Goal: Task Accomplishment & Management: Manage account settings

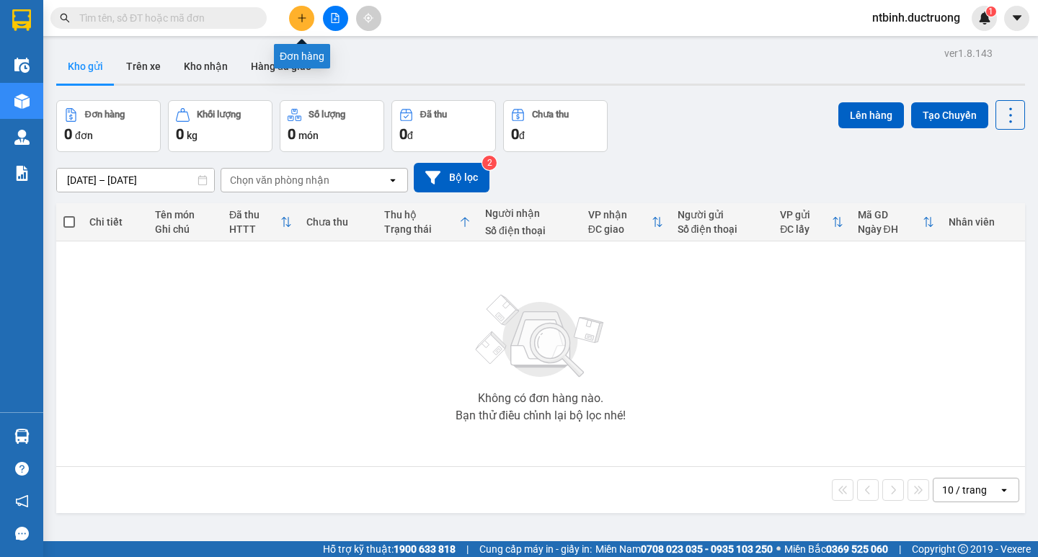
click at [308, 16] on button at bounding box center [301, 18] width 25 height 25
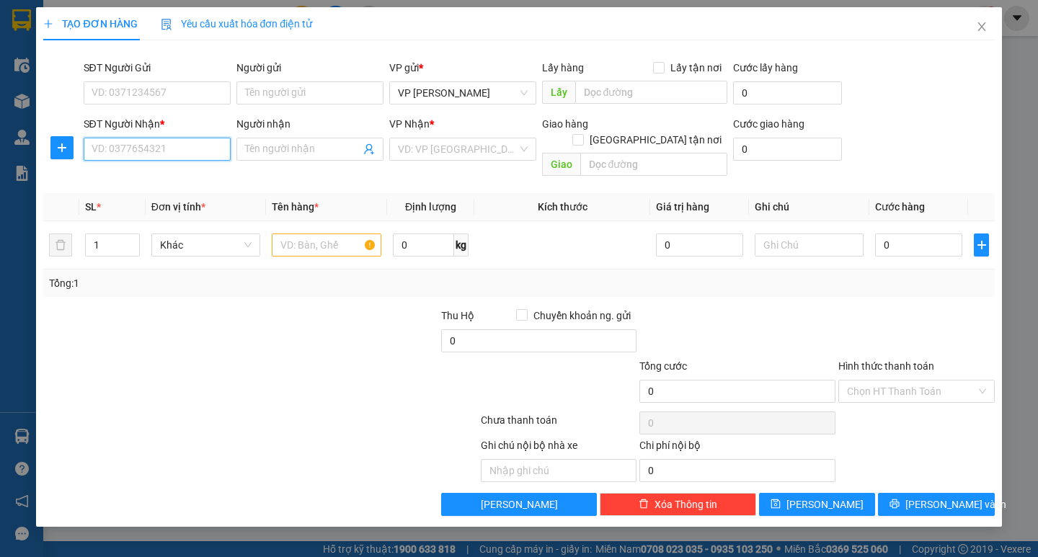
click at [132, 148] on input "SĐT Người Nhận *" at bounding box center [157, 149] width 147 height 23
click at [162, 179] on div "0988438615 - toàn" at bounding box center [157, 178] width 130 height 16
type input "0988438615"
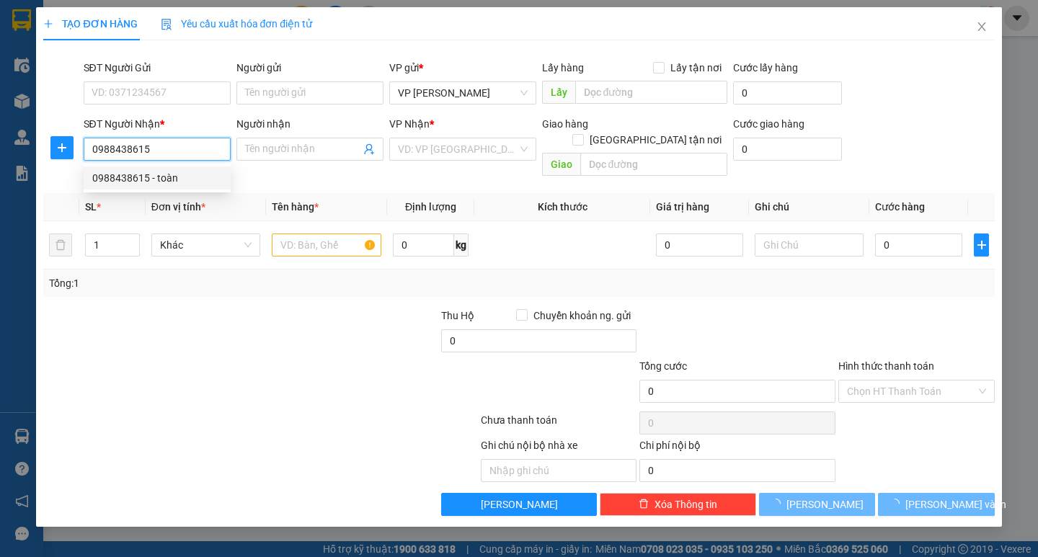
type input "toàn"
type input "0"
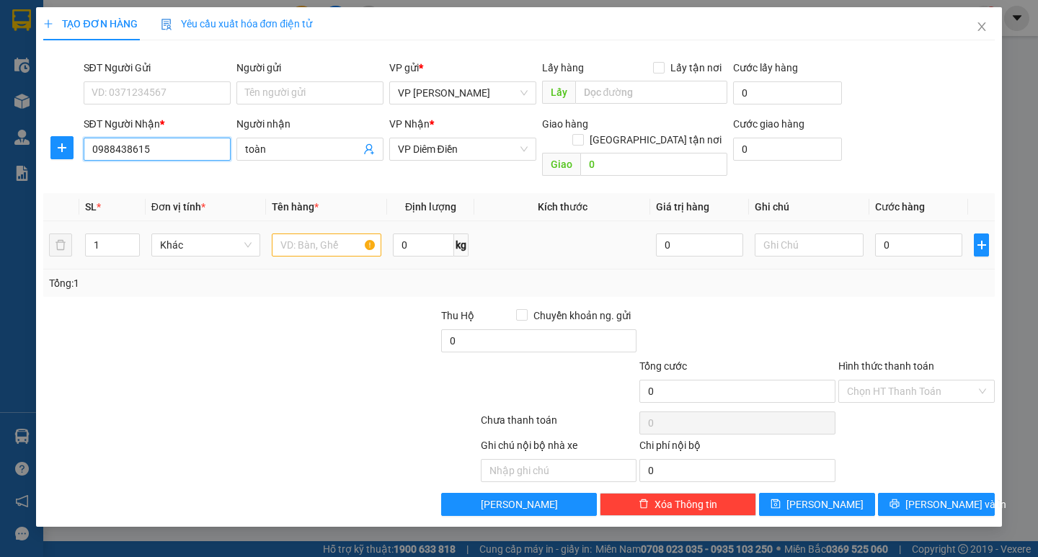
type input "0988438615"
click at [294, 234] on input "text" at bounding box center [326, 245] width 109 height 23
type input "tui bong"
click at [902, 231] on div "0" at bounding box center [918, 245] width 87 height 29
click at [903, 234] on input "0" at bounding box center [918, 245] width 87 height 23
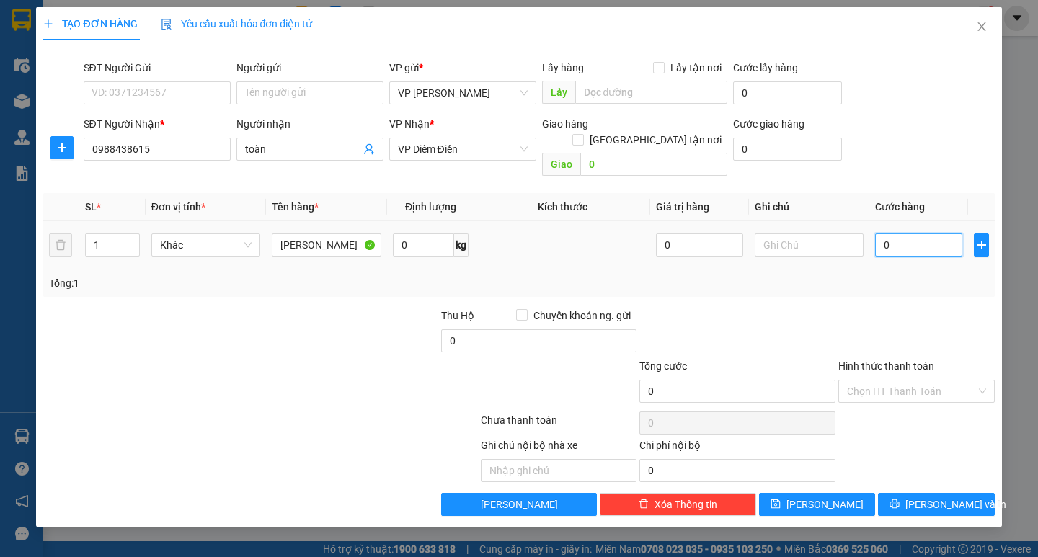
click at [903, 234] on input "0" at bounding box center [918, 245] width 87 height 23
drag, startPoint x: 879, startPoint y: 241, endPoint x: 889, endPoint y: 230, distance: 14.9
click at [887, 231] on div "0" at bounding box center [918, 245] width 87 height 29
click at [889, 234] on input "0" at bounding box center [918, 245] width 87 height 23
type input "5"
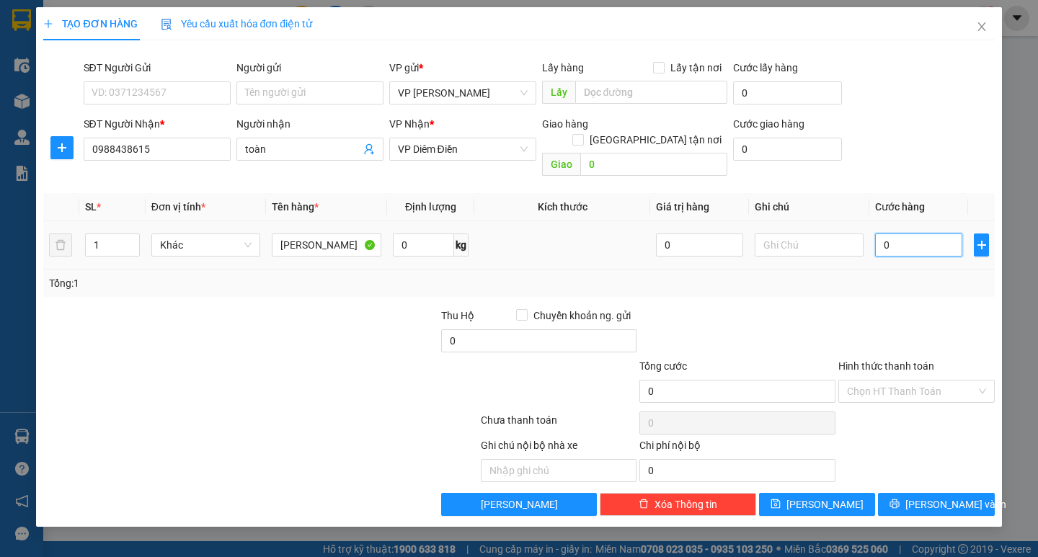
type input "5"
type input "50"
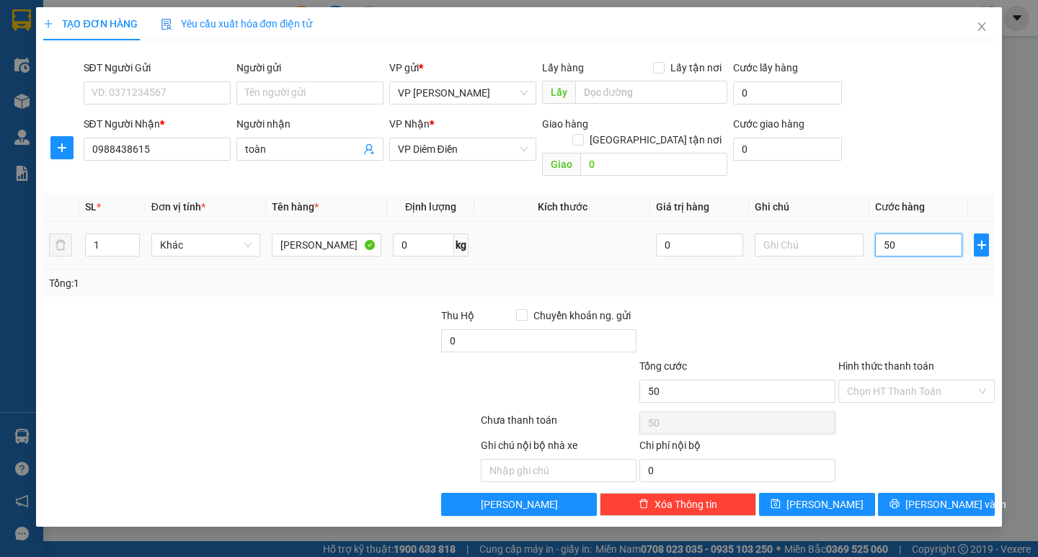
click at [889, 234] on input "50" at bounding box center [918, 245] width 87 height 23
type input "50.000"
click at [906, 493] on button "Lưu và In" at bounding box center [936, 504] width 116 height 23
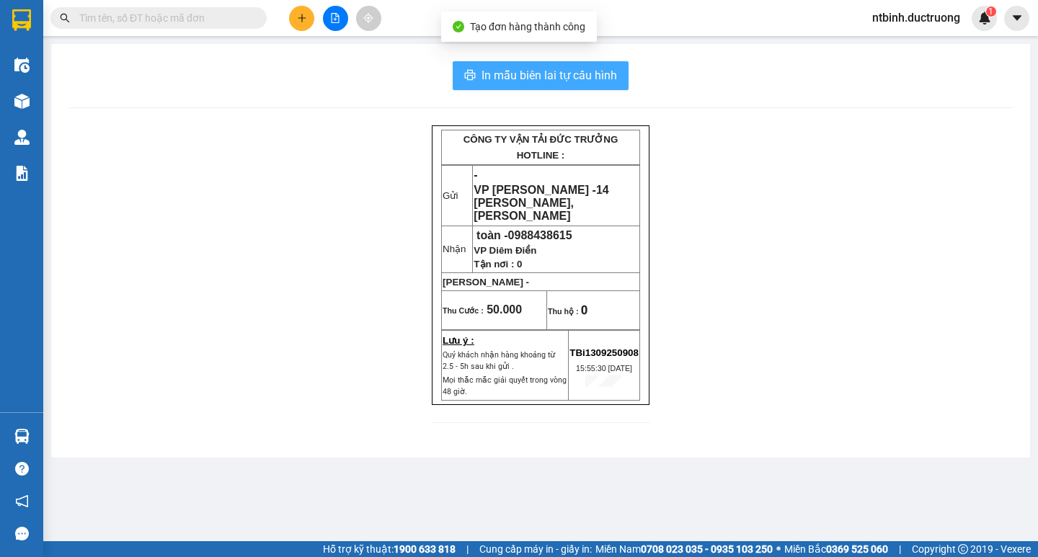
click at [578, 84] on span "In mẫu biên lai tự cấu hình" at bounding box center [549, 75] width 136 height 18
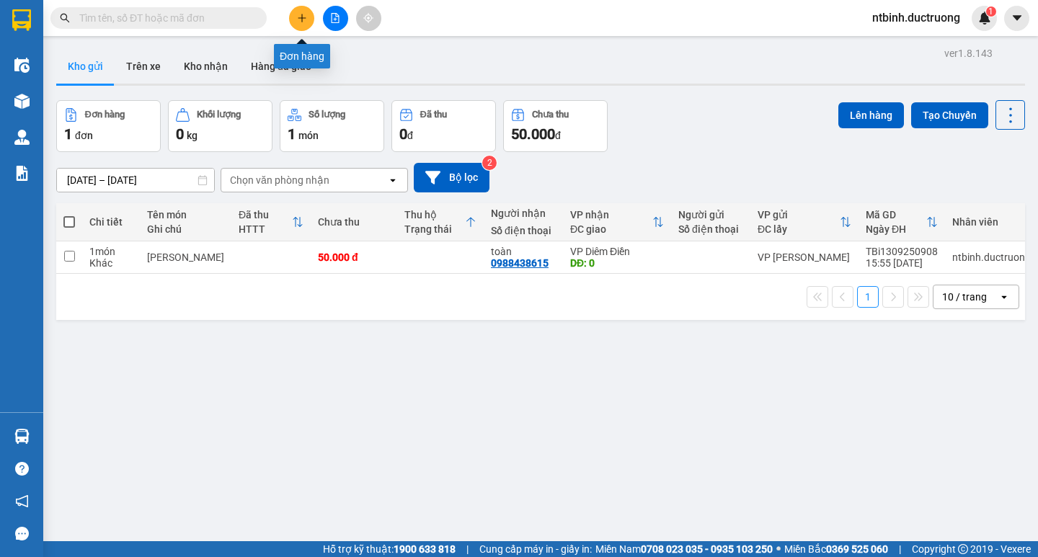
click at [302, 27] on button at bounding box center [301, 18] width 25 height 25
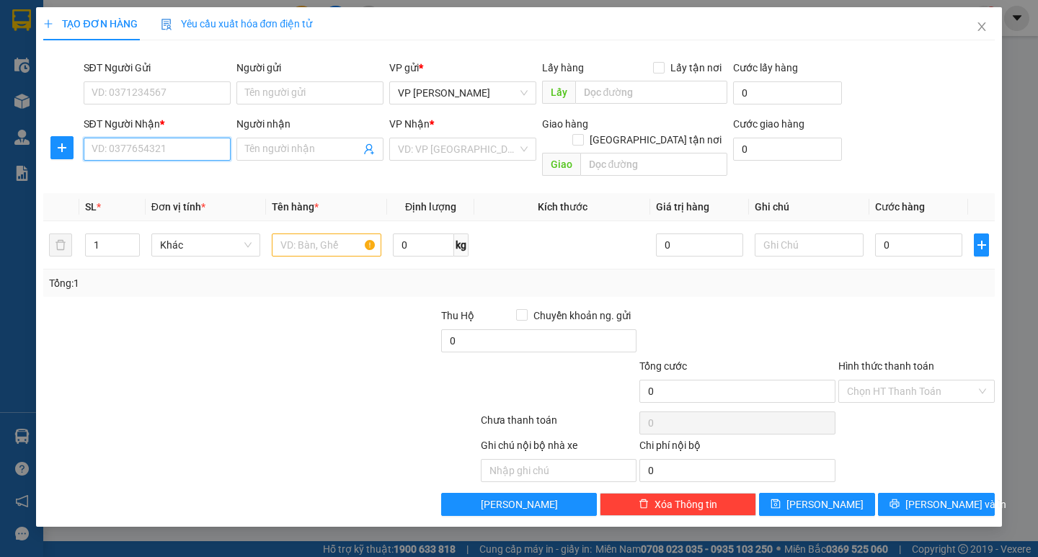
click at [158, 157] on input "SĐT Người Nhận *" at bounding box center [157, 149] width 147 height 23
click at [172, 174] on div "0972370789" at bounding box center [157, 178] width 130 height 16
type input "0972370789"
click at [315, 234] on input "text" at bounding box center [326, 245] width 109 height 23
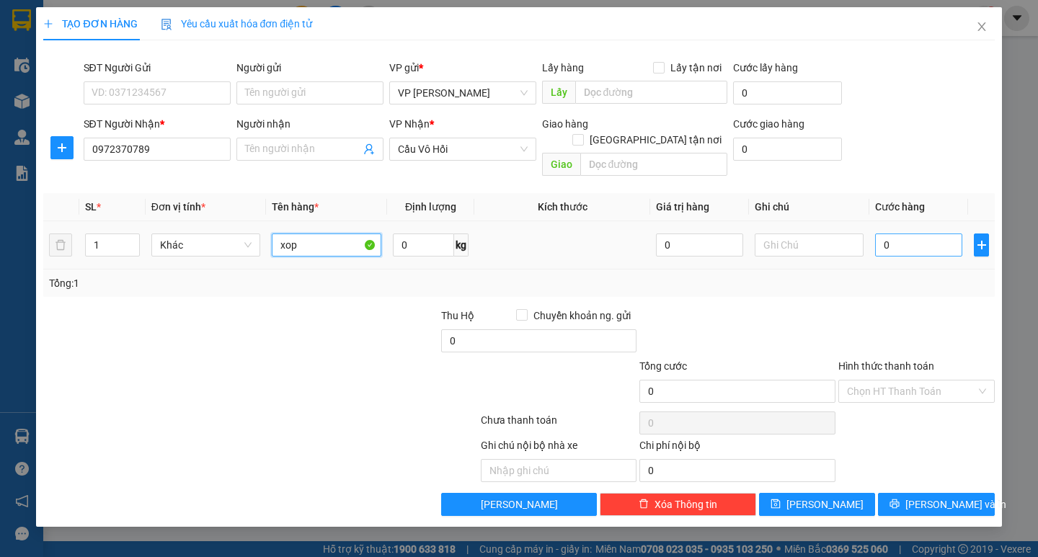
type input "xop"
click at [906, 234] on input "0" at bounding box center [918, 245] width 87 height 23
type input "5"
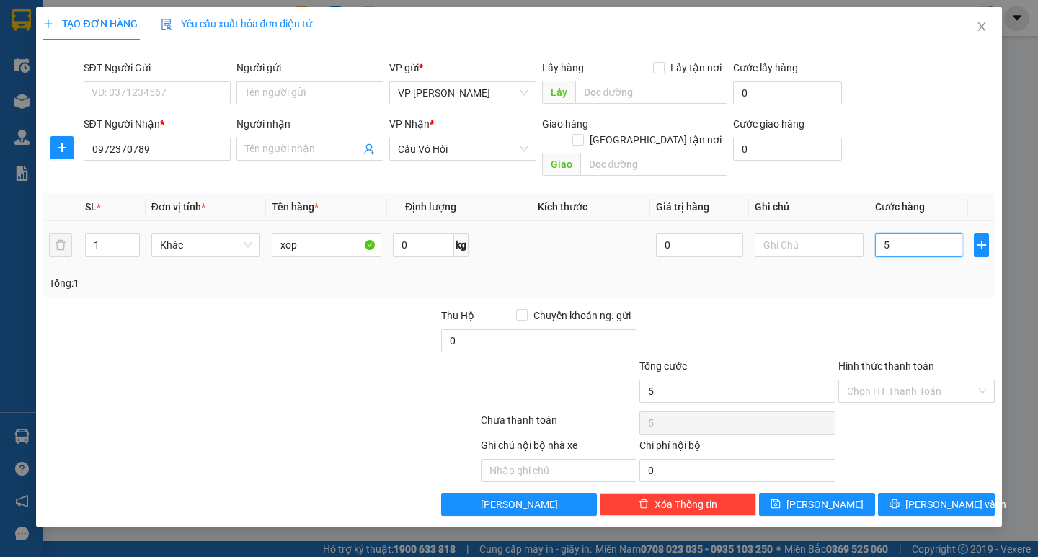
type input "50"
click at [906, 234] on input "50" at bounding box center [918, 245] width 87 height 23
click at [897, 381] on input "Hình thức thanh toán" at bounding box center [911, 392] width 129 height 22
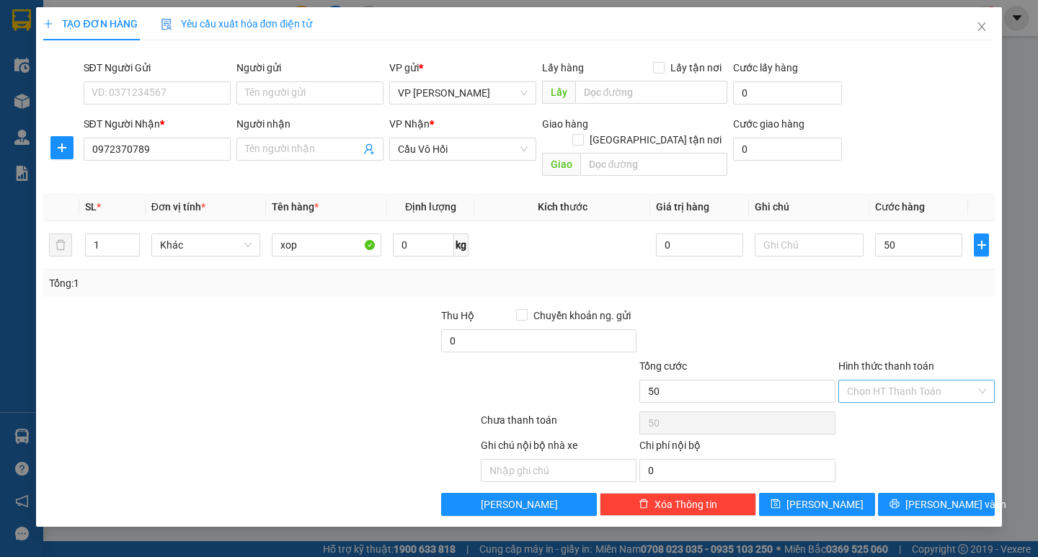
type input "50.000"
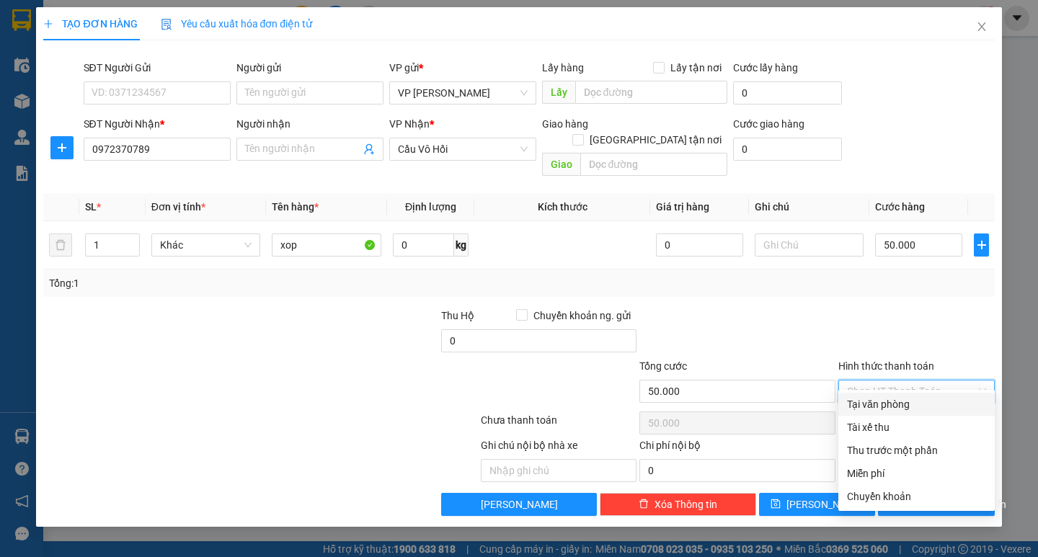
click at [896, 408] on div "Tại văn phòng" at bounding box center [916, 404] width 139 height 16
type input "0"
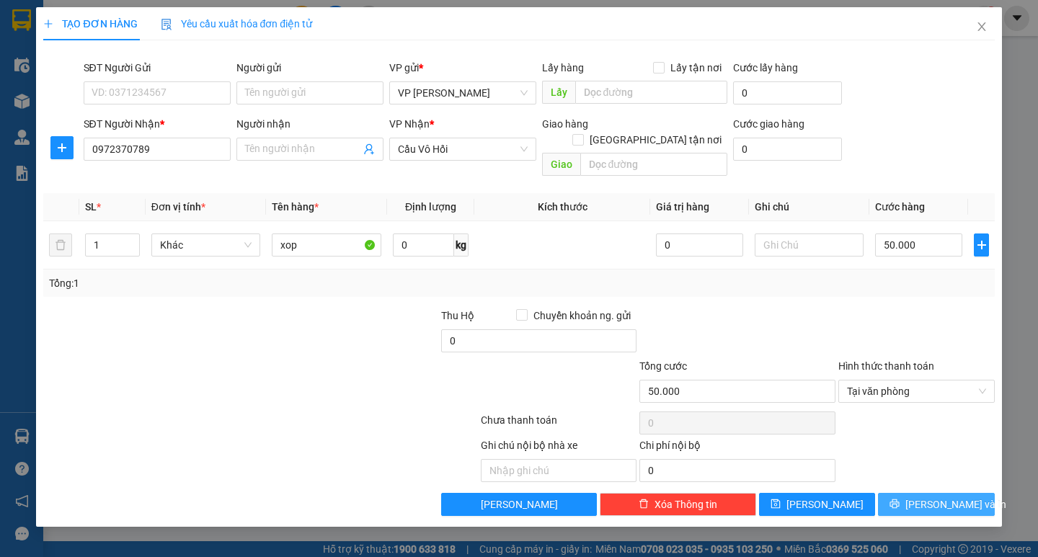
click at [945, 497] on span "Lưu và In" at bounding box center [955, 505] width 101 height 16
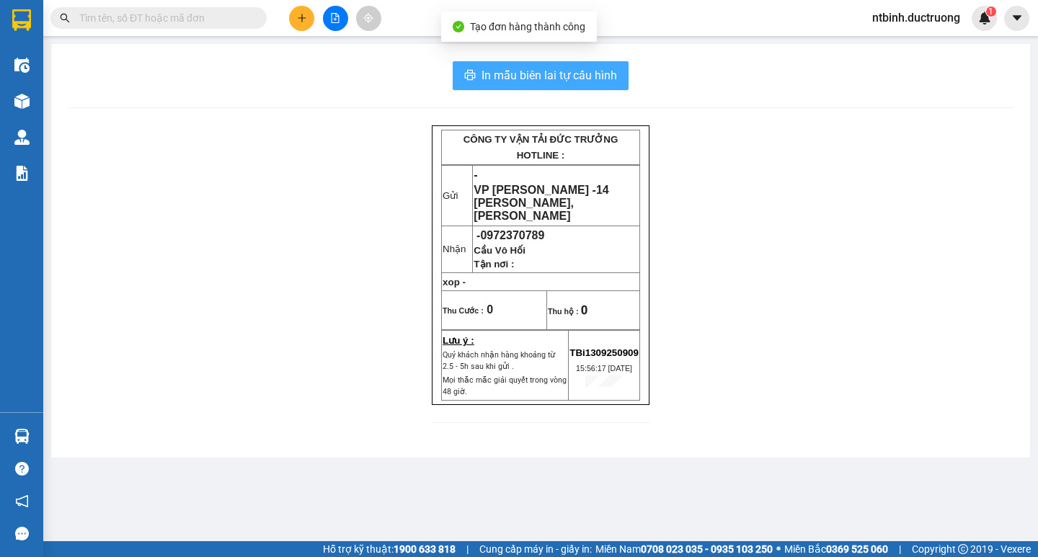
click at [562, 71] on span "In mẫu biên lai tự cấu hình" at bounding box center [549, 75] width 136 height 18
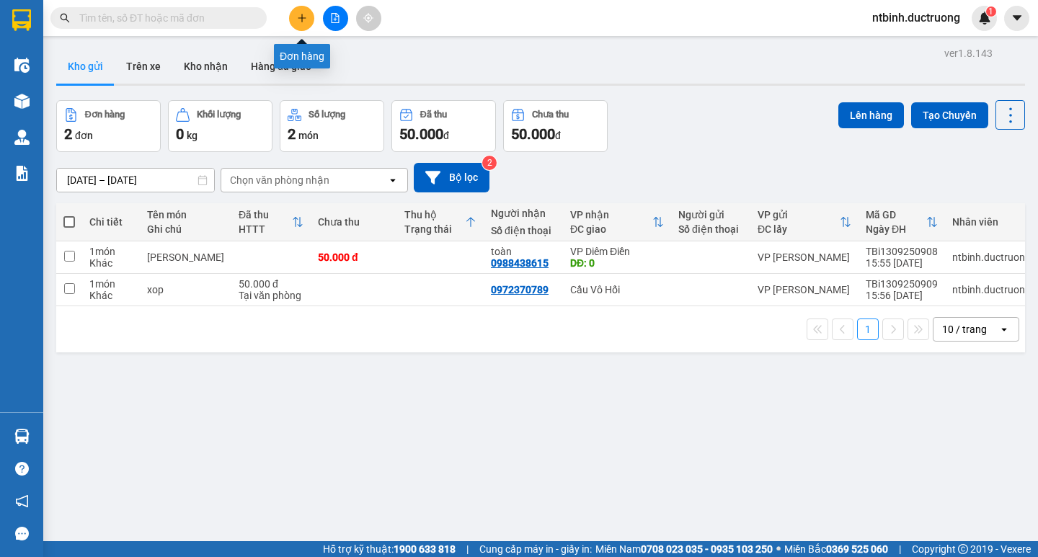
click at [296, 16] on button at bounding box center [301, 18] width 25 height 25
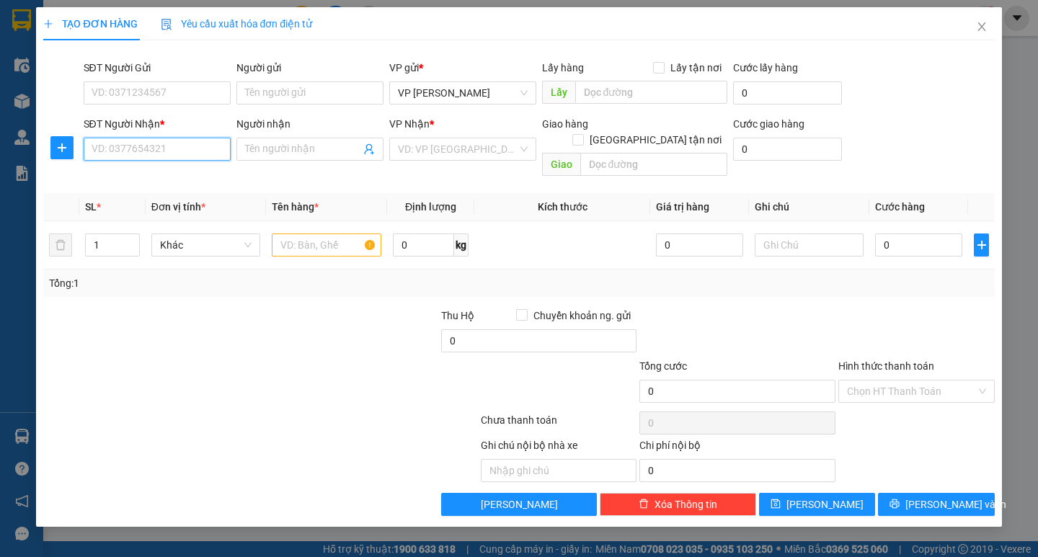
click at [156, 149] on input "SĐT Người Nhận *" at bounding box center [157, 149] width 147 height 23
type input "0366085685"
click at [159, 181] on div "0366085685 - trâu hoàng hà" at bounding box center [157, 178] width 130 height 16
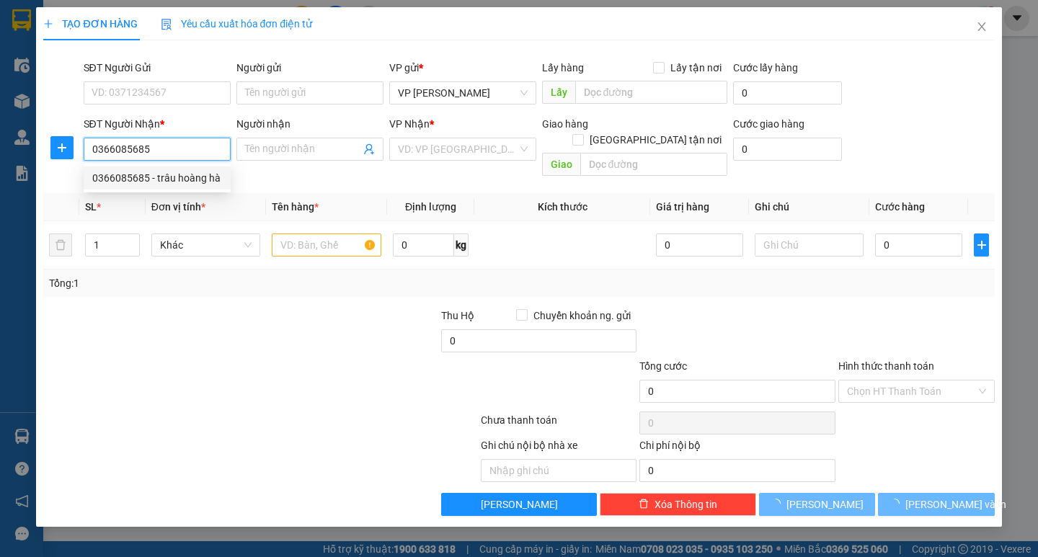
type input "trâu hoàng hà"
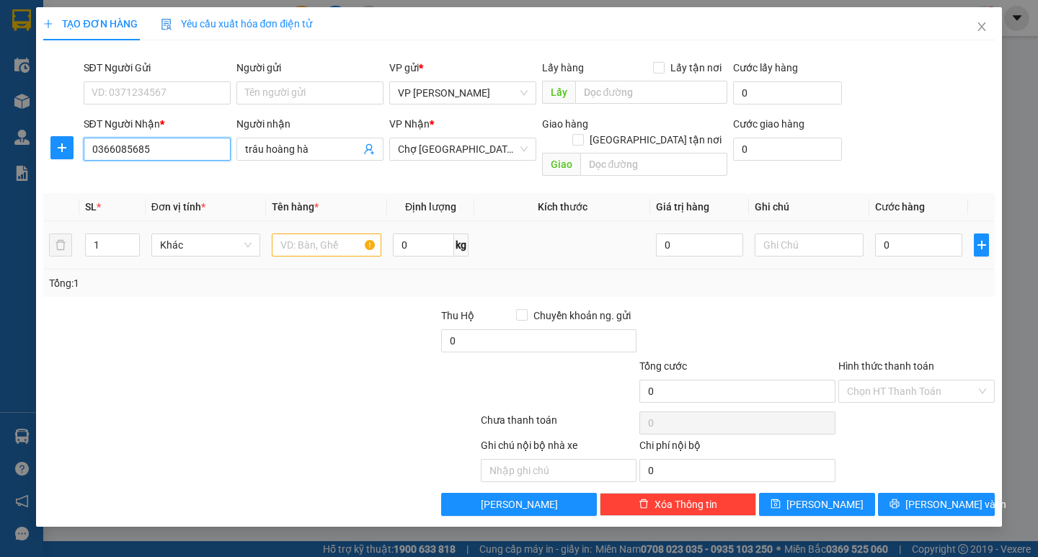
type input "0366085685"
click at [308, 236] on input "text" at bounding box center [326, 245] width 109 height 23
type input "2 xop"
click at [911, 234] on input "0" at bounding box center [918, 245] width 87 height 23
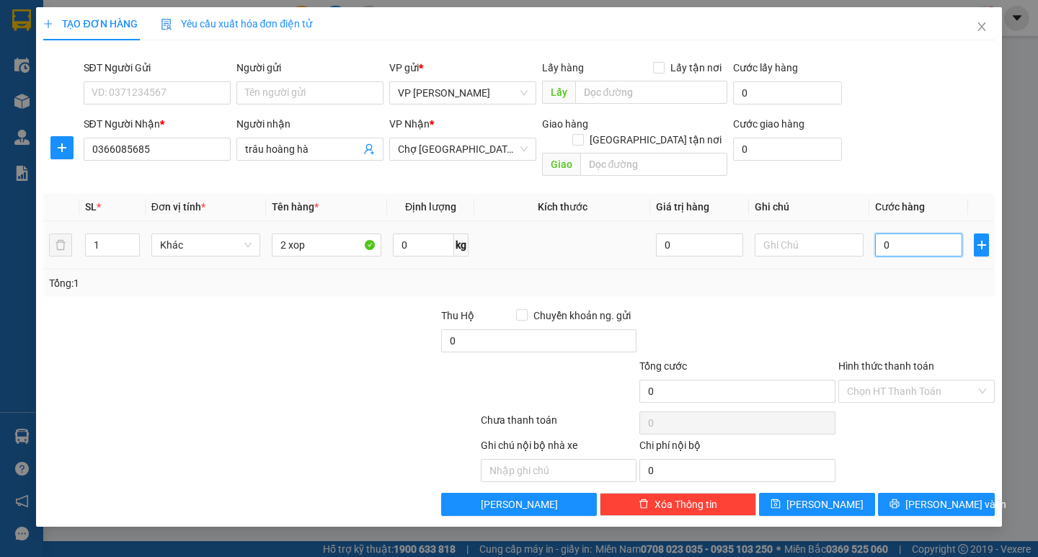
click at [911, 234] on input "0" at bounding box center [918, 245] width 87 height 23
type input "6"
type input "0"
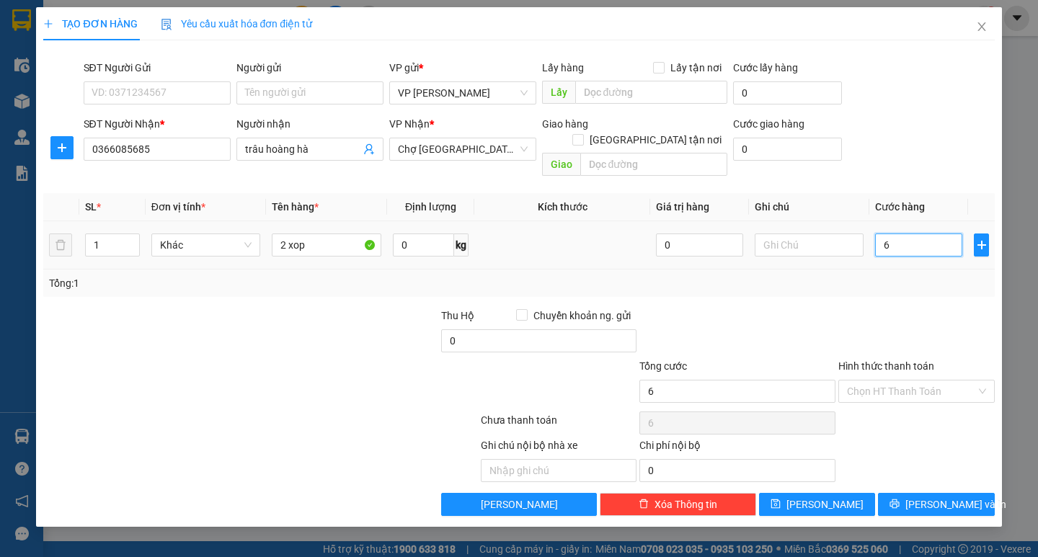
type input "0"
click at [884, 234] on input "0" at bounding box center [918, 245] width 87 height 23
click at [894, 234] on input "0" at bounding box center [918, 245] width 87 height 23
type input "1"
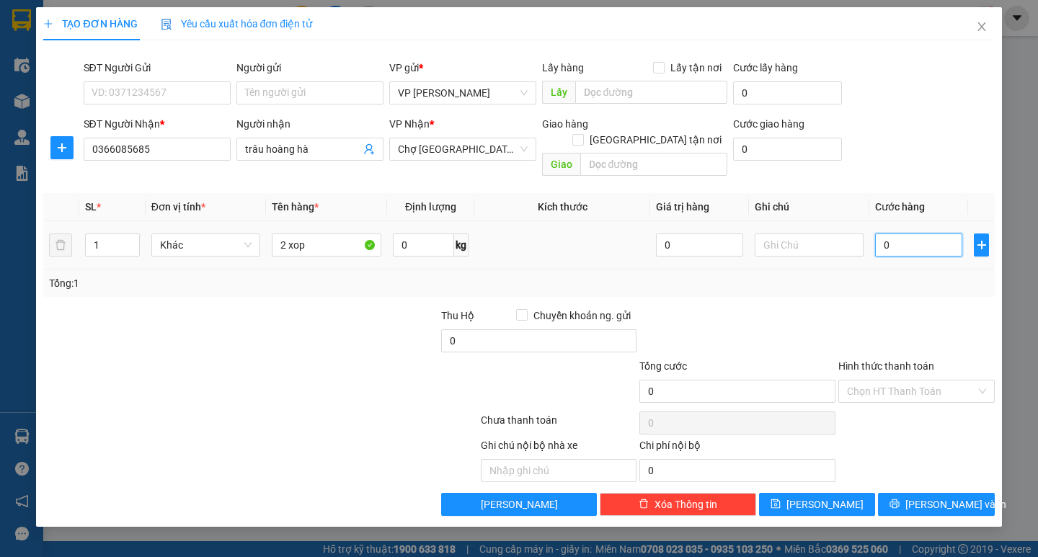
type input "1"
type input "12"
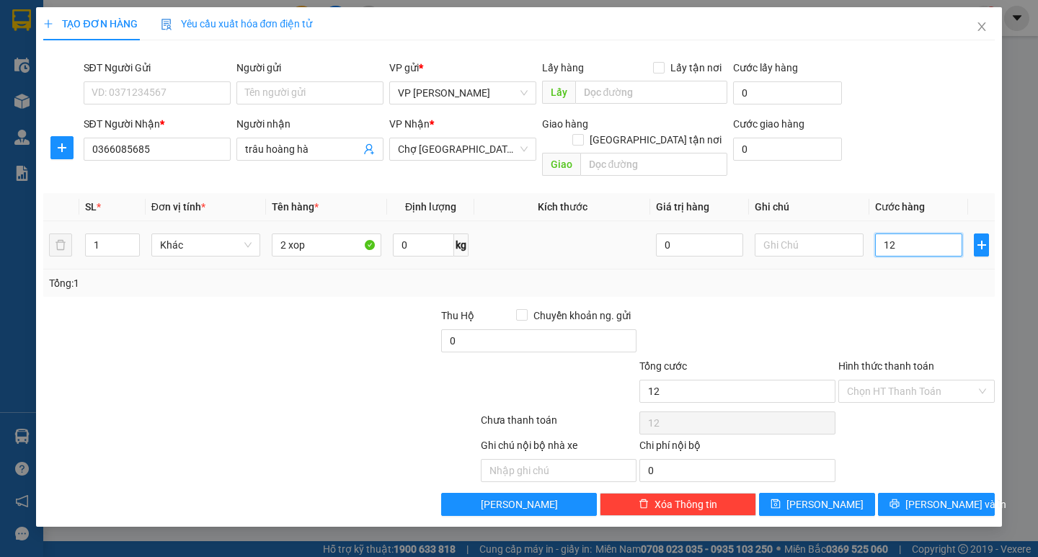
type input "120"
click at [894, 234] on input "120" at bounding box center [918, 245] width 87 height 23
type input "120.000"
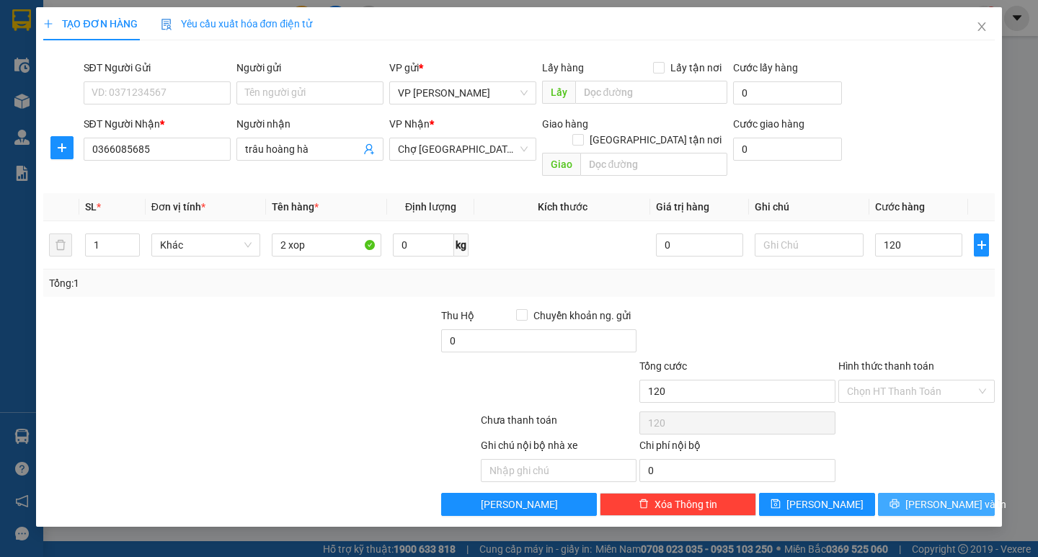
type input "120.000"
click at [923, 493] on button "Lưu và In" at bounding box center [936, 504] width 116 height 23
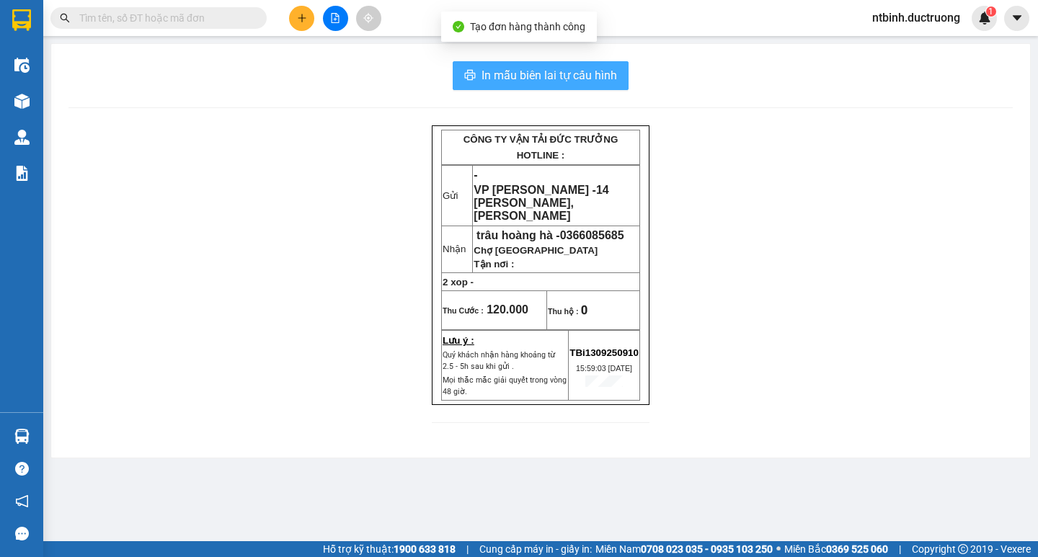
click at [547, 77] on span "In mẫu biên lai tự cấu hình" at bounding box center [549, 75] width 136 height 18
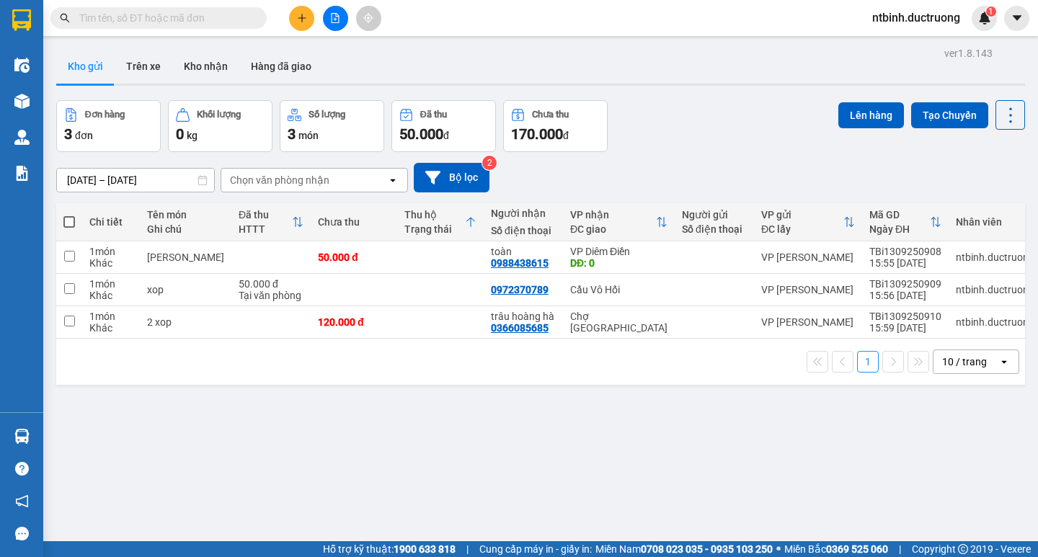
click at [302, 22] on icon "plus" at bounding box center [301, 18] width 1 height 8
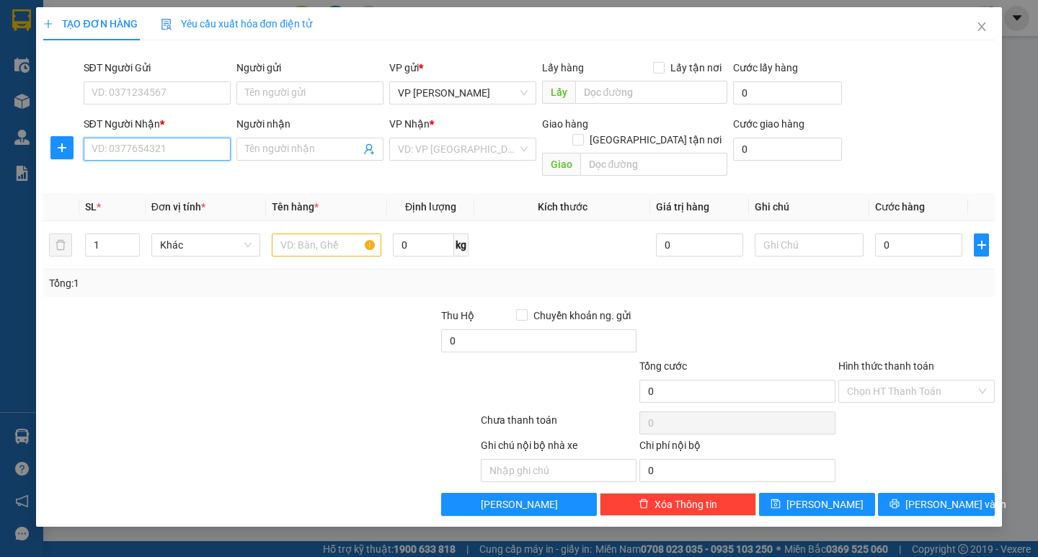
click at [162, 142] on input "SĐT Người Nhận *" at bounding box center [157, 149] width 147 height 23
type input "0983203305"
click at [188, 173] on div "0983203305 - c nhung ngã tư đệ tứ" at bounding box center [171, 178] width 159 height 16
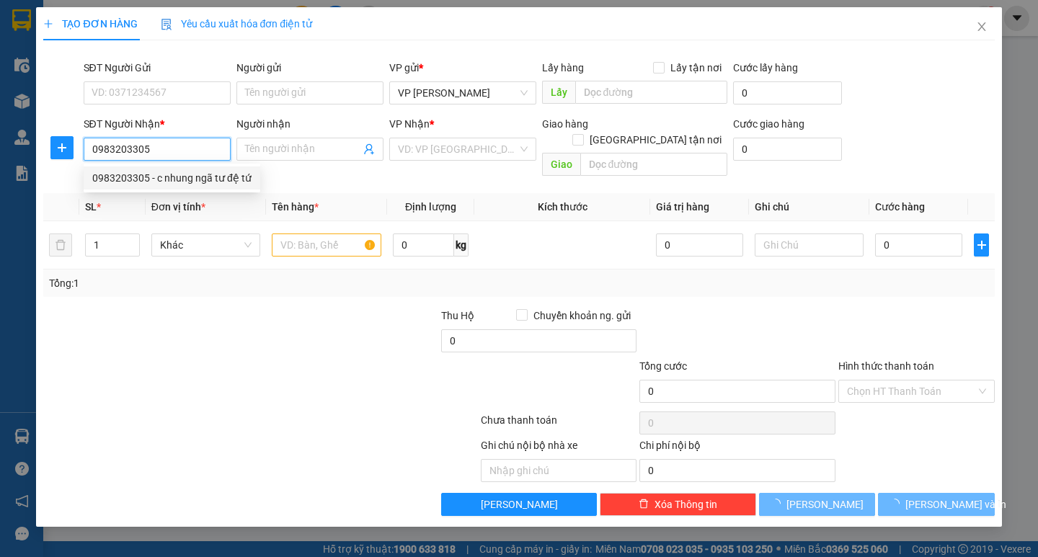
type input "c nhung ngã tư đệ tứ"
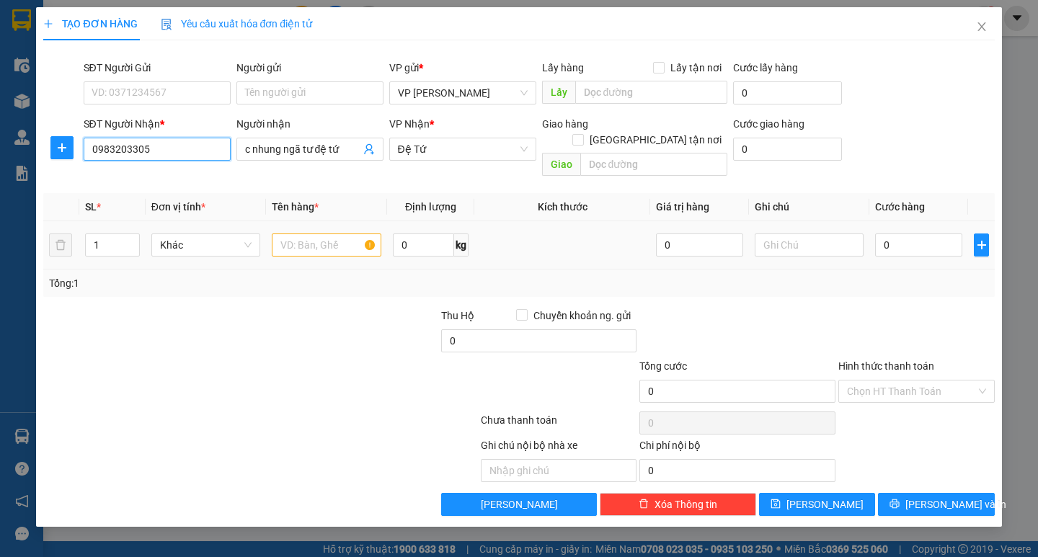
type input "0983203305"
click at [316, 234] on input "text" at bounding box center [326, 245] width 109 height 23
type input "1 boc do"
click at [915, 234] on input "0" at bounding box center [918, 245] width 87 height 23
type input "5"
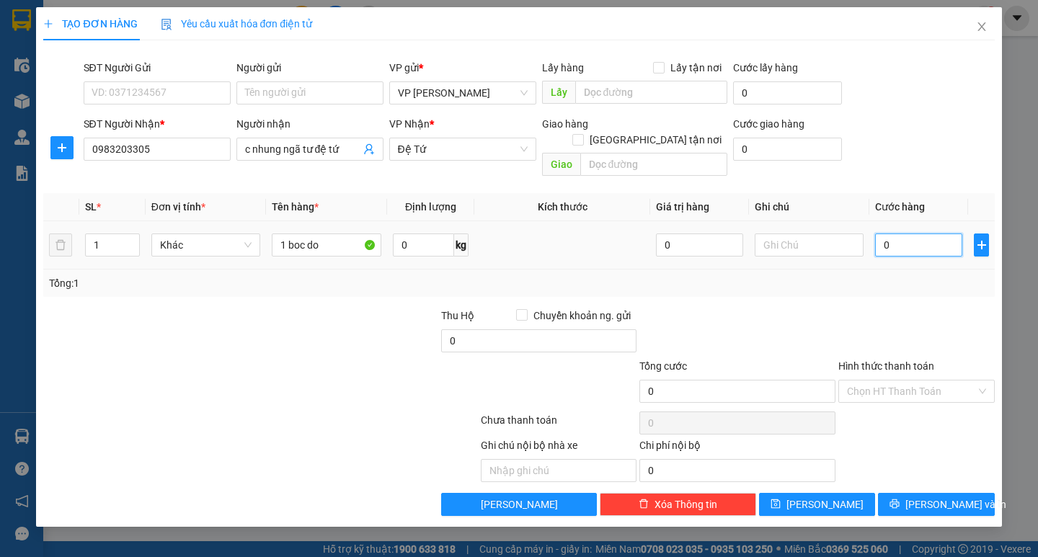
type input "5"
type input "50"
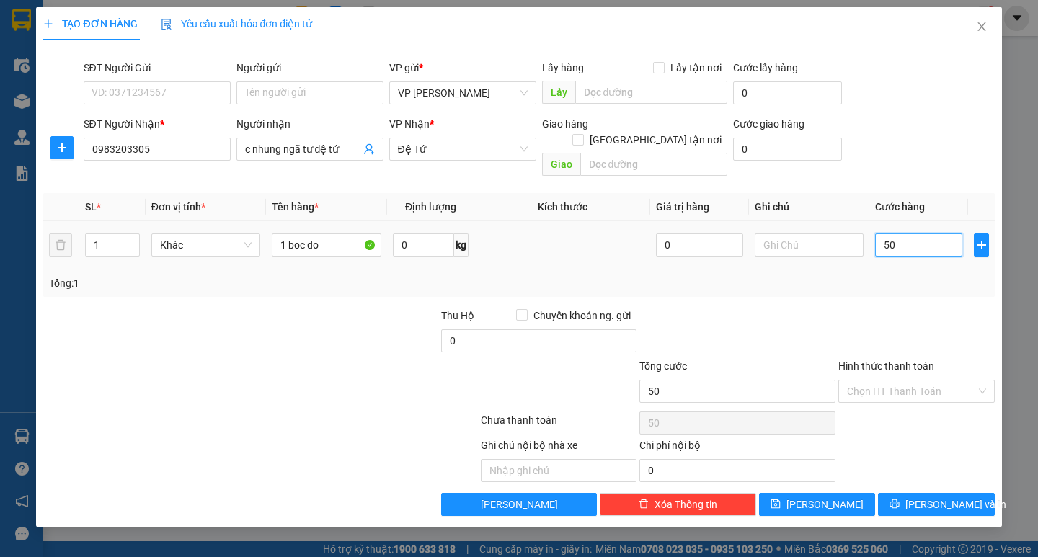
click at [915, 234] on input "50" at bounding box center [918, 245] width 87 height 23
type input "50.000"
click at [924, 497] on span "Lưu và In" at bounding box center [955, 505] width 101 height 16
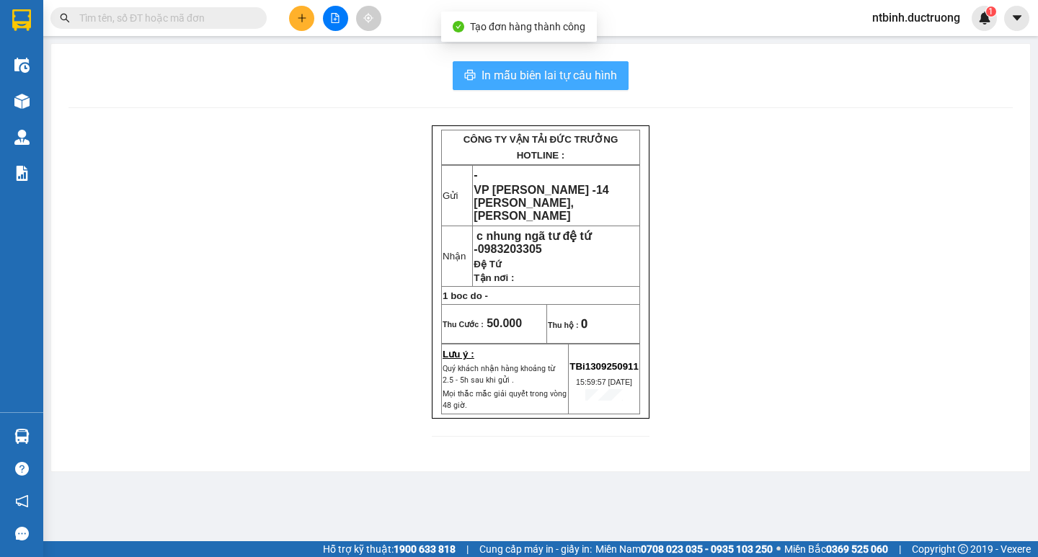
click at [547, 72] on span "In mẫu biên lai tự cấu hình" at bounding box center [549, 75] width 136 height 18
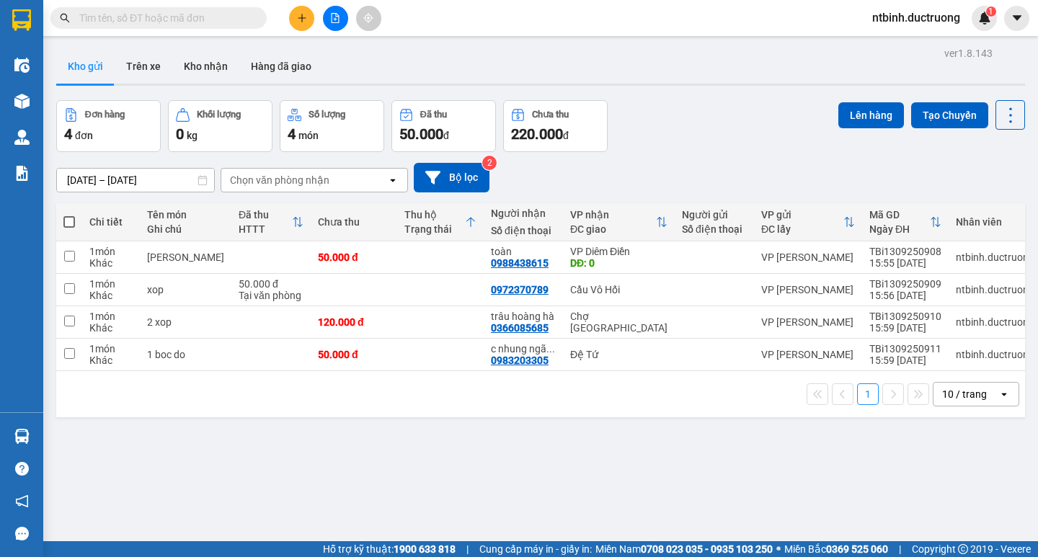
click at [63, 220] on span at bounding box center [69, 222] width 12 height 12
click at [69, 215] on input "checkbox" at bounding box center [69, 215] width 0 height 0
checkbox input "true"
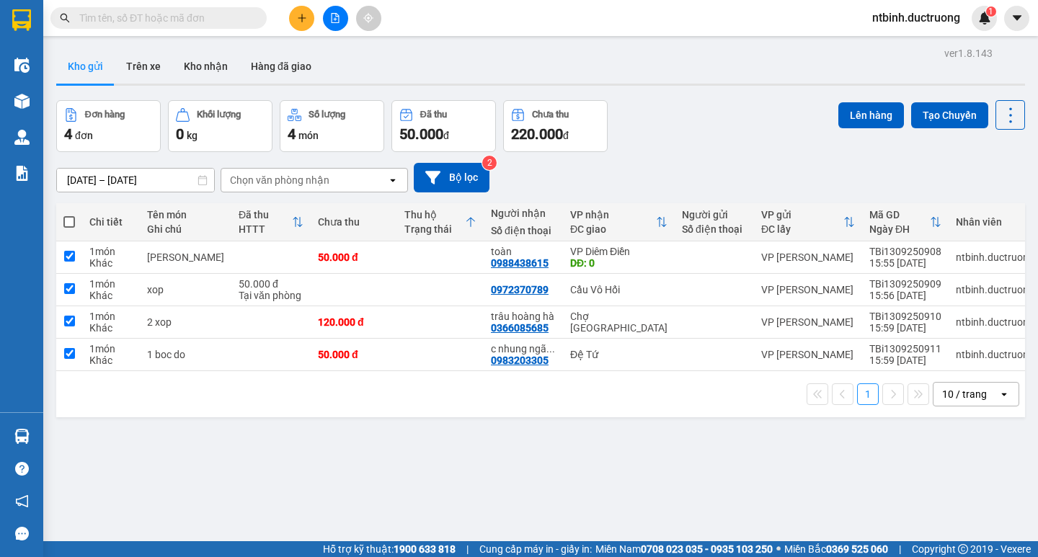
checkbox input "true"
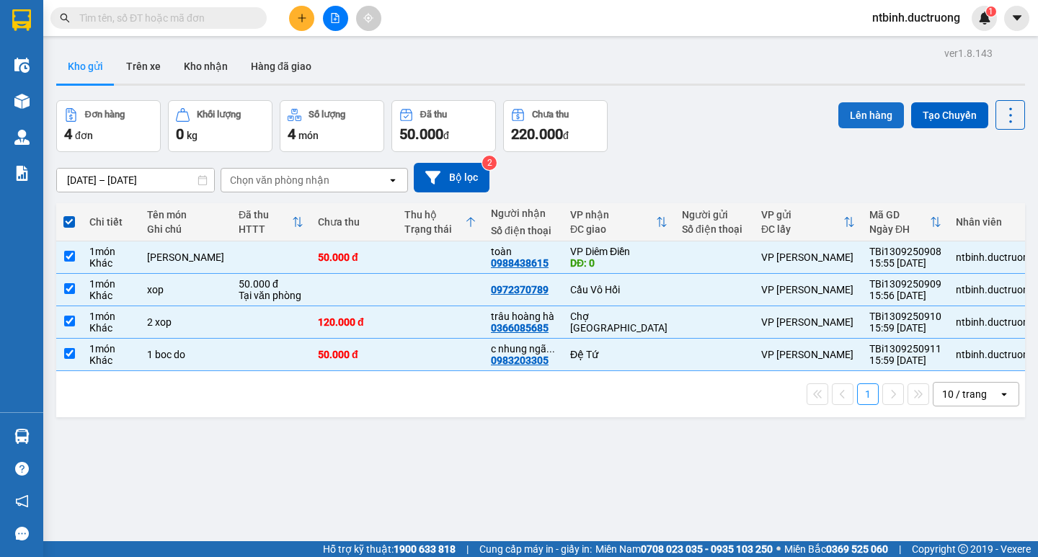
click at [845, 110] on button "Lên hàng" at bounding box center [871, 115] width 66 height 26
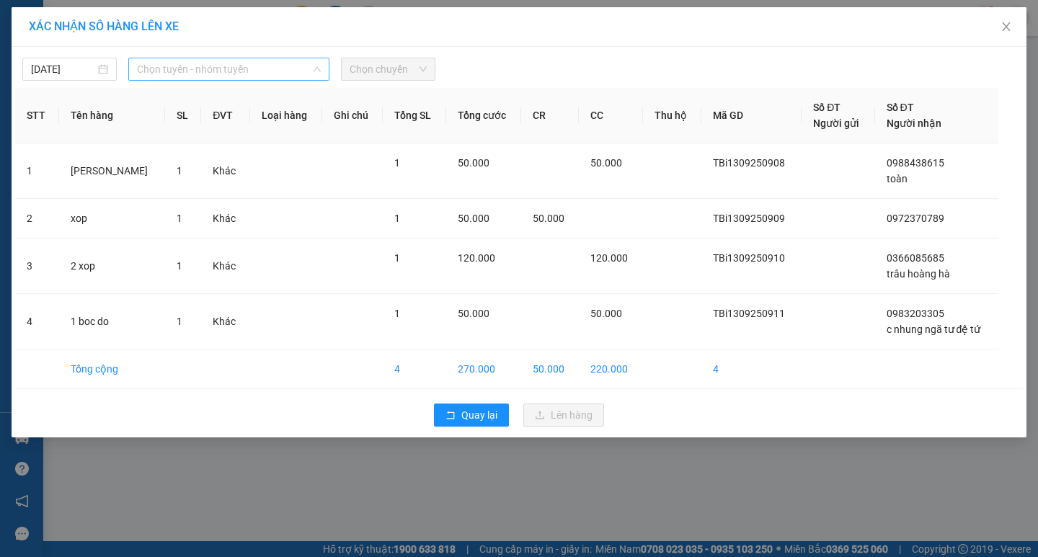
click at [242, 68] on span "Chọn tuyến - nhóm tuyến" at bounding box center [229, 69] width 184 height 22
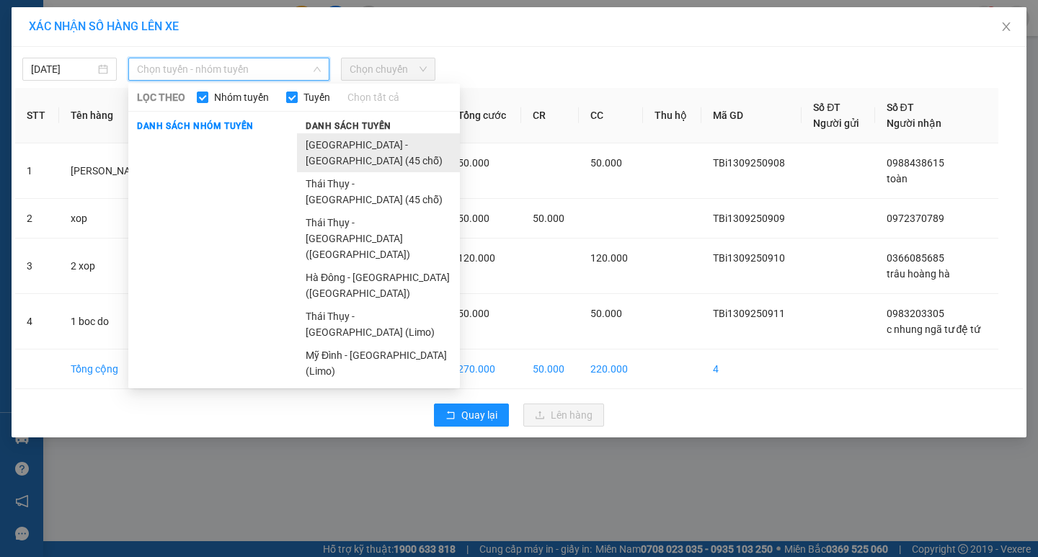
click at [358, 136] on li "[GEOGRAPHIC_DATA] - [GEOGRAPHIC_DATA] (45 chỗ)" at bounding box center [378, 152] width 163 height 39
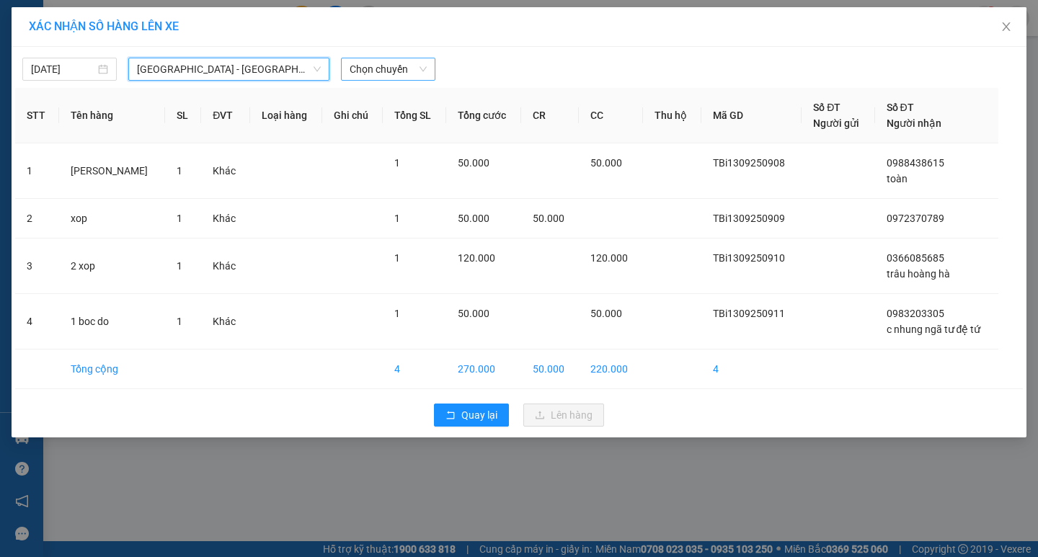
click at [363, 77] on span "Chọn chuyến" at bounding box center [388, 69] width 77 height 22
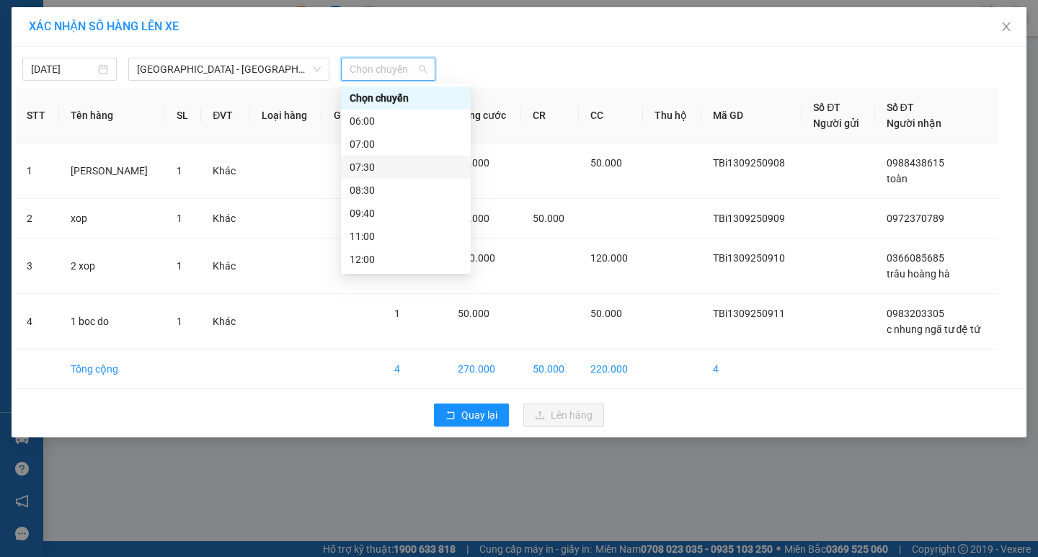
scroll to position [208, 0]
click at [381, 185] on div "17:00" at bounding box center [406, 190] width 112 height 16
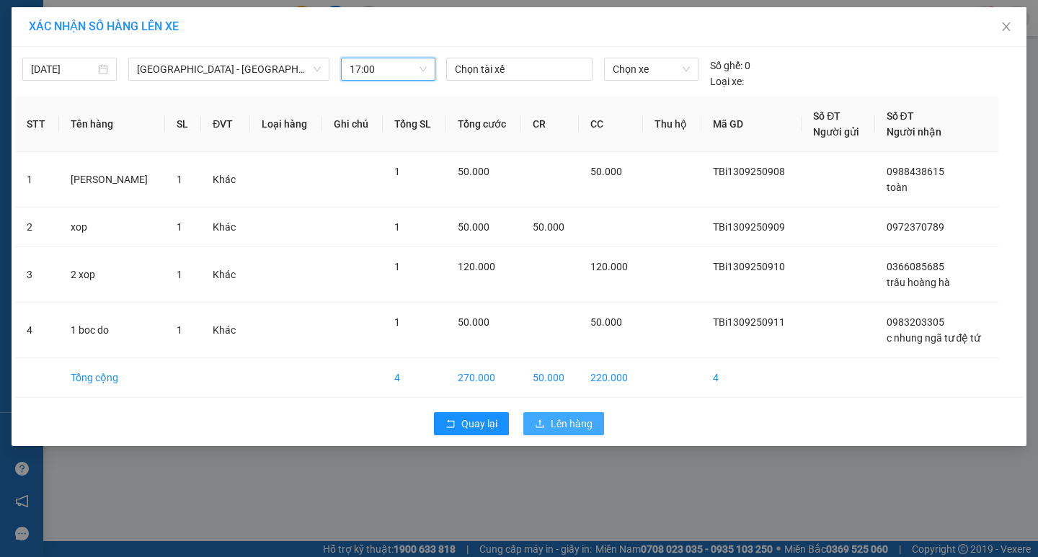
click at [584, 430] on span "Lên hàng" at bounding box center [572, 424] width 42 height 16
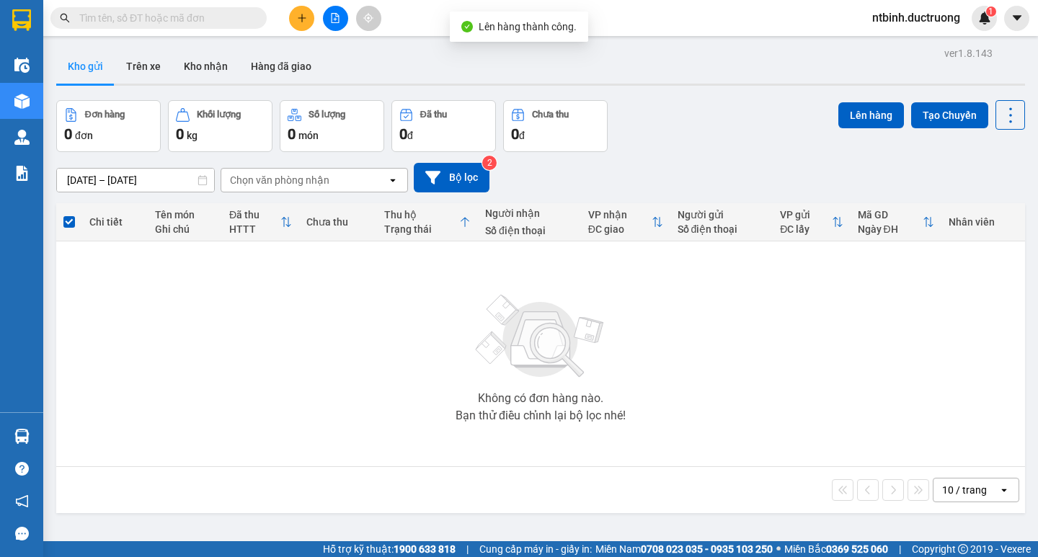
click at [339, 30] on button at bounding box center [335, 18] width 25 height 25
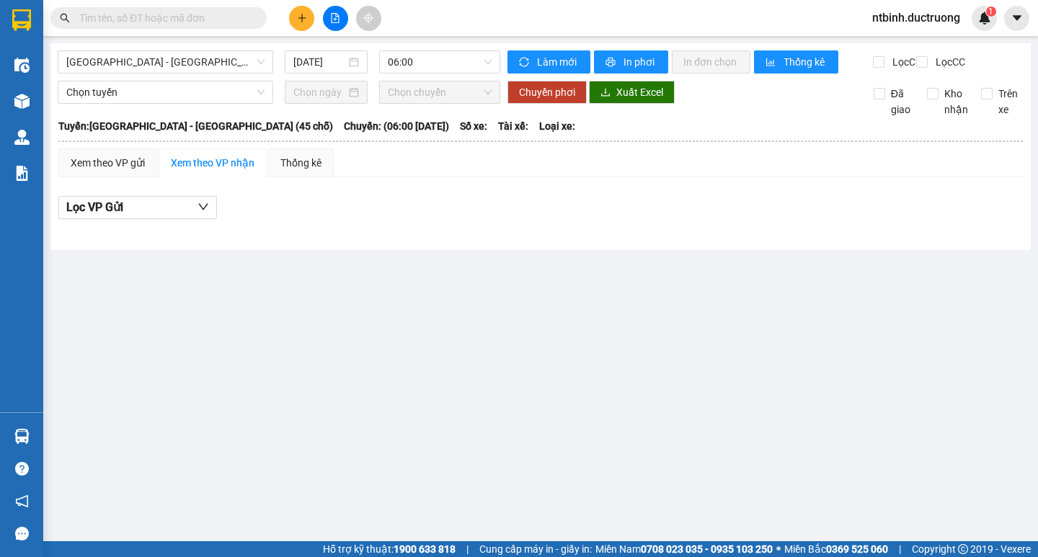
click at [437, 45] on div "Hà Nội - Thái Thụy (45 chỗ) 13/09/2025 06:00 Làm mới In phơi In đơn chọn Thống …" at bounding box center [540, 146] width 980 height 207
click at [436, 68] on span "06:00" at bounding box center [440, 62] width 104 height 22
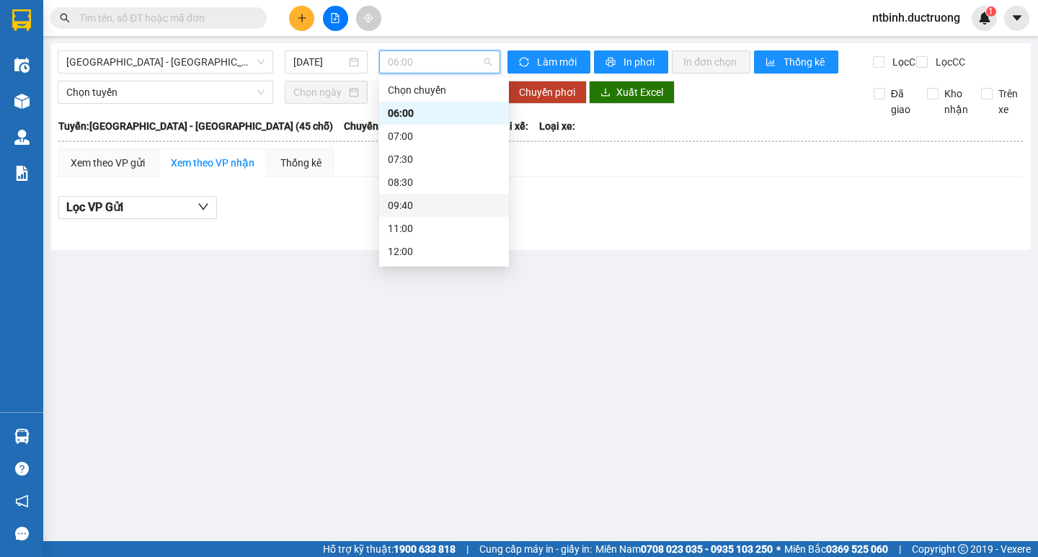
scroll to position [208, 0]
click at [419, 182] on div "17:00" at bounding box center [444, 183] width 112 height 16
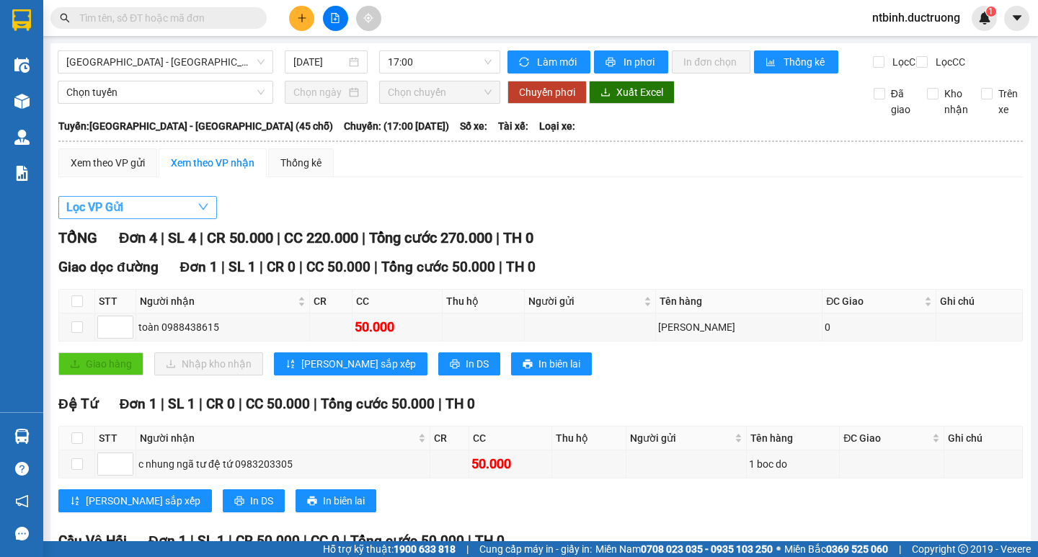
click at [123, 216] on span "Lọc VP Gửi" at bounding box center [94, 207] width 57 height 18
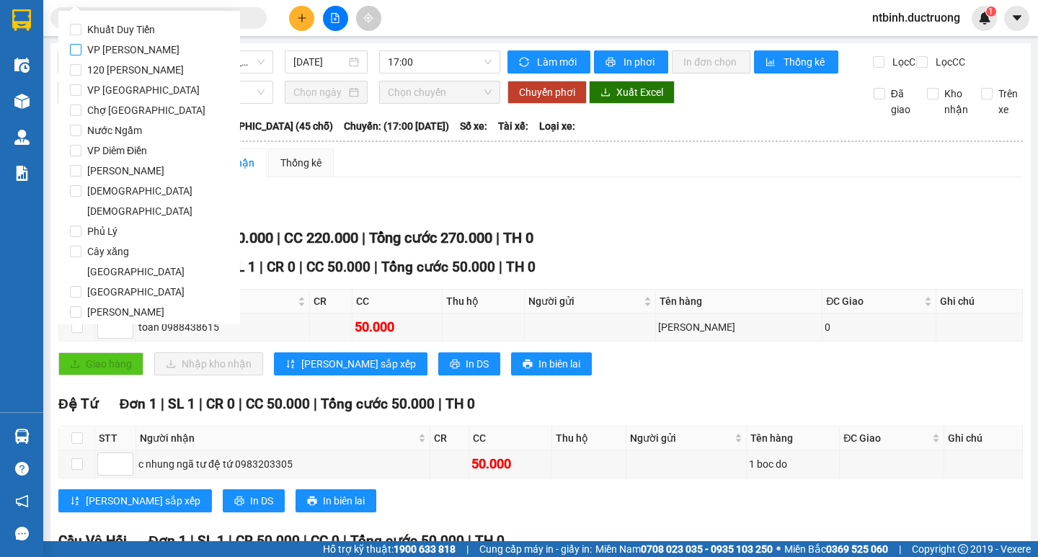
click at [120, 40] on span "VP [PERSON_NAME]" at bounding box center [133, 50] width 104 height 20
click at [81, 44] on input "VP [PERSON_NAME]" at bounding box center [76, 50] width 12 height 12
checkbox input "true"
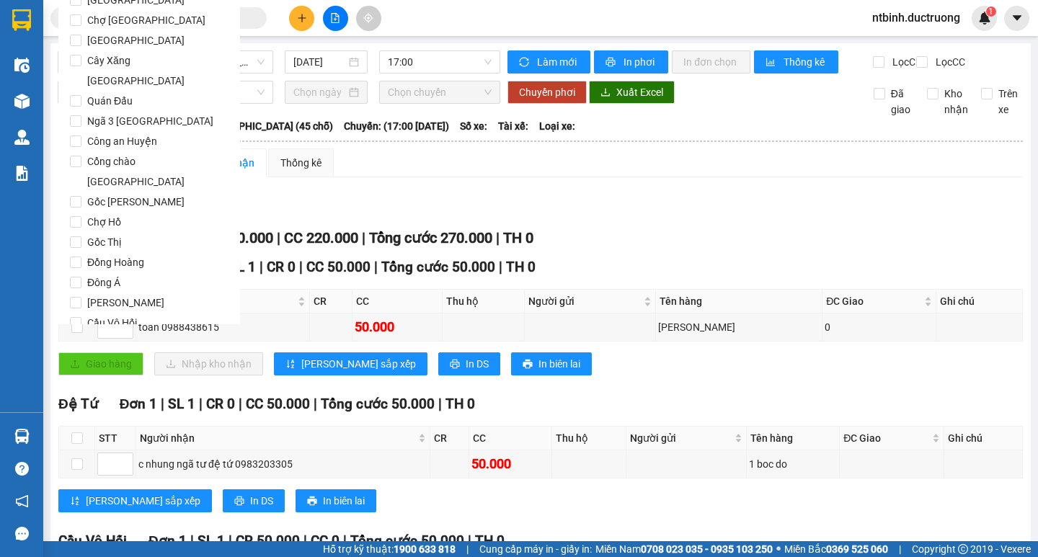
click at [86, 397] on span "Lọc" at bounding box center [89, 405] width 17 height 16
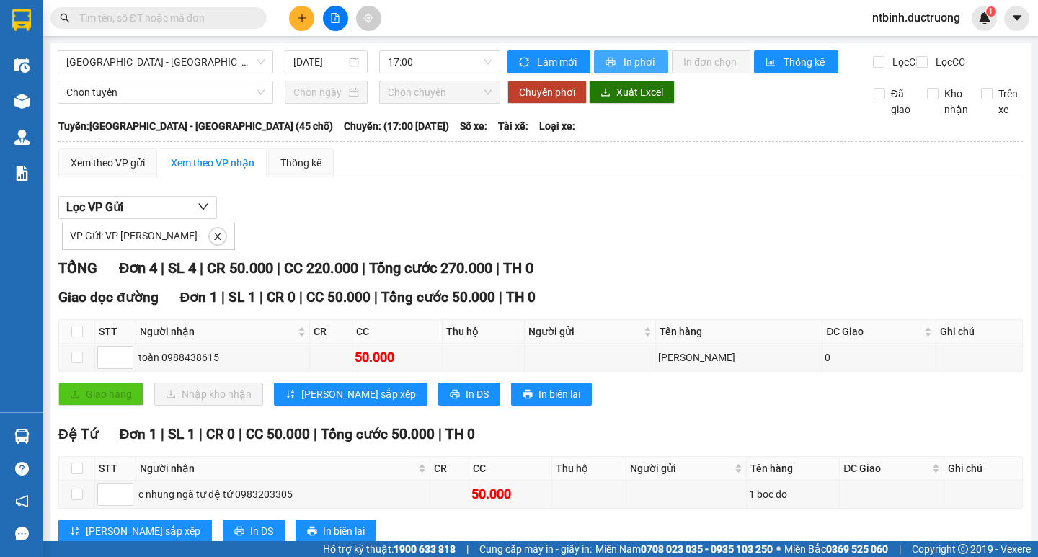
click at [645, 58] on span "In phơi" at bounding box center [639, 62] width 33 height 16
click at [337, 236] on div "VP Gửi: VP Trần Bình" at bounding box center [540, 234] width 964 height 31
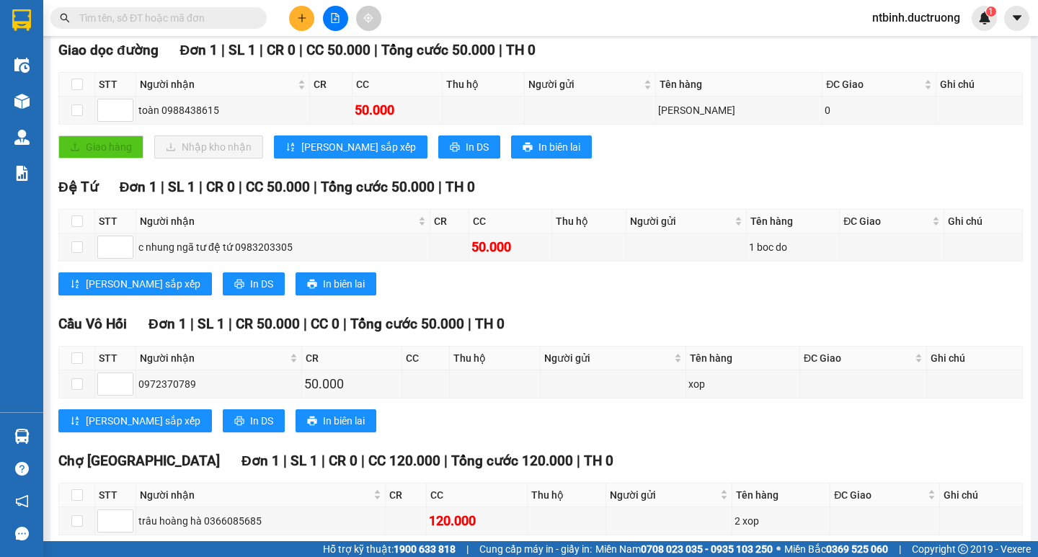
scroll to position [40, 0]
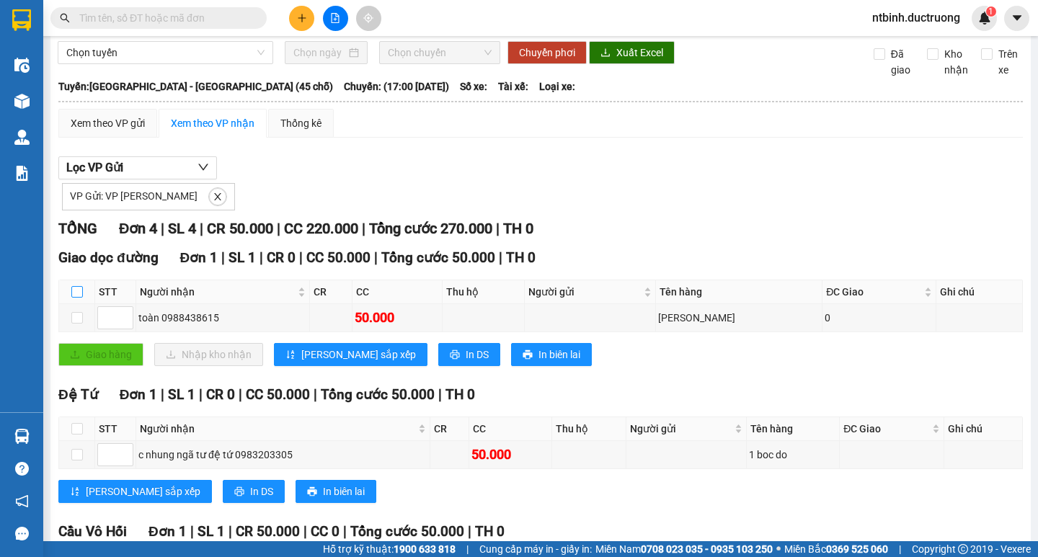
click at [75, 298] on input "checkbox" at bounding box center [77, 292] width 12 height 12
checkbox input "true"
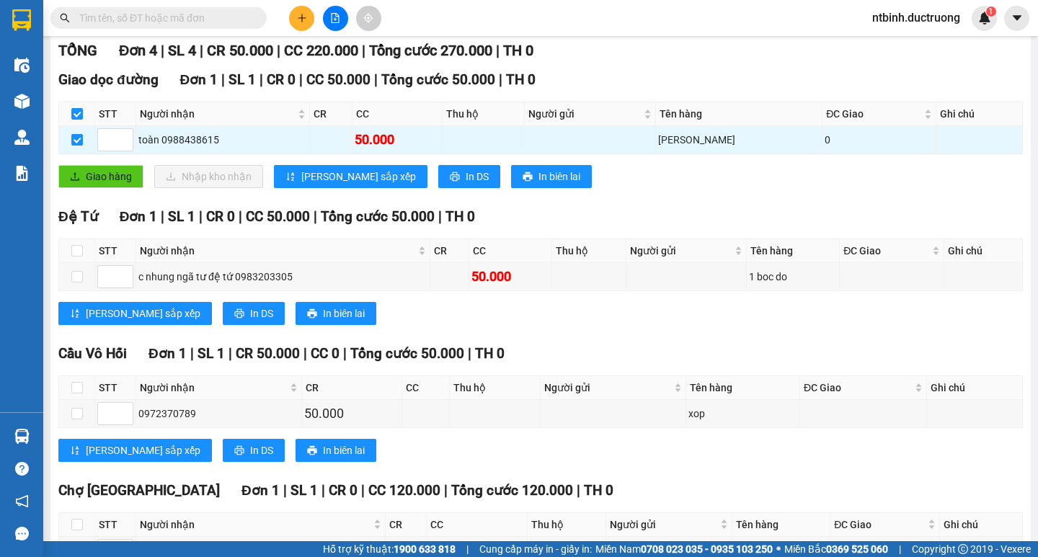
scroll to position [328, 0]
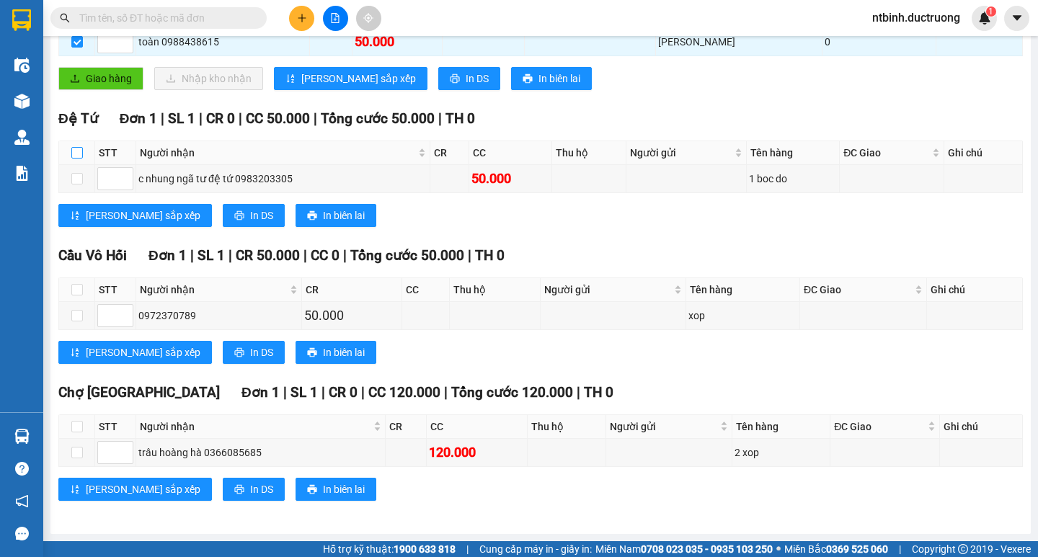
click at [77, 158] on input "checkbox" at bounding box center [77, 153] width 12 height 12
checkbox input "true"
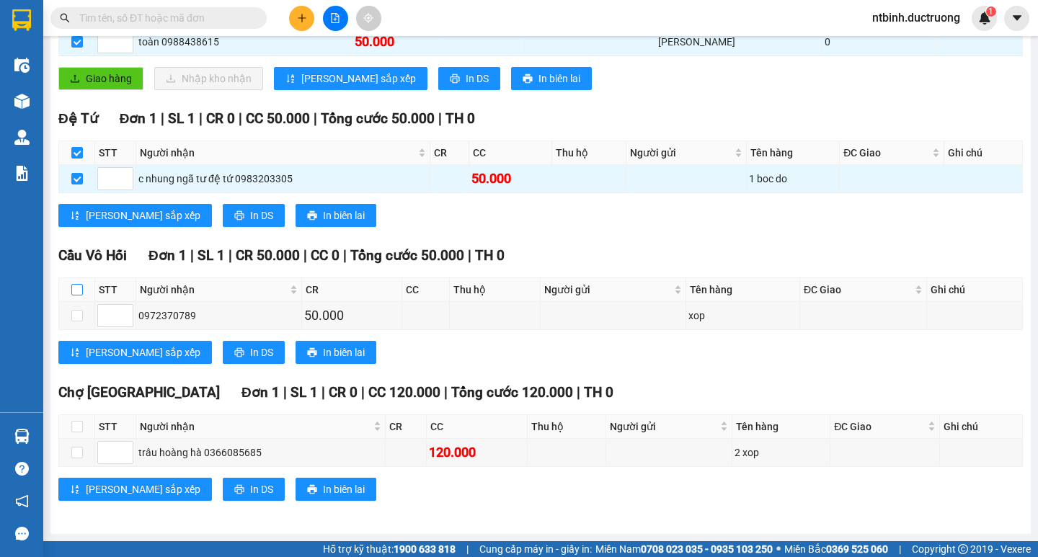
click at [74, 291] on input "checkbox" at bounding box center [77, 290] width 12 height 12
checkbox input "true"
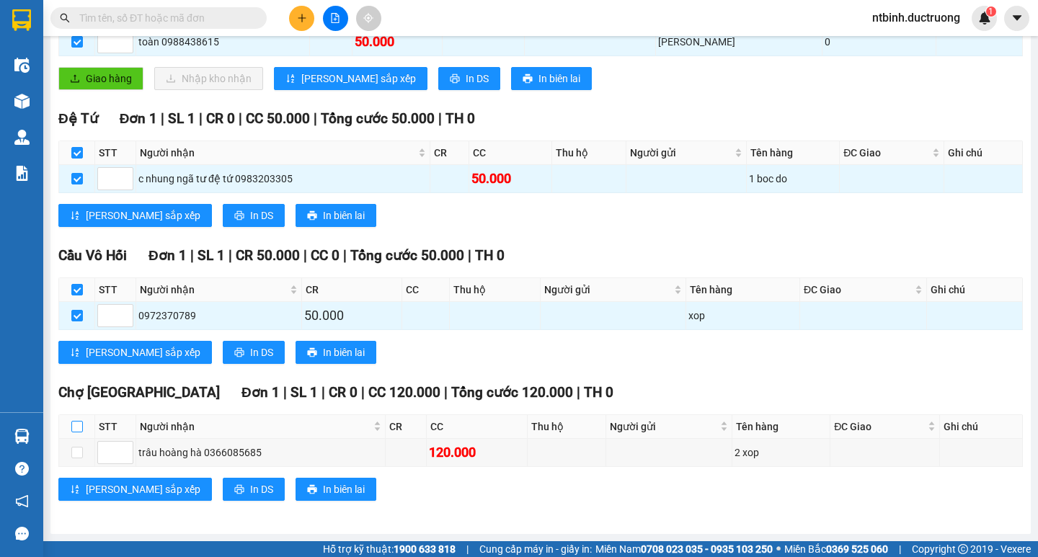
click at [81, 424] on input "checkbox" at bounding box center [77, 427] width 12 height 12
checkbox input "true"
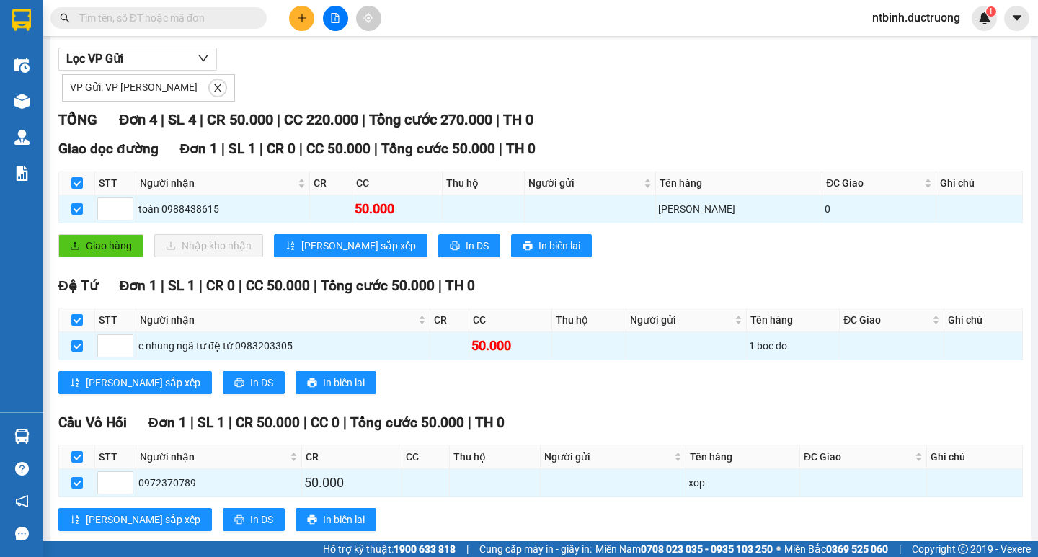
scroll to position [0, 0]
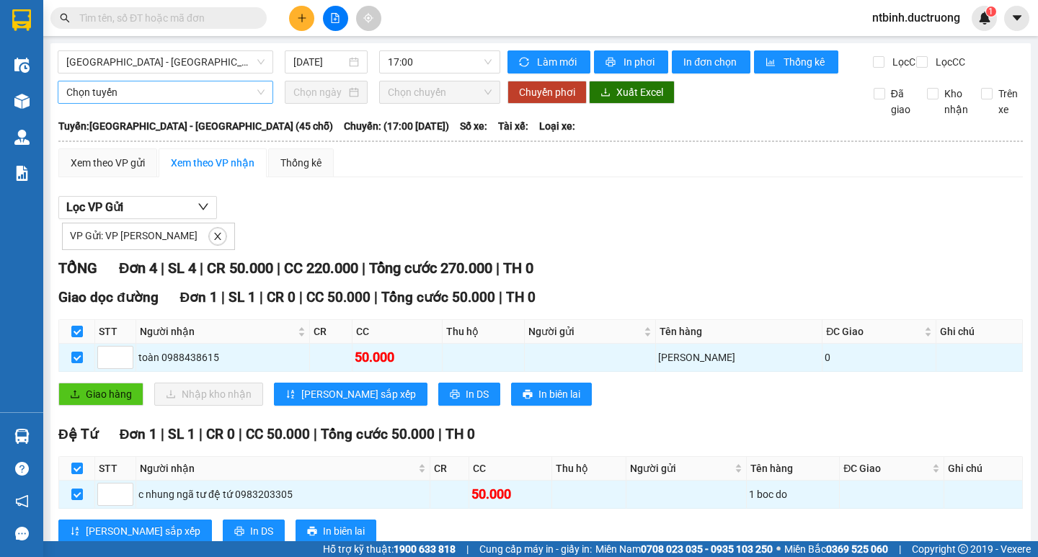
click at [169, 103] on span "Chọn tuyến" at bounding box center [165, 92] width 198 height 22
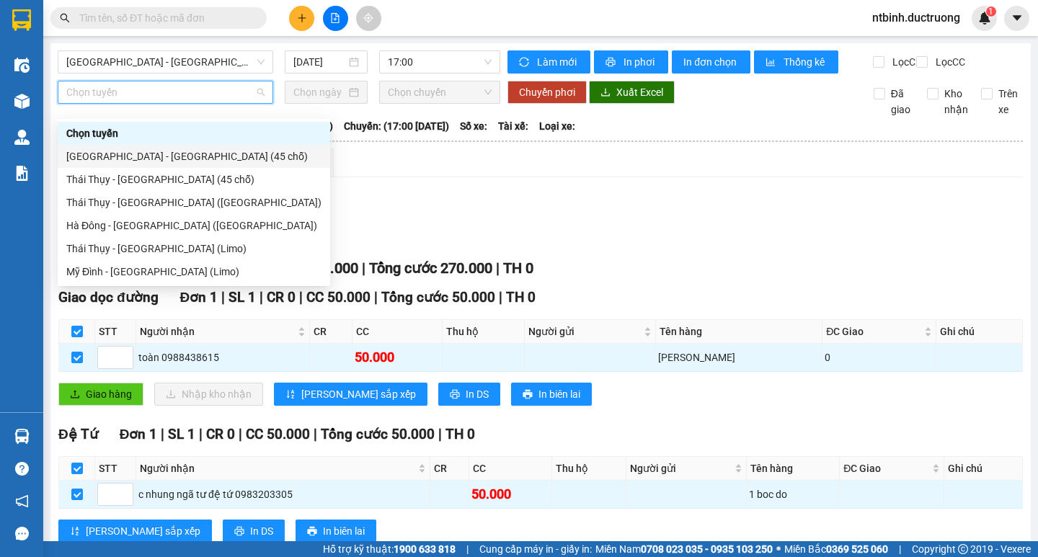
click at [209, 154] on div "[GEOGRAPHIC_DATA] - [GEOGRAPHIC_DATA] (45 chỗ)" at bounding box center [193, 156] width 255 height 16
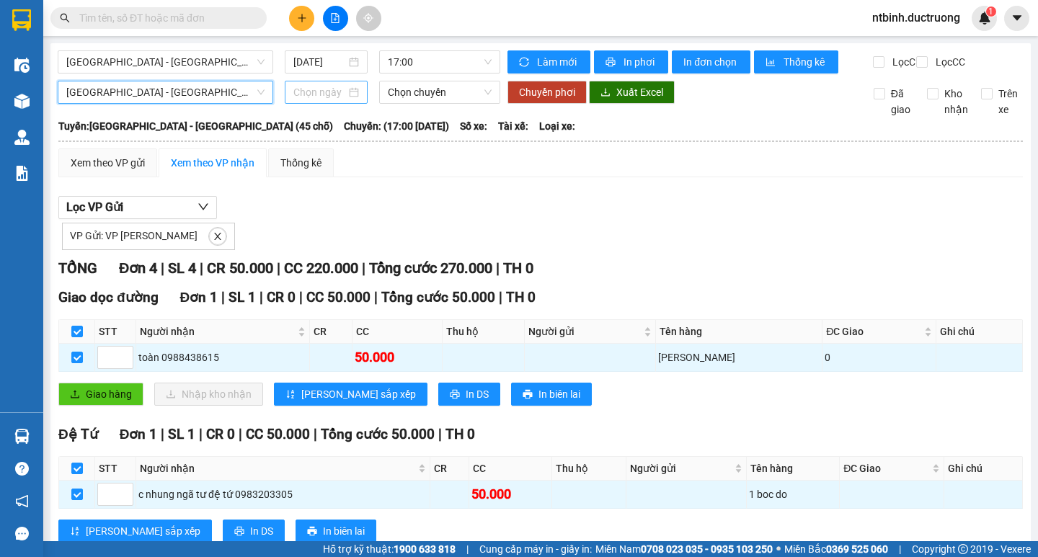
click at [312, 96] on div at bounding box center [326, 92] width 83 height 23
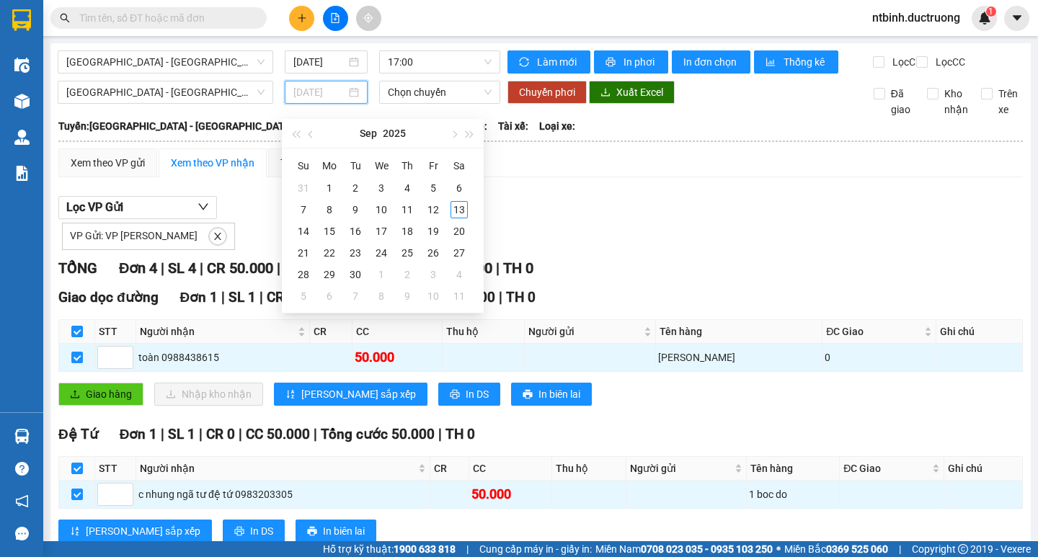
type input "20/09/2025"
type input "13/09/2025"
click at [458, 210] on div "13" at bounding box center [458, 209] width 17 height 17
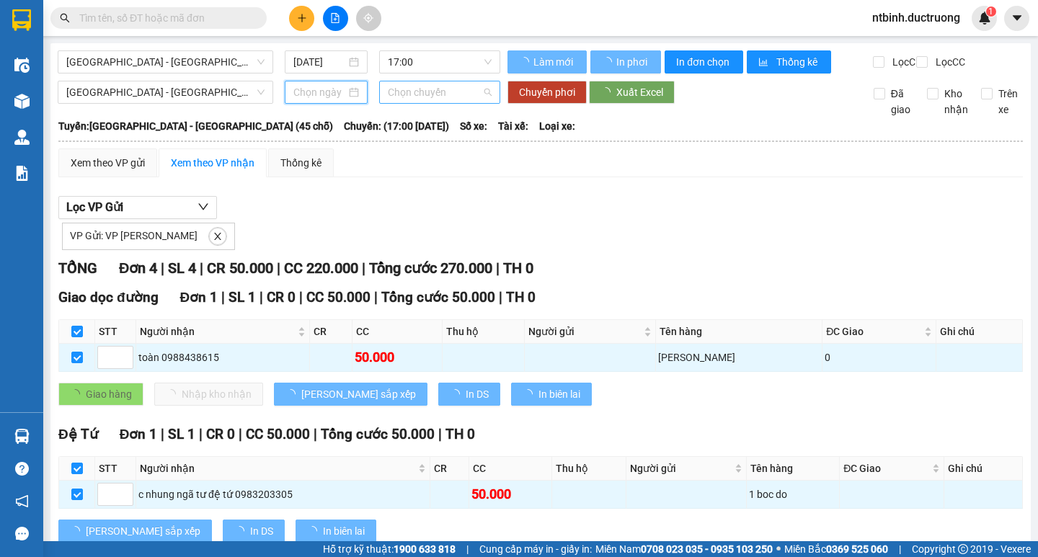
click at [417, 104] on div "Chọn chuyến" at bounding box center [439, 92] width 121 height 23
type input "13/09/2025"
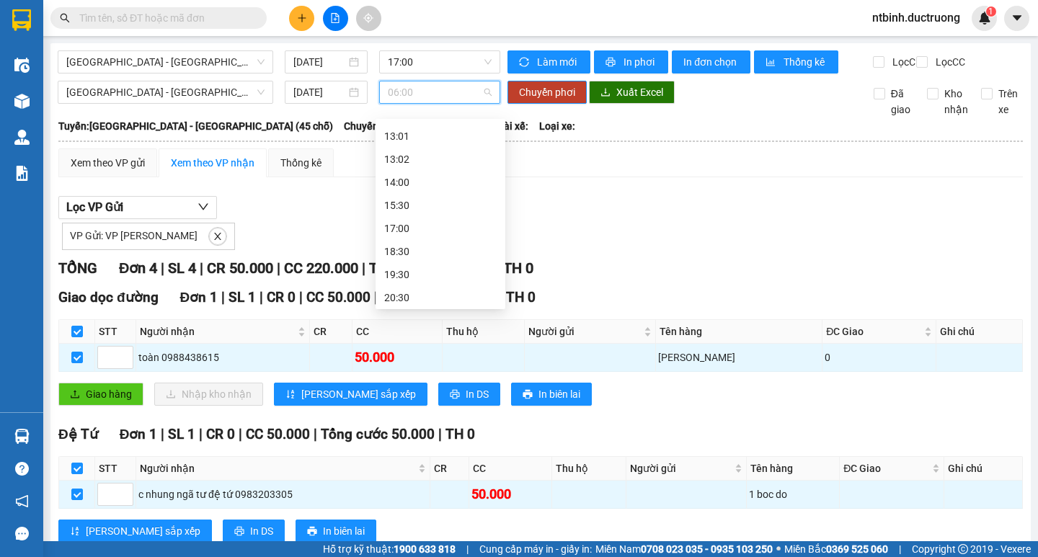
scroll to position [208, 0]
click at [412, 195] on div "15:30" at bounding box center [440, 203] width 112 height 16
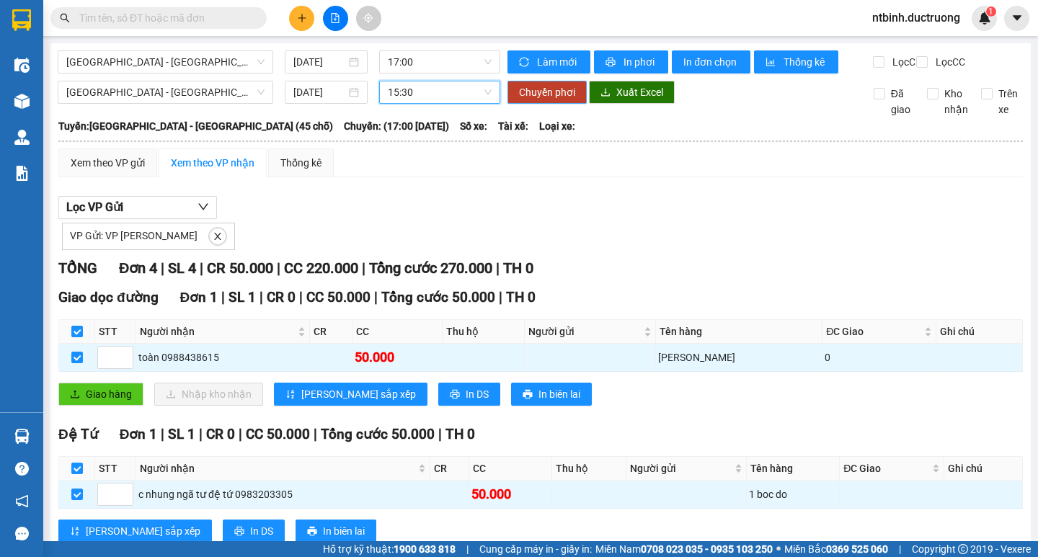
click at [538, 104] on button "Chuyển phơi" at bounding box center [546, 92] width 79 height 23
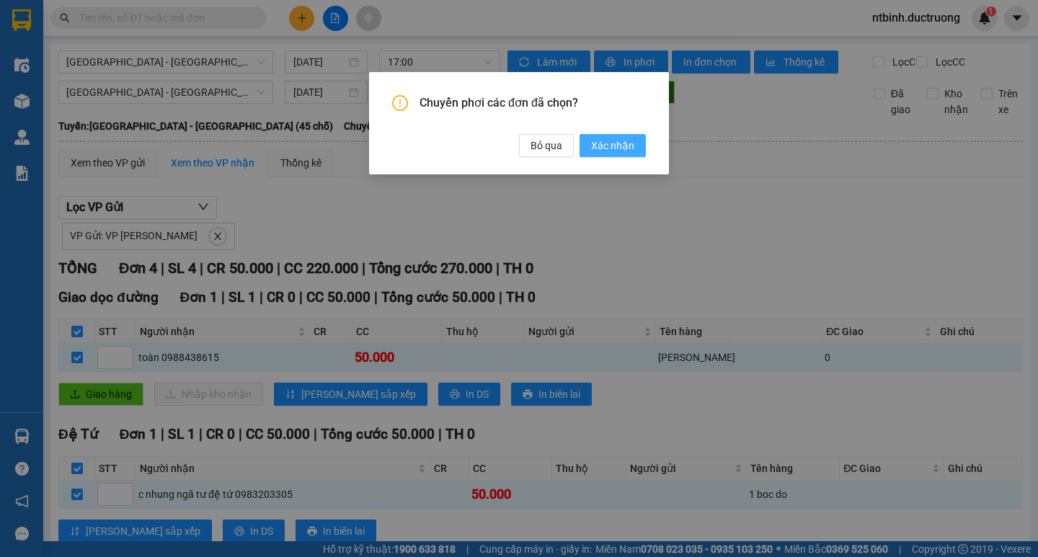
click at [608, 146] on span "Xác nhận" at bounding box center [612, 146] width 43 height 16
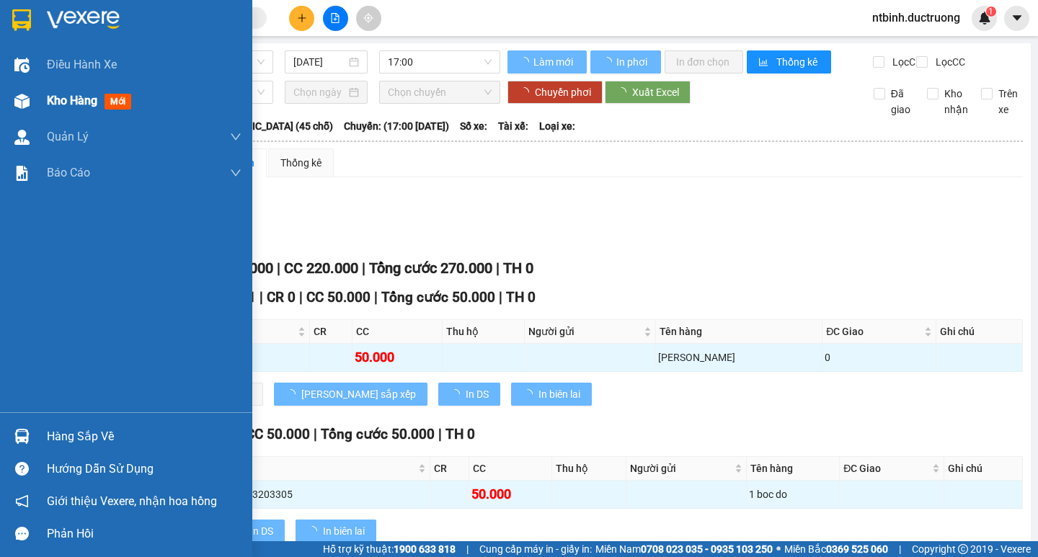
click at [33, 95] on div at bounding box center [21, 101] width 25 height 25
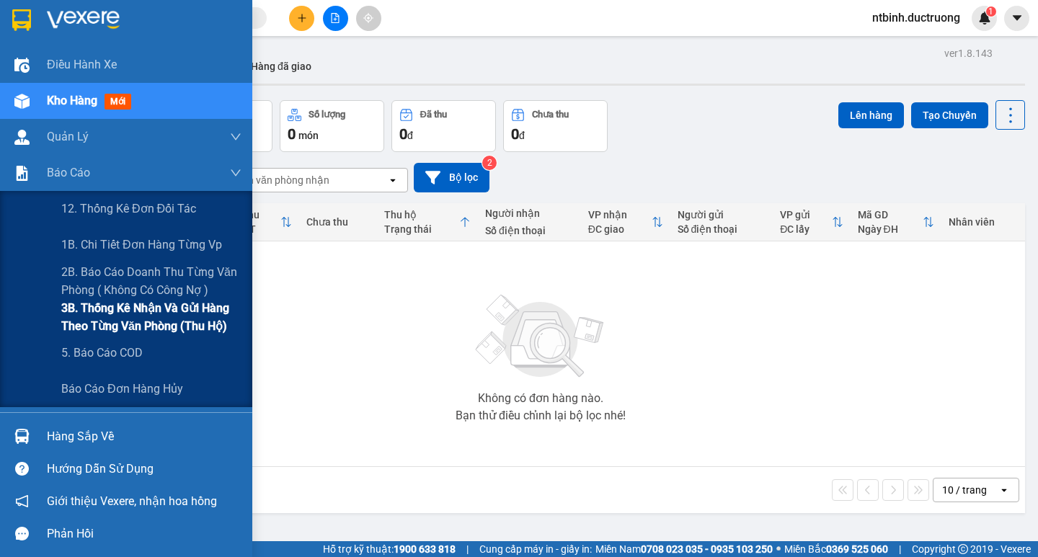
click at [102, 309] on span "3B. Thống kê nhận và gửi hàng theo từng văn phòng (thu hộ)" at bounding box center [151, 317] width 180 height 36
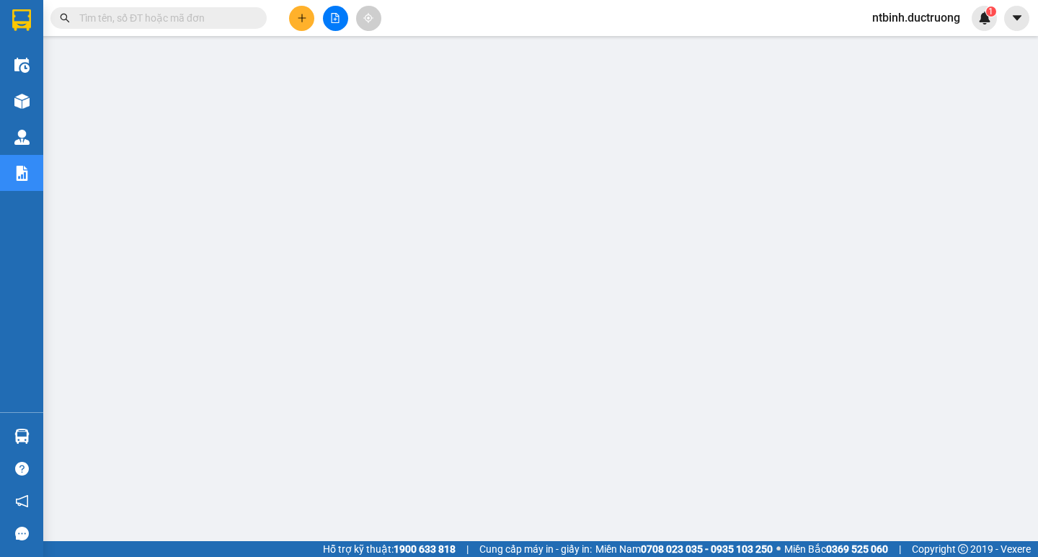
click at [1037, 28] on div "ntbinh.ductruong 1" at bounding box center [949, 18] width 177 height 25
click at [304, 22] on icon "plus" at bounding box center [302, 18] width 10 height 10
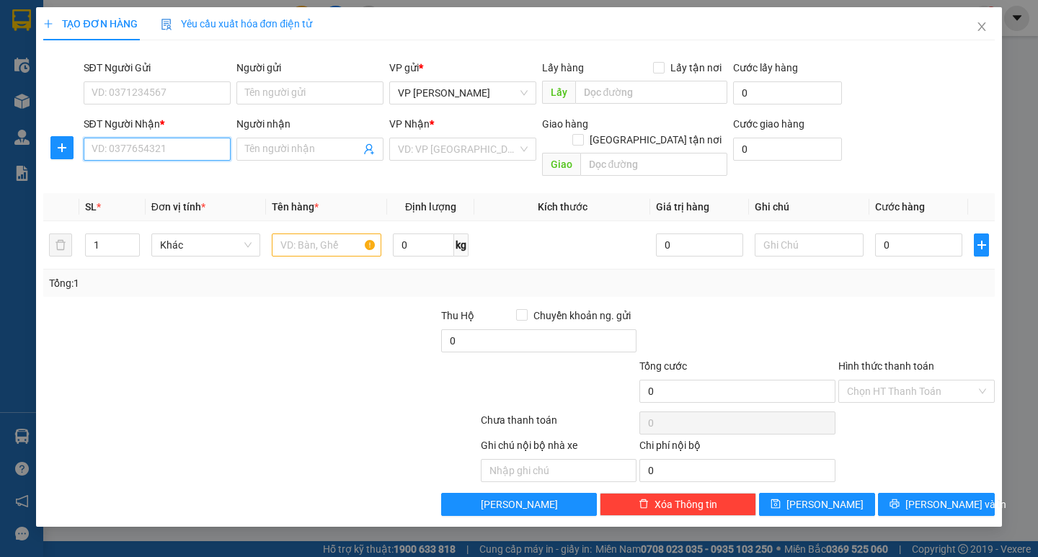
click at [156, 149] on input "SĐT Người Nhận *" at bounding box center [157, 149] width 147 height 23
type input "0962657124"
click at [307, 234] on input "text" at bounding box center [326, 245] width 109 height 23
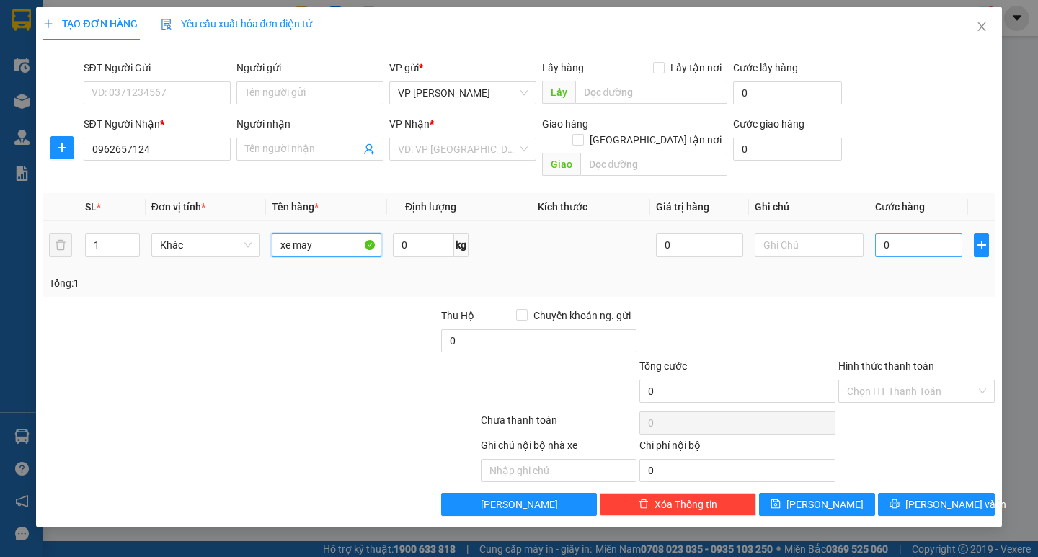
type input "xe may"
click at [921, 234] on input "0" at bounding box center [918, 245] width 87 height 23
type input "2"
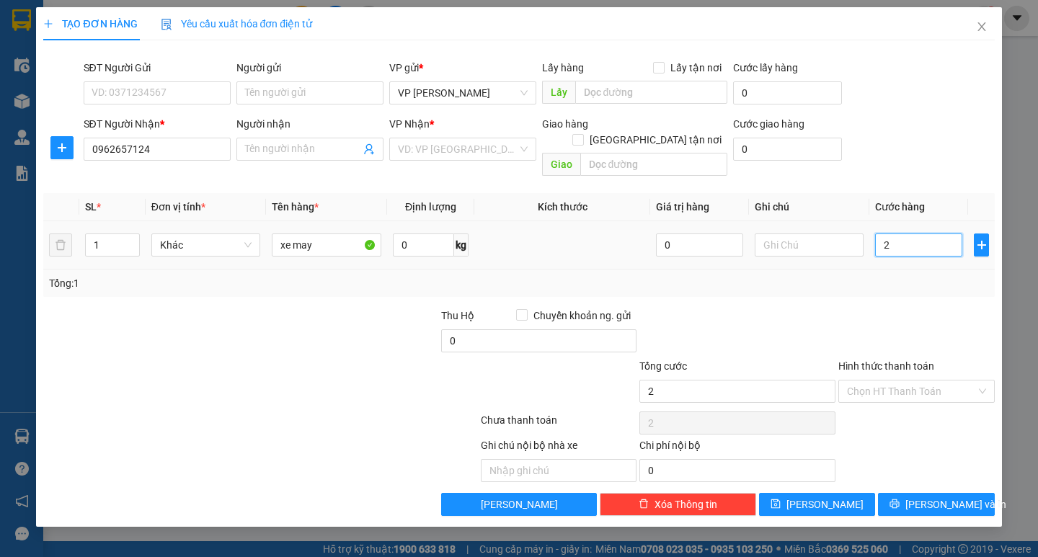
type input "20"
type input "200"
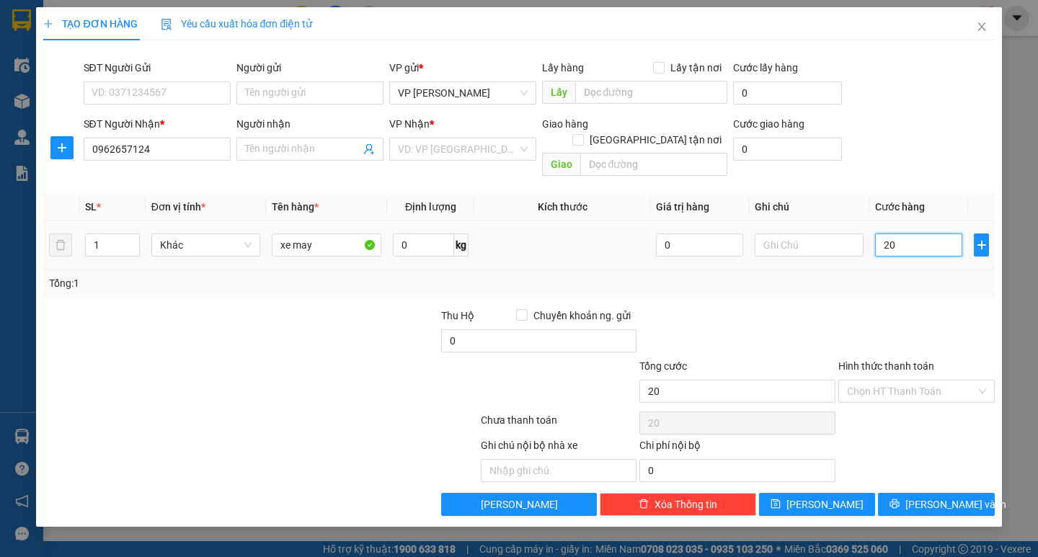
type input "200"
click at [921, 234] on input "200" at bounding box center [918, 245] width 87 height 23
click at [927, 380] on div "Chọn HT Thanh Toán" at bounding box center [916, 391] width 156 height 23
type input "200.000"
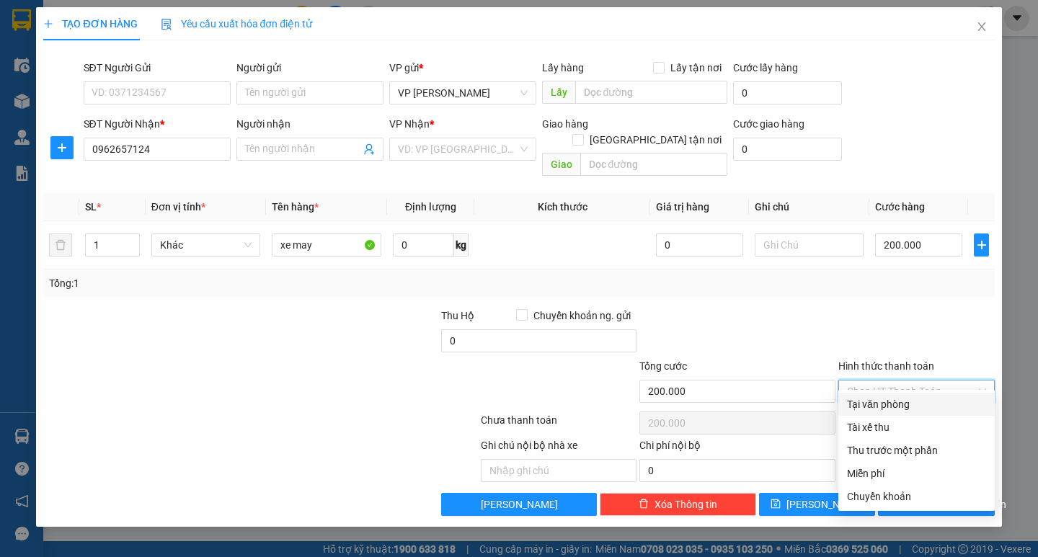
click at [911, 399] on div "Tại văn phòng" at bounding box center [916, 404] width 139 height 16
type input "0"
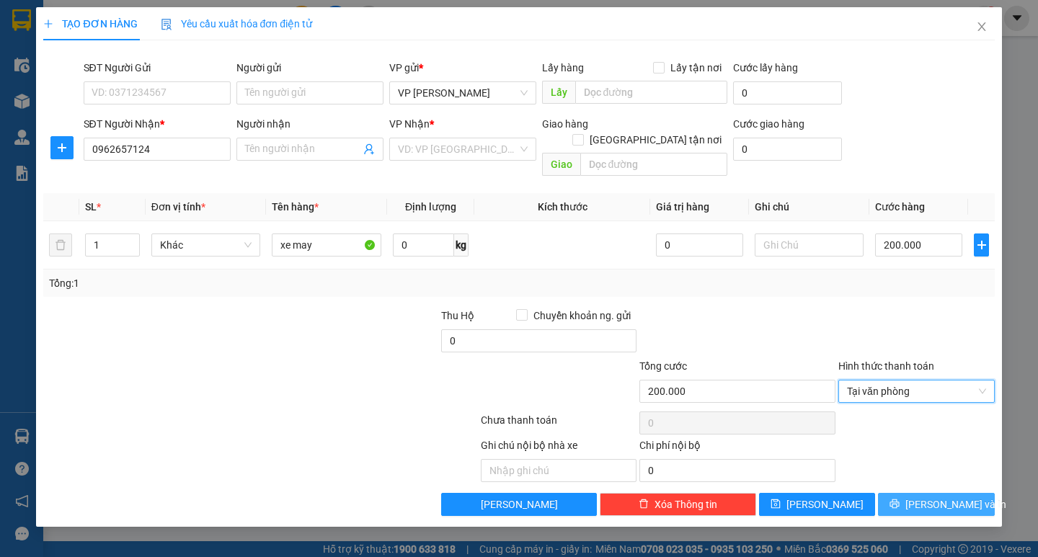
click at [942, 497] on span "Lưu và In" at bounding box center [955, 505] width 101 height 16
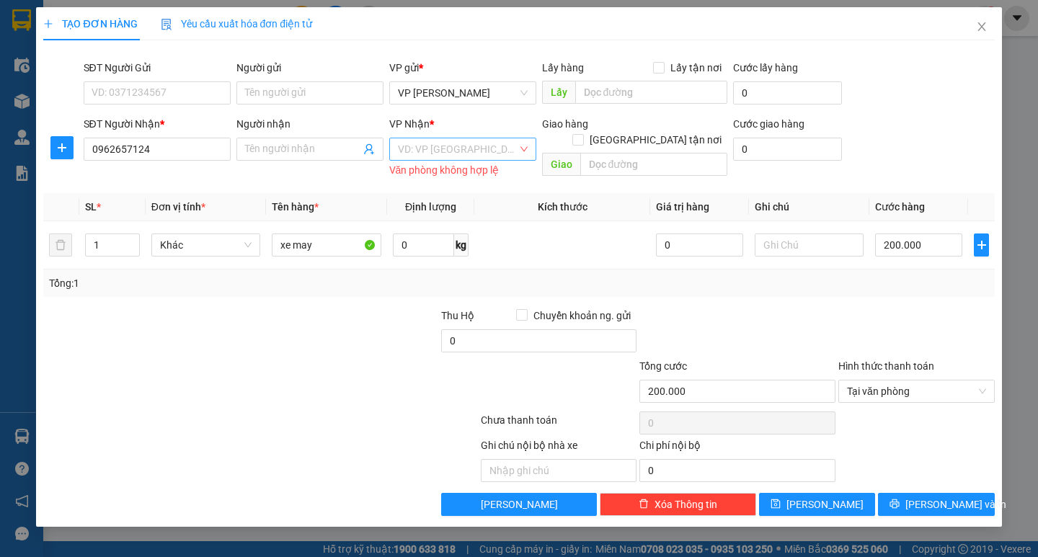
drag, startPoint x: 458, startPoint y: 162, endPoint x: 464, endPoint y: 144, distance: 19.2
click at [461, 154] on div "VD: VP Sài Gòn Văn phòng không hợp lệ" at bounding box center [462, 156] width 147 height 37
drag, startPoint x: 463, startPoint y: 143, endPoint x: 491, endPoint y: 156, distance: 31.0
click at [463, 145] on input "search" at bounding box center [458, 149] width 120 height 22
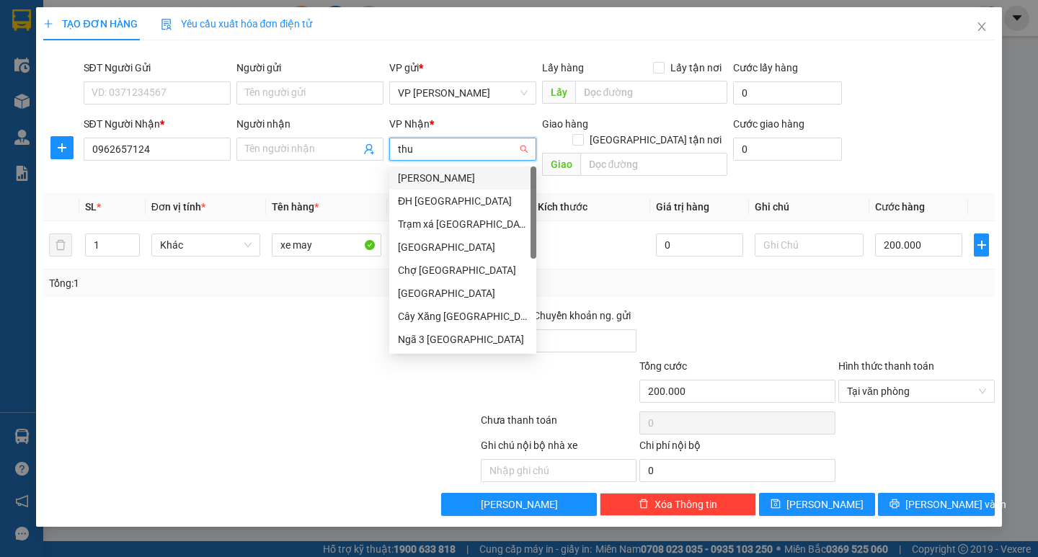
type input "thuy"
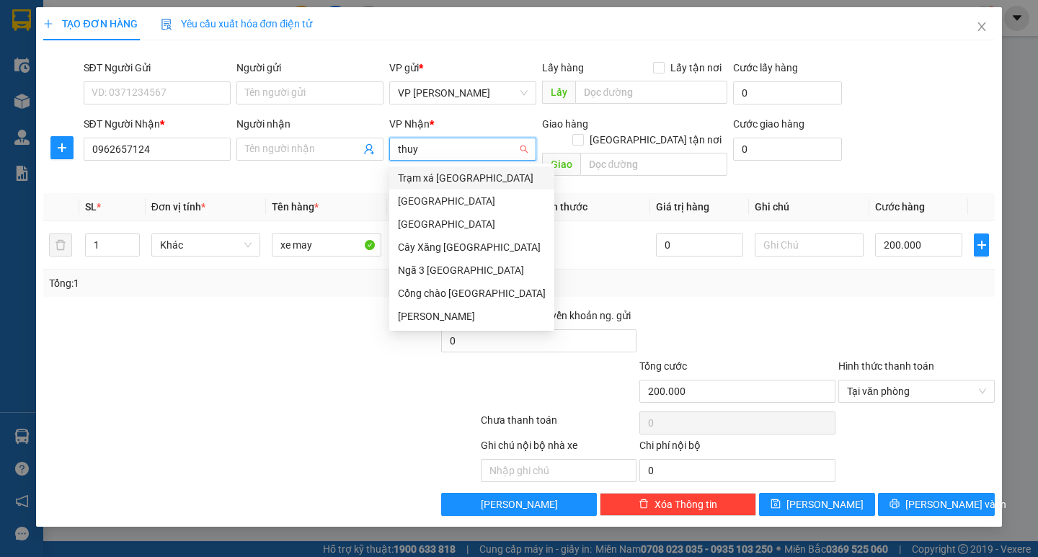
click at [448, 179] on div "Trạm xá Thụy Trình" at bounding box center [472, 178] width 148 height 16
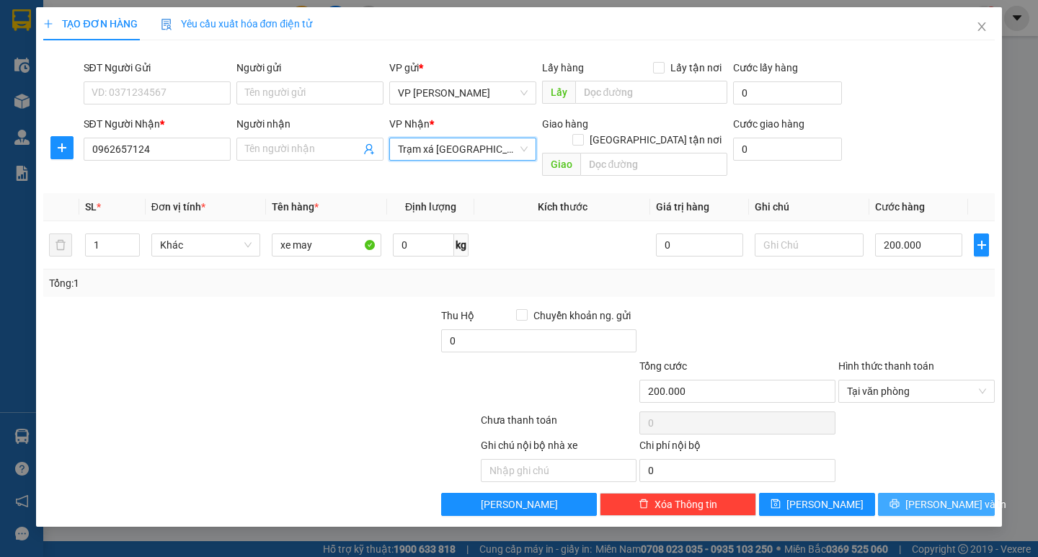
click at [952, 497] on span "Lưu và In" at bounding box center [955, 505] width 101 height 16
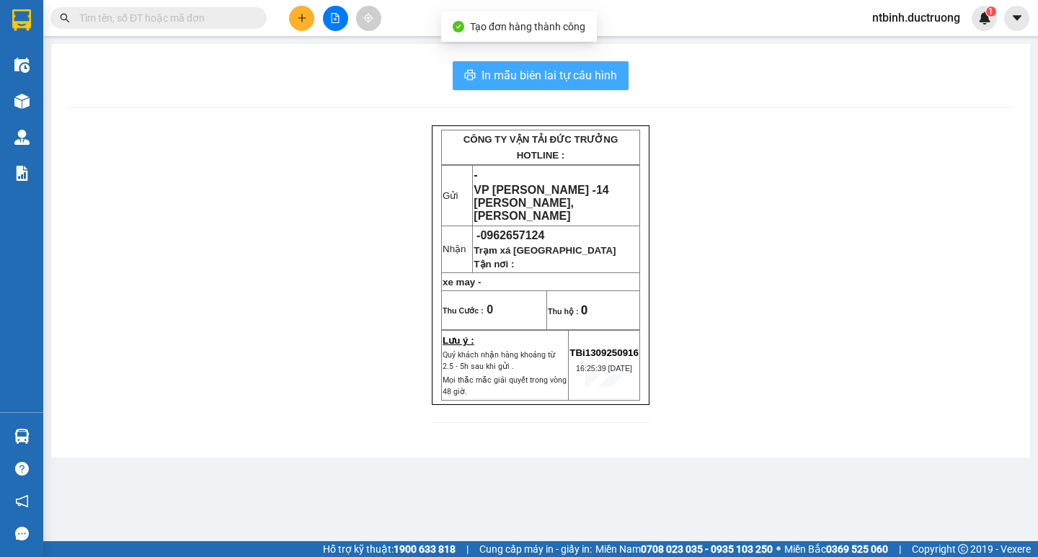
click at [561, 79] on span "In mẫu biên lai tự cấu hình" at bounding box center [549, 75] width 136 height 18
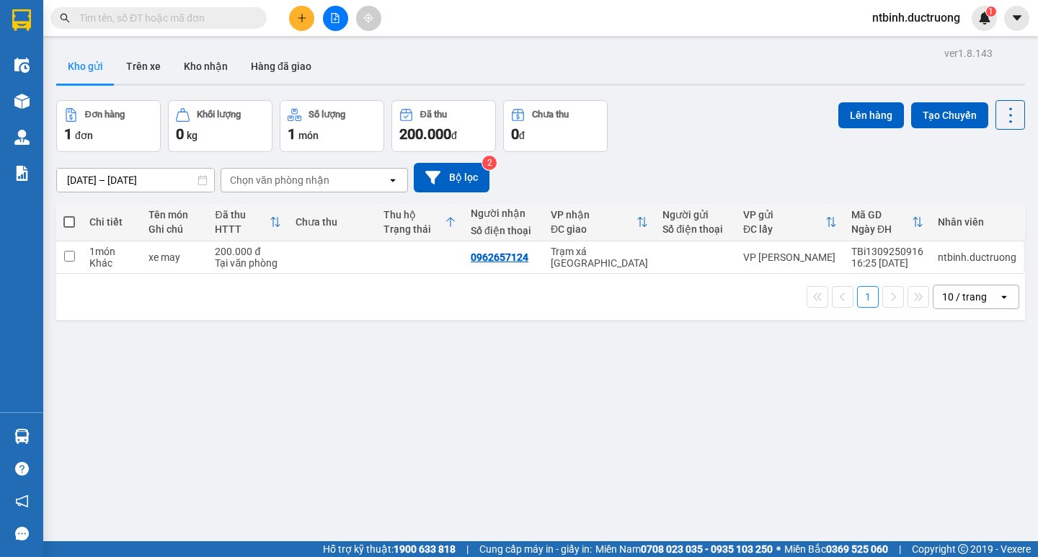
click at [307, 14] on button at bounding box center [301, 18] width 25 height 25
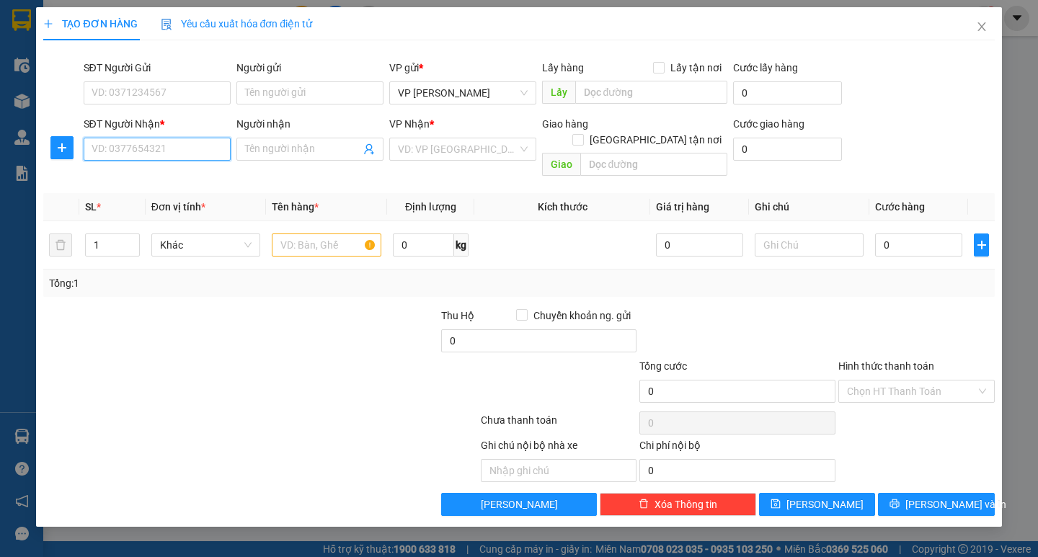
click at [197, 156] on input "SĐT Người Nhận *" at bounding box center [157, 149] width 147 height 23
click at [128, 198] on div "0975705364" at bounding box center [157, 201] width 130 height 16
click at [460, 153] on span "VP [PERSON_NAME]" at bounding box center [463, 149] width 130 height 22
click at [162, 153] on input "0975705364" at bounding box center [157, 149] width 147 height 23
type input "0"
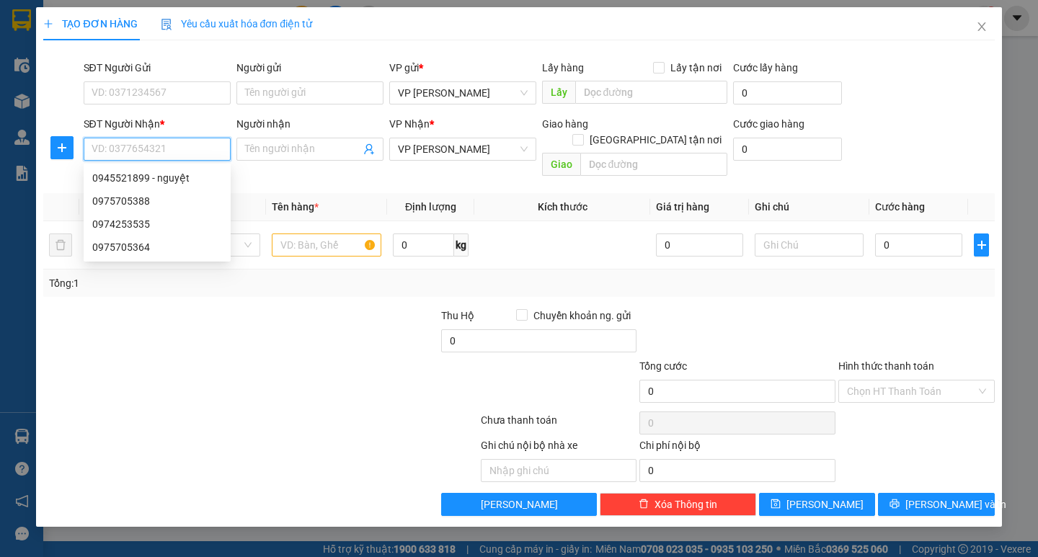
click at [128, 145] on input "SĐT Người Nhận *" at bounding box center [157, 149] width 147 height 23
click at [136, 202] on div "0945521899 - nguyệt" at bounding box center [157, 201] width 130 height 16
type input "0945521899"
type input "nguyệt"
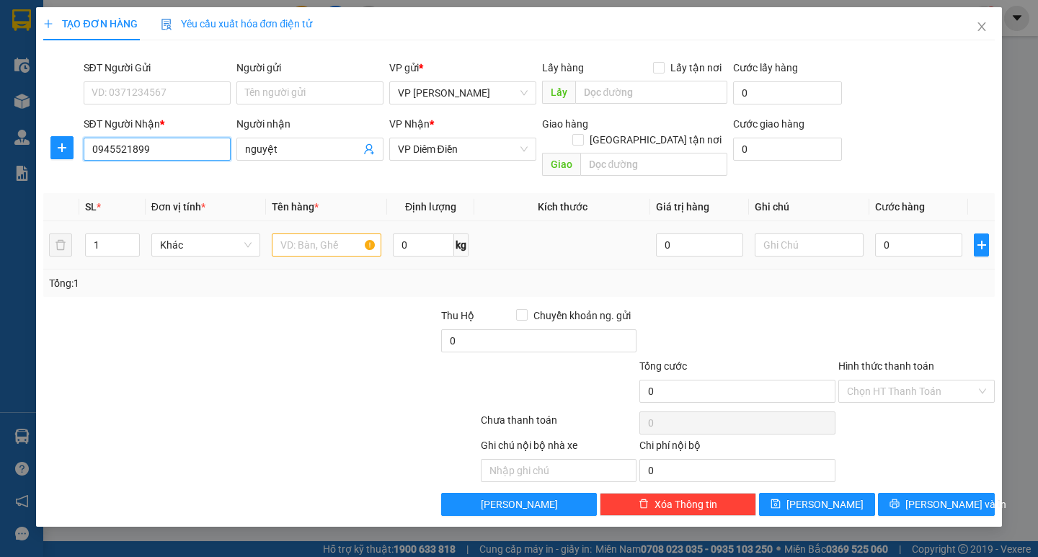
type input "0945521899"
click at [314, 234] on input "text" at bounding box center [326, 245] width 109 height 23
type input "1 xop"
click at [921, 234] on input "0" at bounding box center [918, 245] width 87 height 23
type input "5"
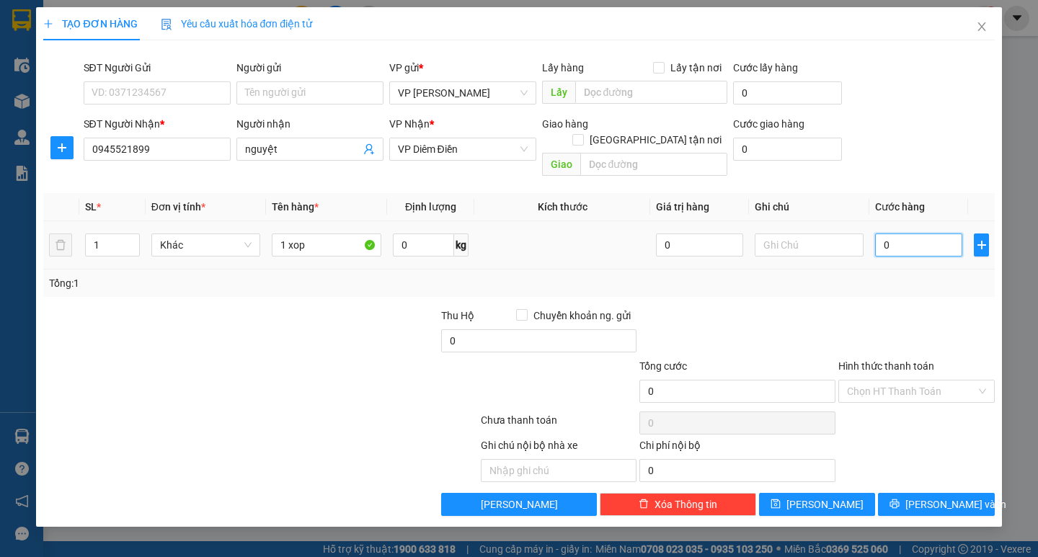
type input "5"
type input "50"
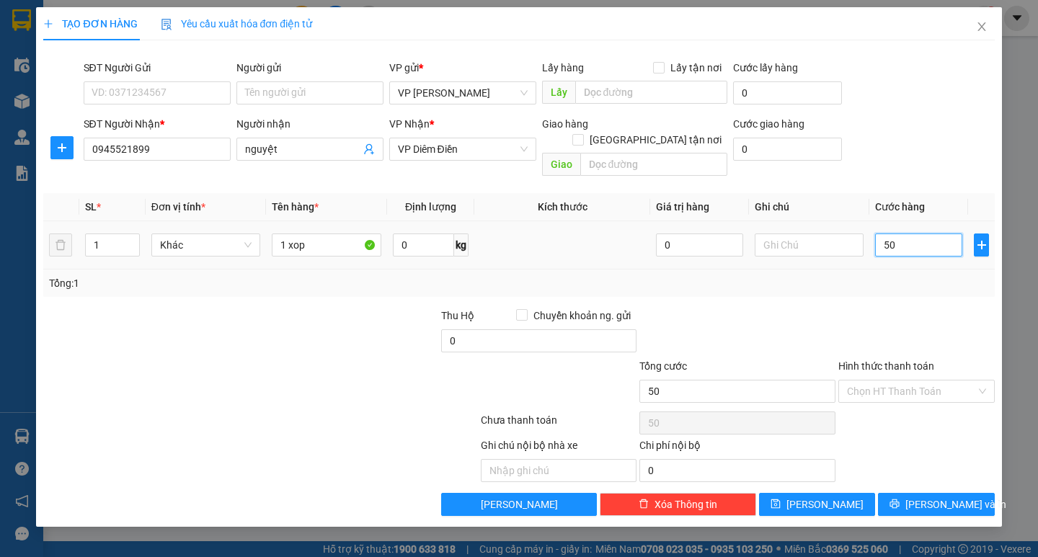
click at [912, 234] on input "50" at bounding box center [918, 245] width 87 height 23
type input "50.000"
click at [939, 497] on span "Lưu và In" at bounding box center [955, 505] width 101 height 16
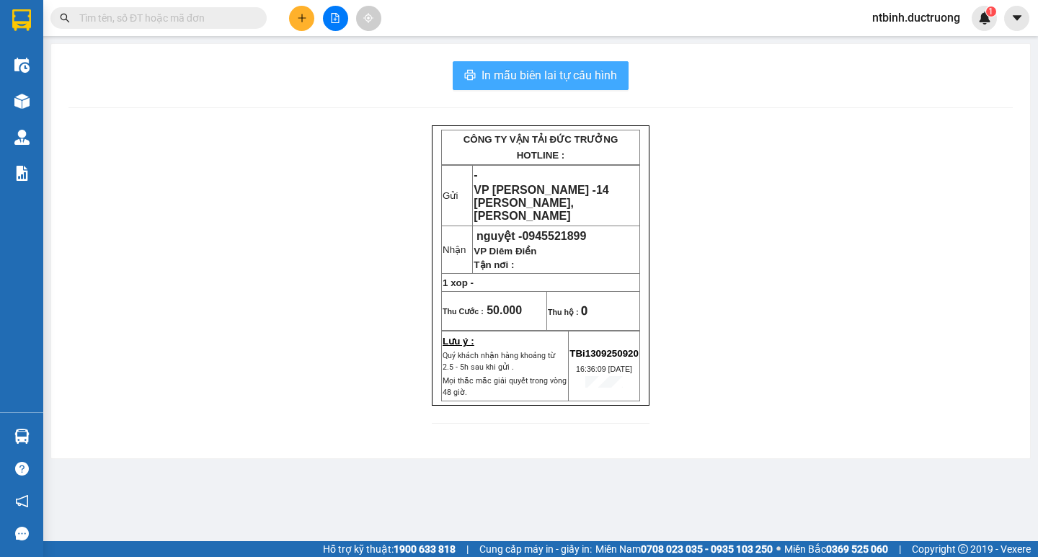
click at [557, 70] on span "In mẫu biên lai tự cấu hình" at bounding box center [549, 75] width 136 height 18
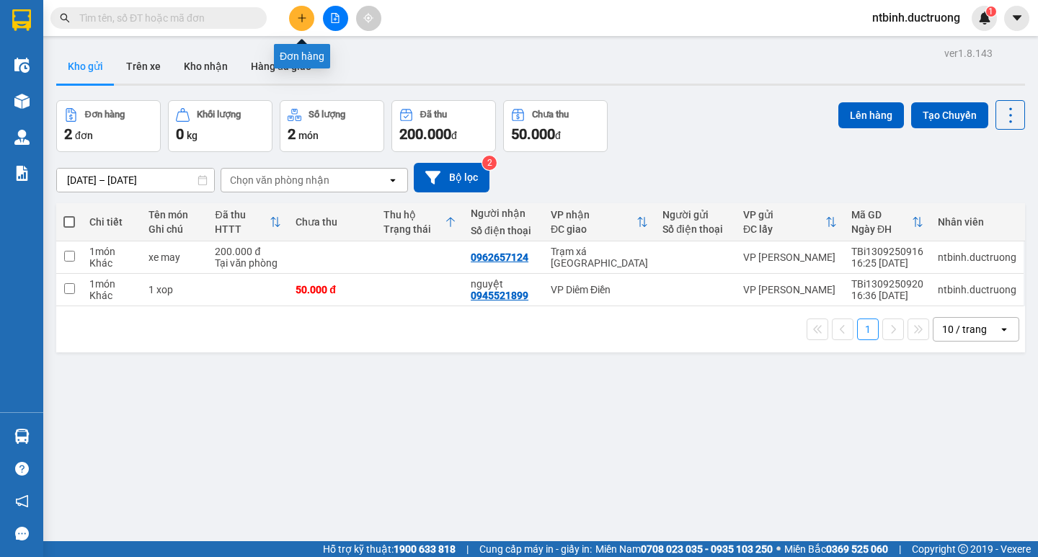
click at [302, 19] on icon "plus" at bounding box center [301, 18] width 1 height 8
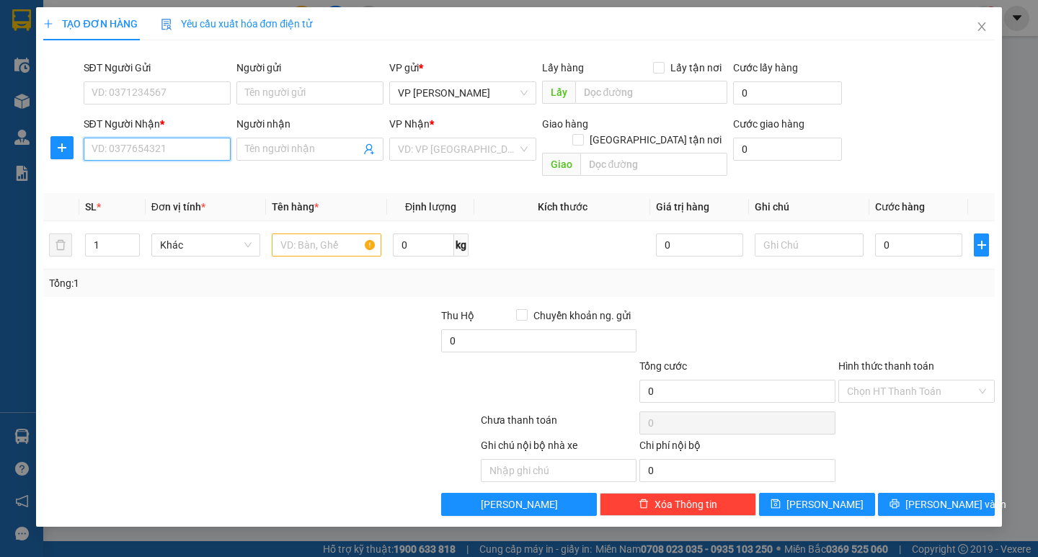
click at [121, 147] on input "SĐT Người Nhận *" at bounding box center [157, 149] width 147 height 23
click at [135, 174] on div "0982959707" at bounding box center [157, 178] width 130 height 16
type input "0982959707"
click at [302, 234] on input "text" at bounding box center [326, 245] width 109 height 23
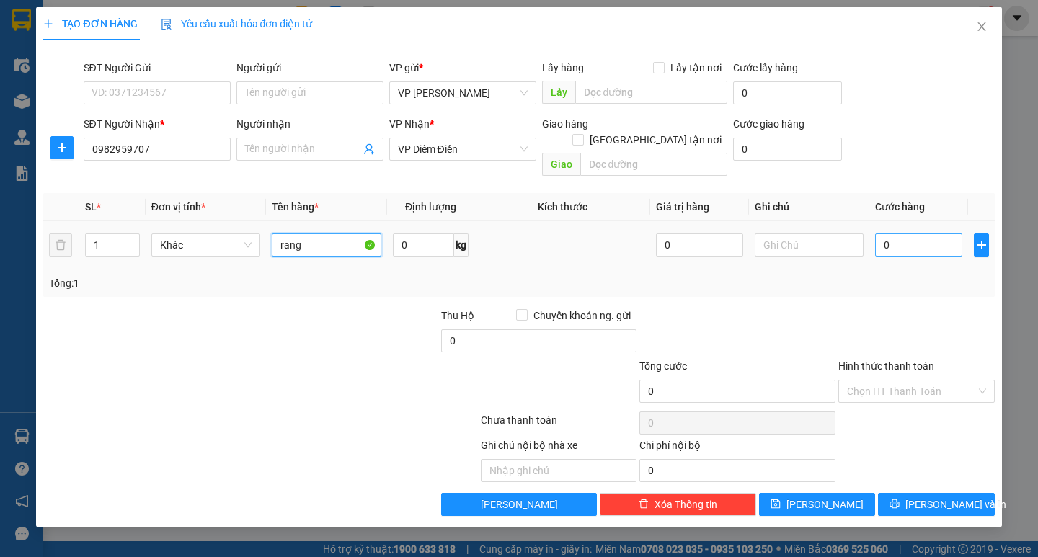
type input "rang"
click at [905, 234] on input "0" at bounding box center [918, 245] width 87 height 23
type input "3"
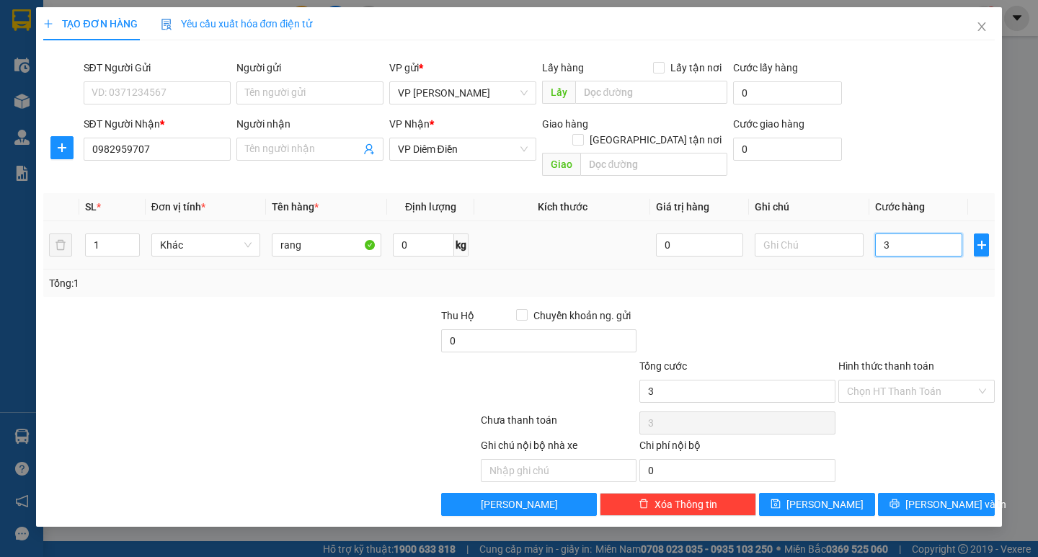
type input "30"
click at [902, 234] on input "30" at bounding box center [918, 245] width 87 height 23
type input "30.000"
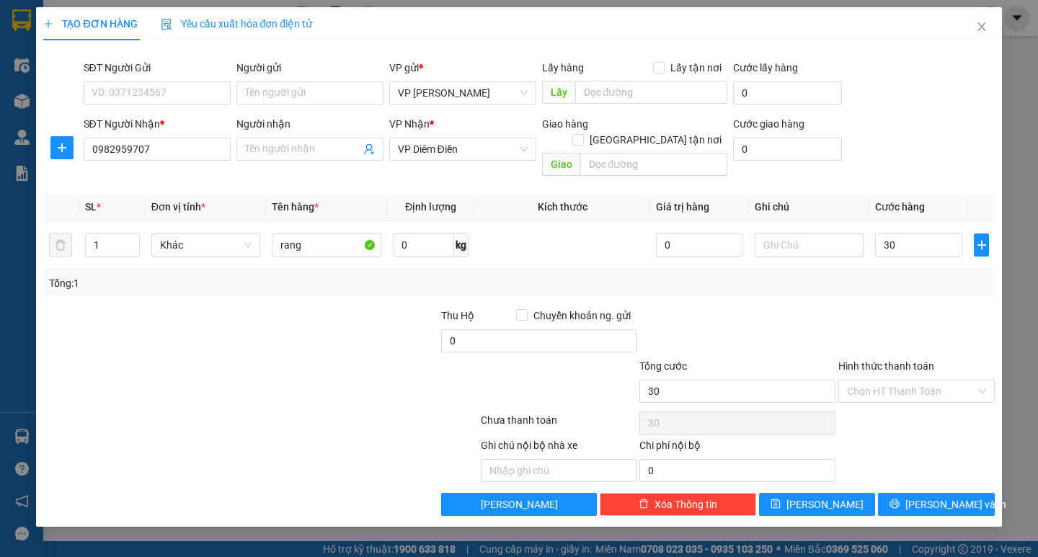
type input "30.000"
click at [905, 362] on div "Hình thức thanh toán" at bounding box center [916, 369] width 156 height 22
click at [907, 381] on input "Hình thức thanh toán" at bounding box center [911, 392] width 129 height 22
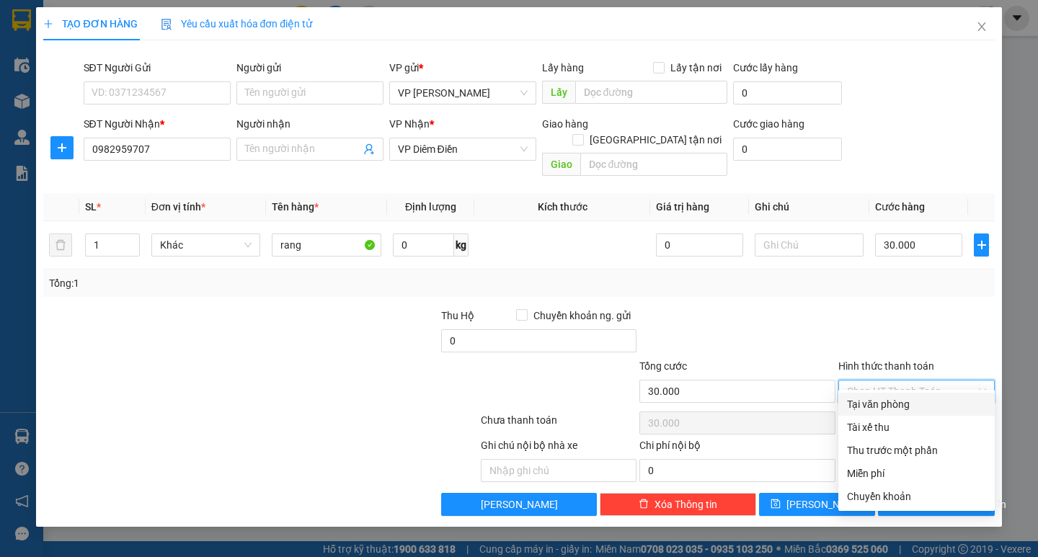
click at [894, 399] on div "Tại văn phòng" at bounding box center [916, 404] width 139 height 16
type input "0"
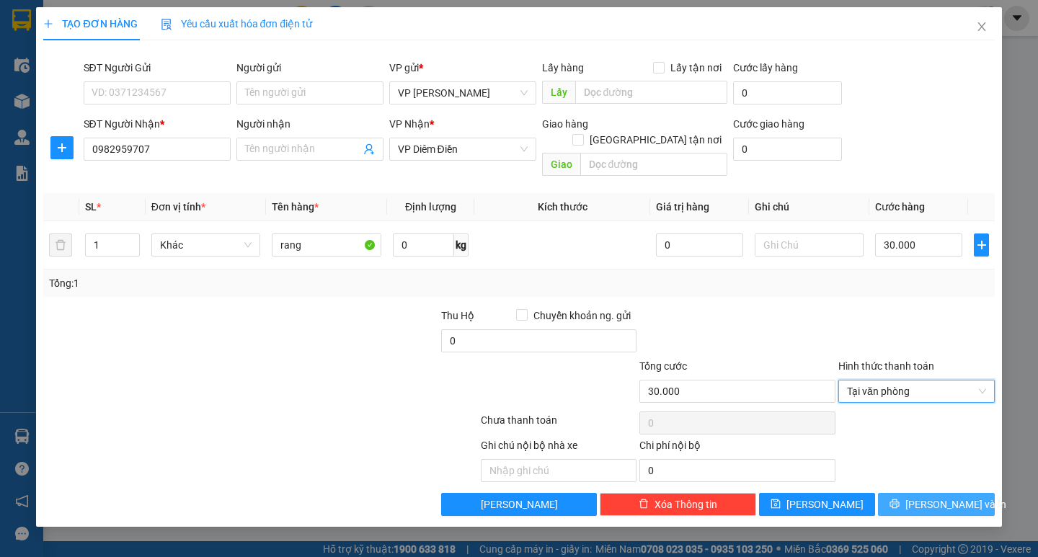
click at [946, 497] on span "Lưu và In" at bounding box center [955, 505] width 101 height 16
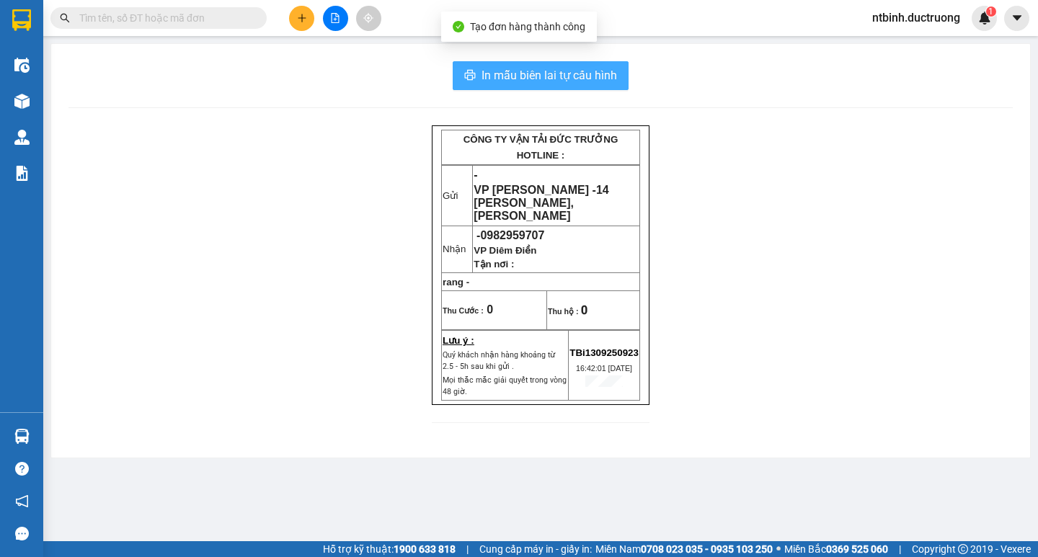
click at [592, 80] on span "In mẫu biên lai tự cấu hình" at bounding box center [549, 75] width 136 height 18
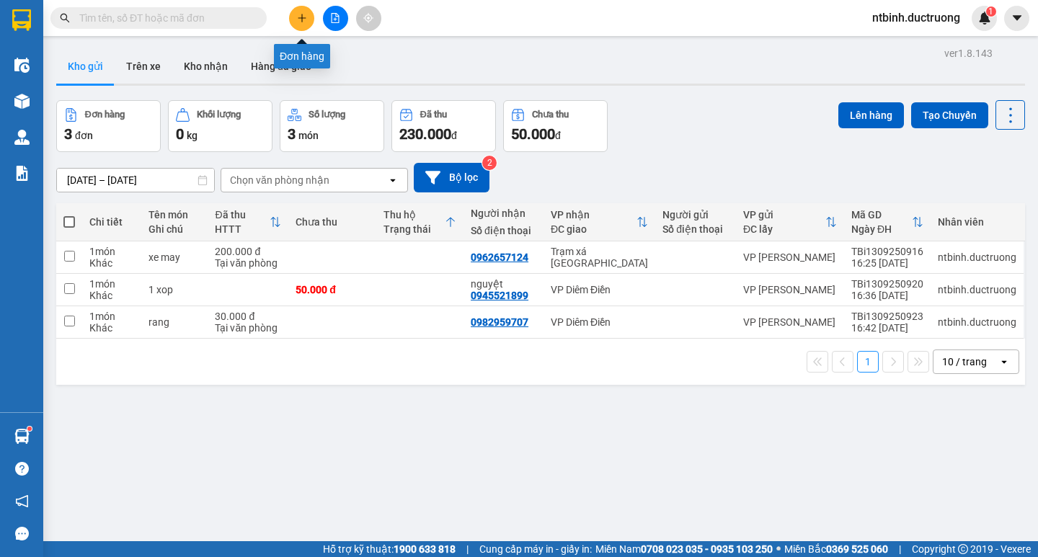
click at [306, 16] on icon "plus" at bounding box center [302, 18] width 10 height 10
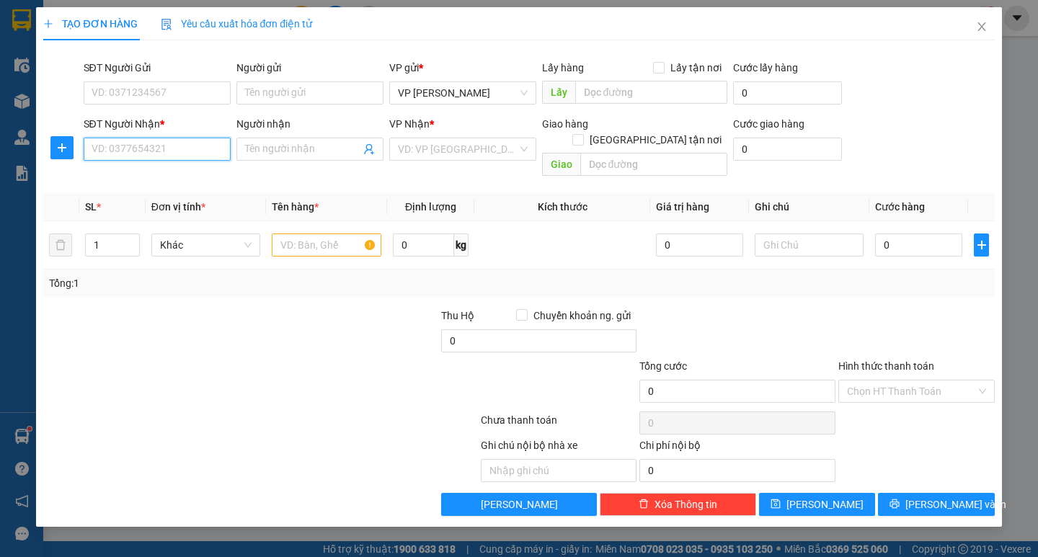
click at [135, 157] on input "SĐT Người Nhận *" at bounding box center [157, 149] width 147 height 23
click at [179, 154] on input "SĐT Người Nhận *" at bounding box center [157, 149] width 147 height 23
click at [169, 175] on div "0819068933 - Nụ" at bounding box center [157, 178] width 130 height 16
type input "0819068933"
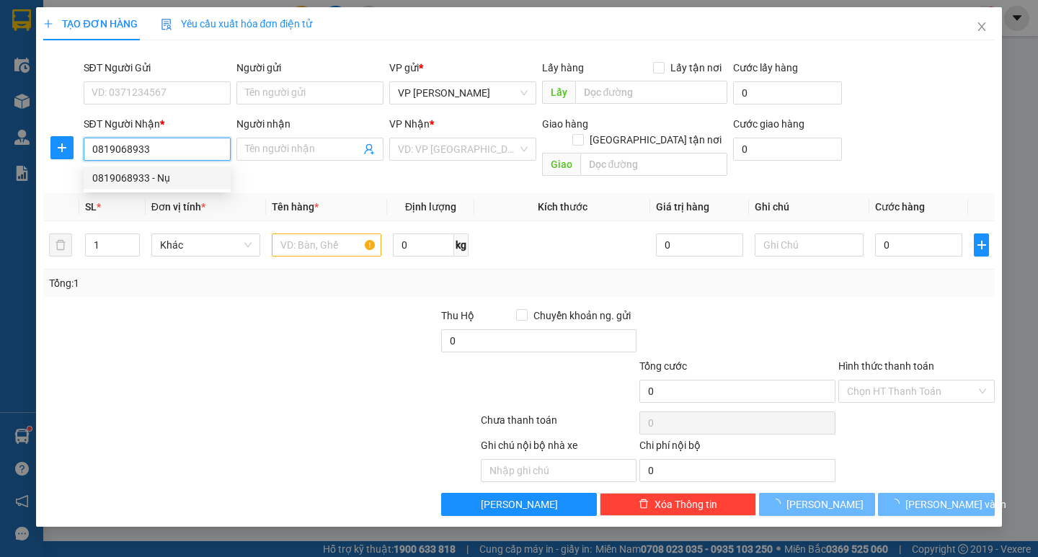
type input "Nụ"
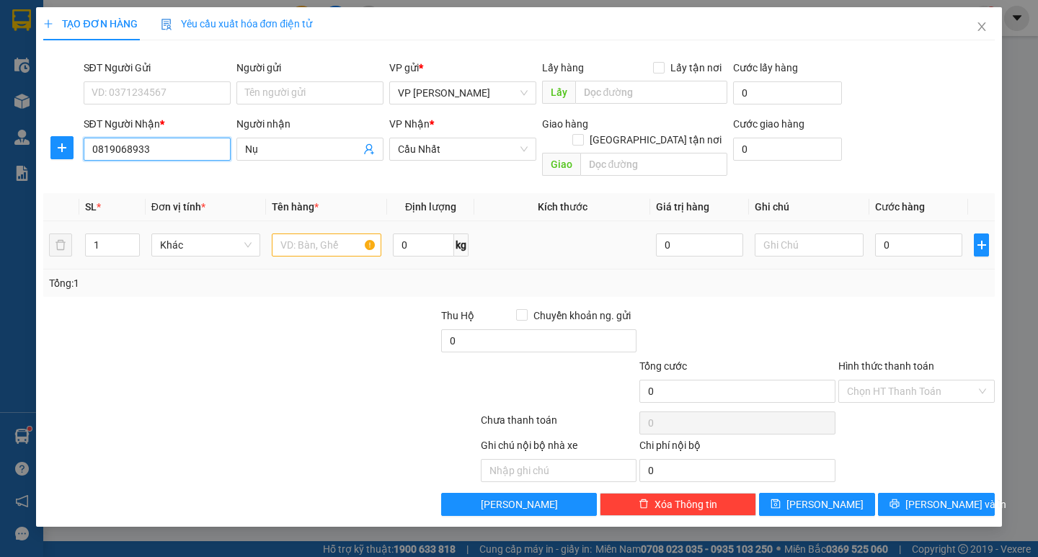
type input "0819068933"
click at [306, 235] on input "text" at bounding box center [326, 245] width 109 height 23
type input "1 xop"
click at [910, 234] on input "0" at bounding box center [918, 245] width 87 height 23
type input "5"
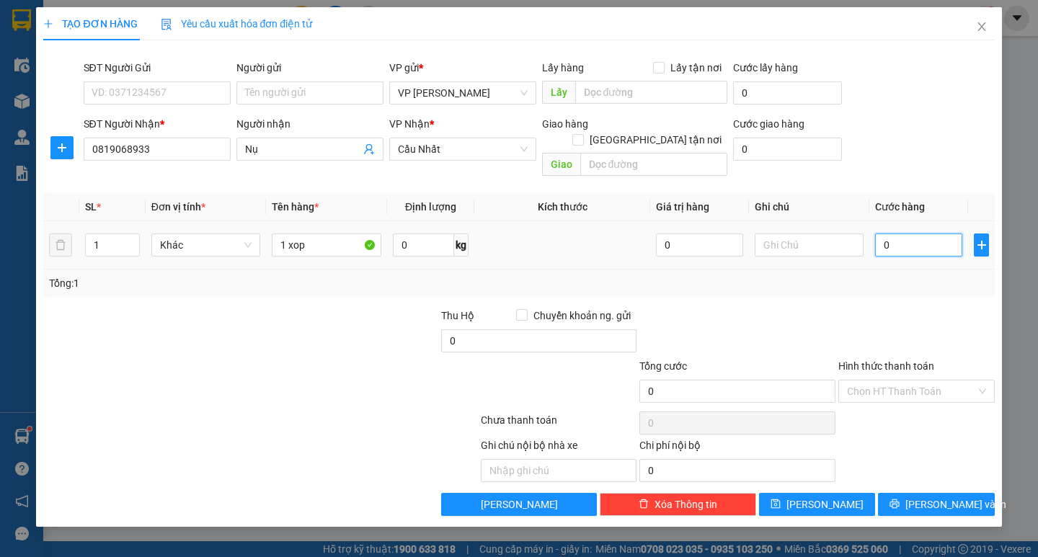
type input "5"
type input "50"
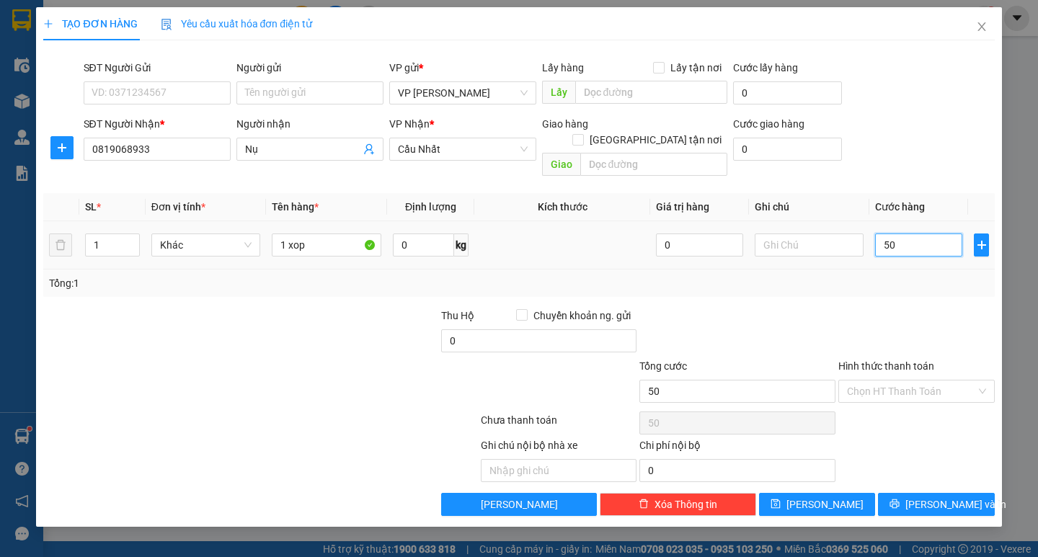
click at [910, 234] on input "50" at bounding box center [918, 245] width 87 height 23
type input "50.000"
click at [901, 381] on input "Hình thức thanh toán" at bounding box center [911, 392] width 129 height 22
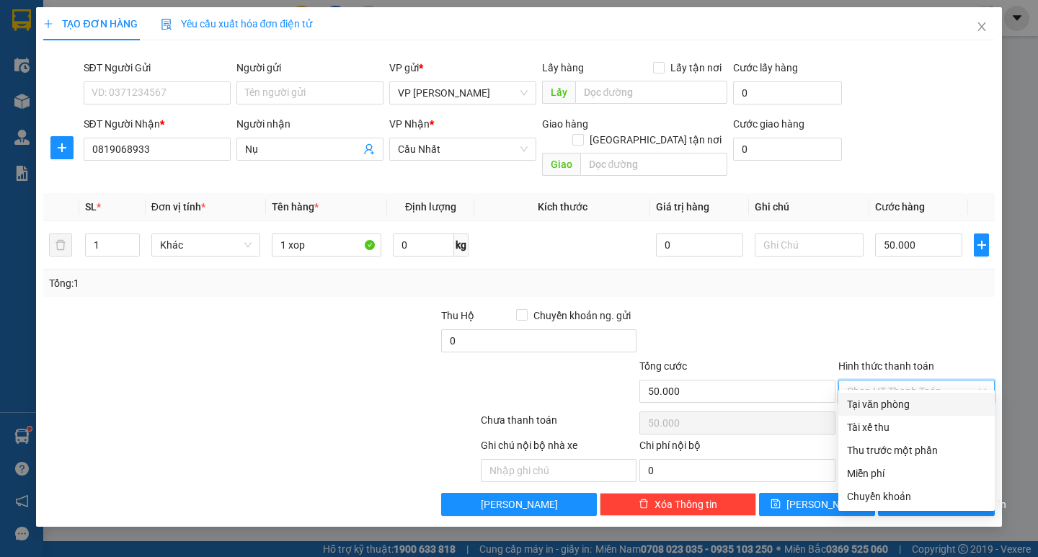
click at [874, 399] on div "Tại văn phòng" at bounding box center [916, 404] width 139 height 16
type input "0"
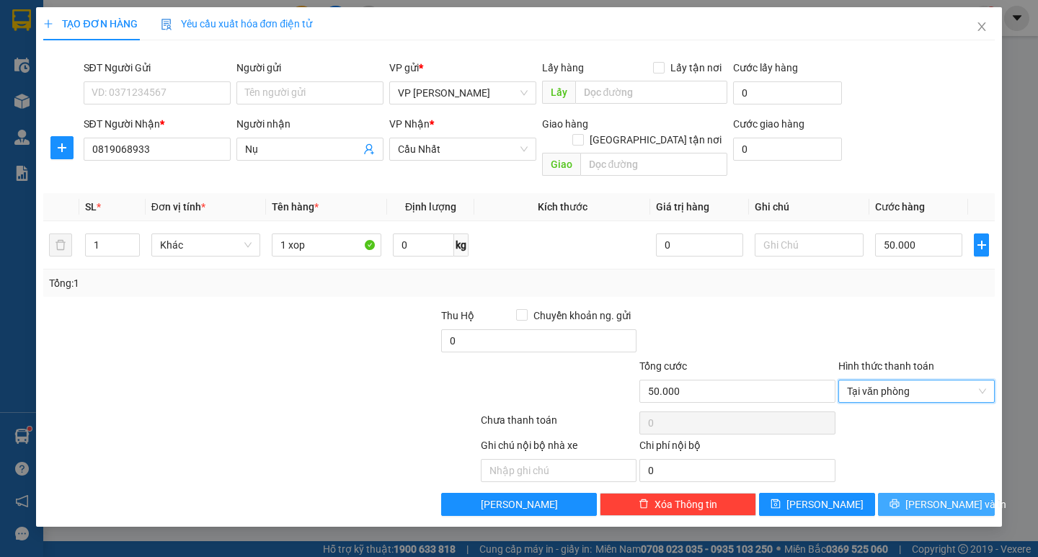
click at [964, 497] on span "Lưu và In" at bounding box center [955, 505] width 101 height 16
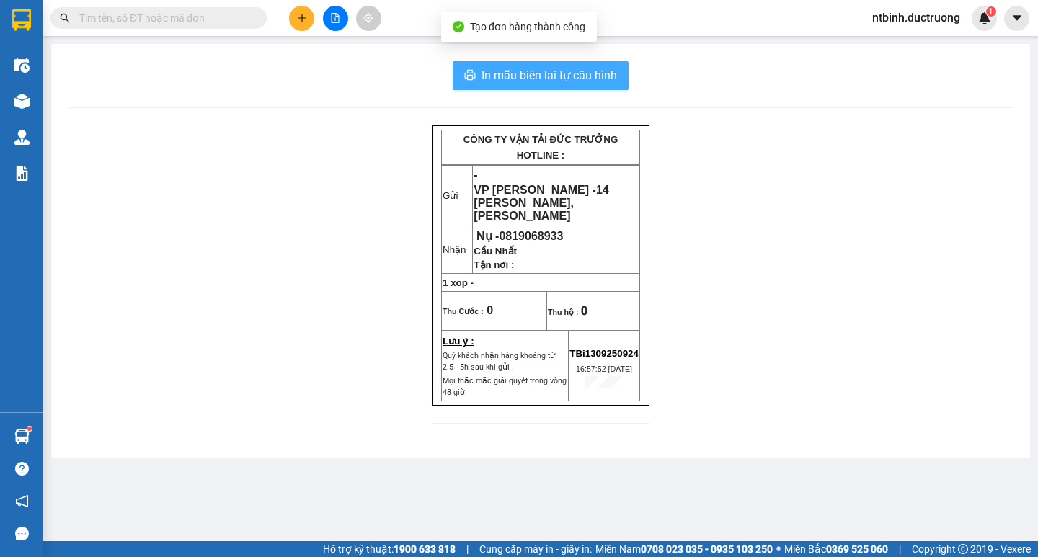
click at [530, 73] on span "In mẫu biên lai tự cấu hình" at bounding box center [549, 75] width 136 height 18
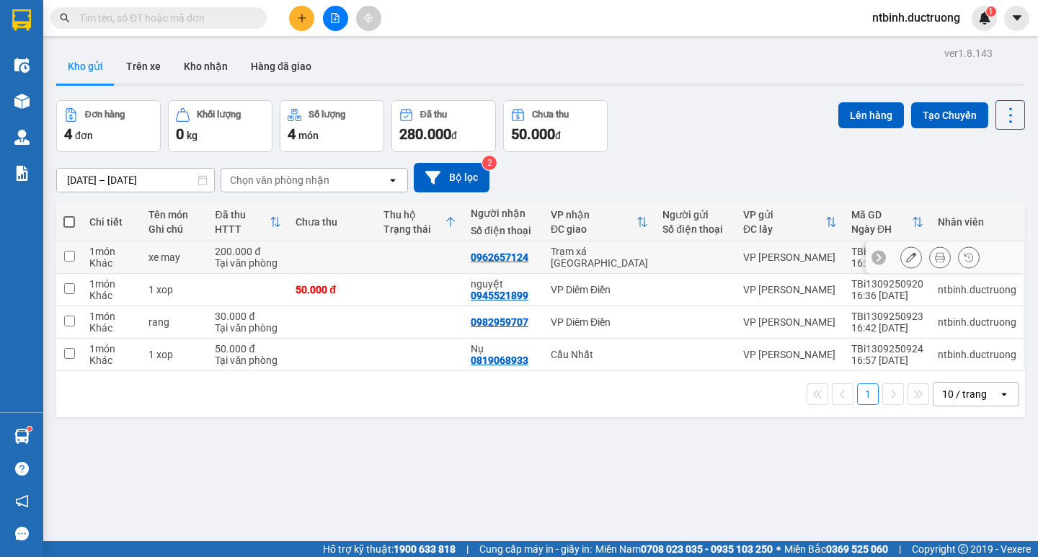
click at [74, 258] on input "checkbox" at bounding box center [69, 256] width 11 height 11
checkbox input "true"
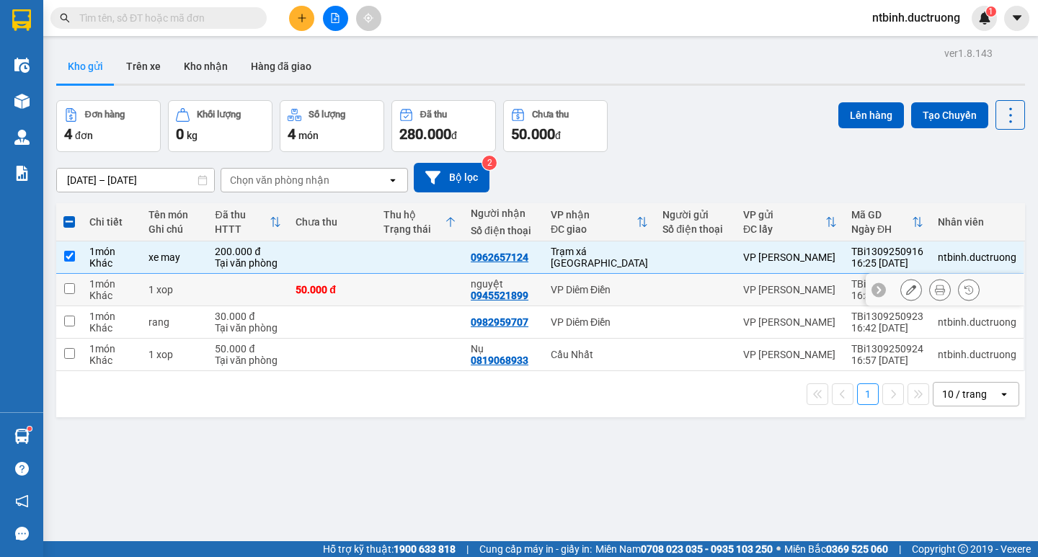
click at [74, 288] on input "checkbox" at bounding box center [69, 288] width 11 height 11
checkbox input "true"
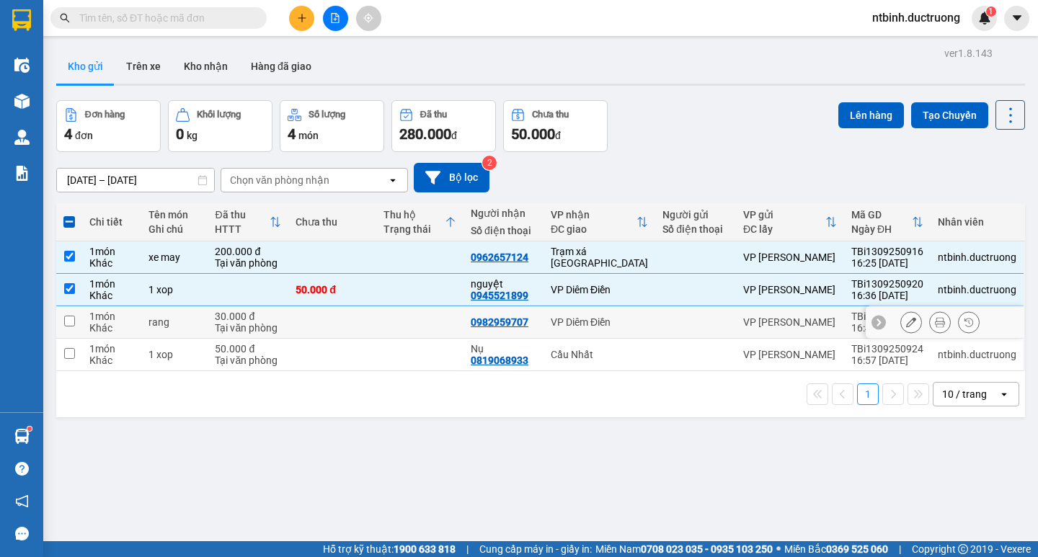
click at [74, 325] on input "checkbox" at bounding box center [69, 321] width 11 height 11
checkbox input "true"
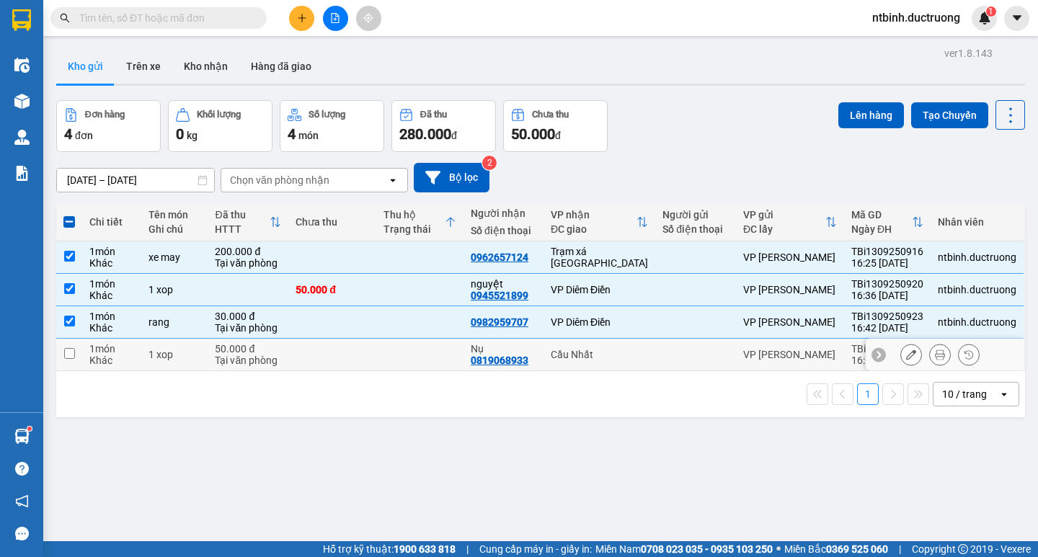
click at [68, 358] on input "checkbox" at bounding box center [69, 353] width 11 height 11
checkbox input "true"
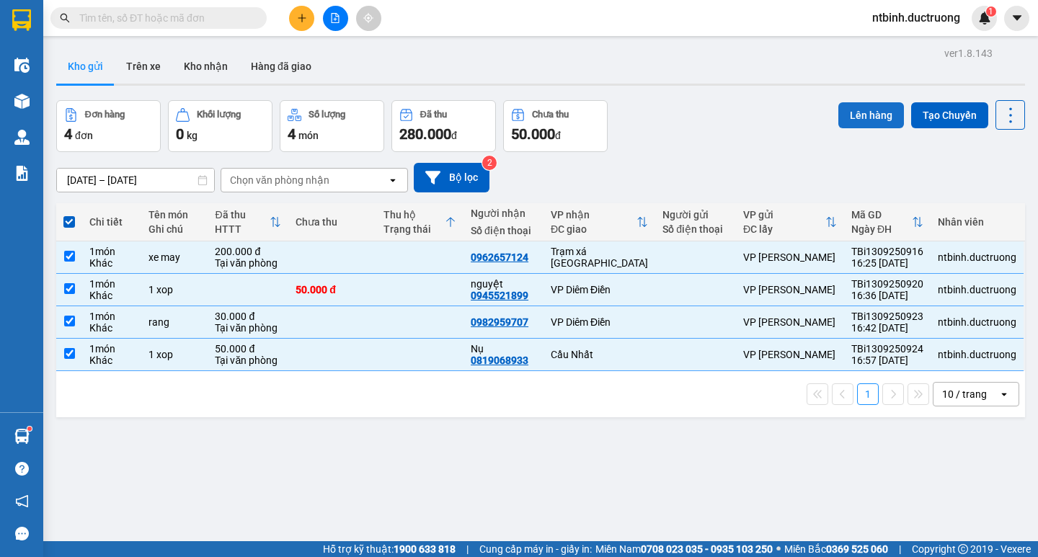
click at [848, 117] on button "Lên hàng" at bounding box center [871, 115] width 66 height 26
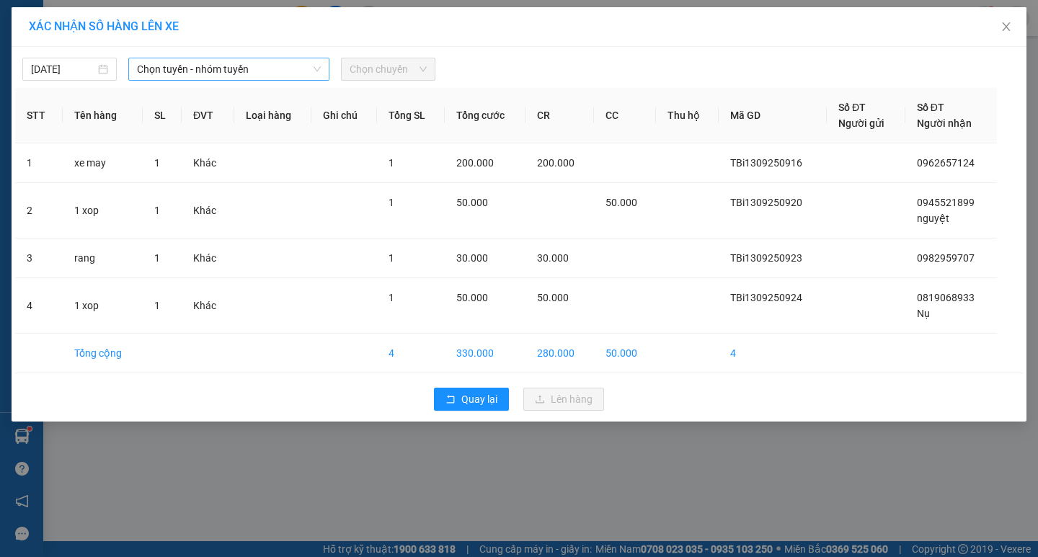
click at [289, 65] on span "Chọn tuyến - nhóm tuyến" at bounding box center [229, 69] width 184 height 22
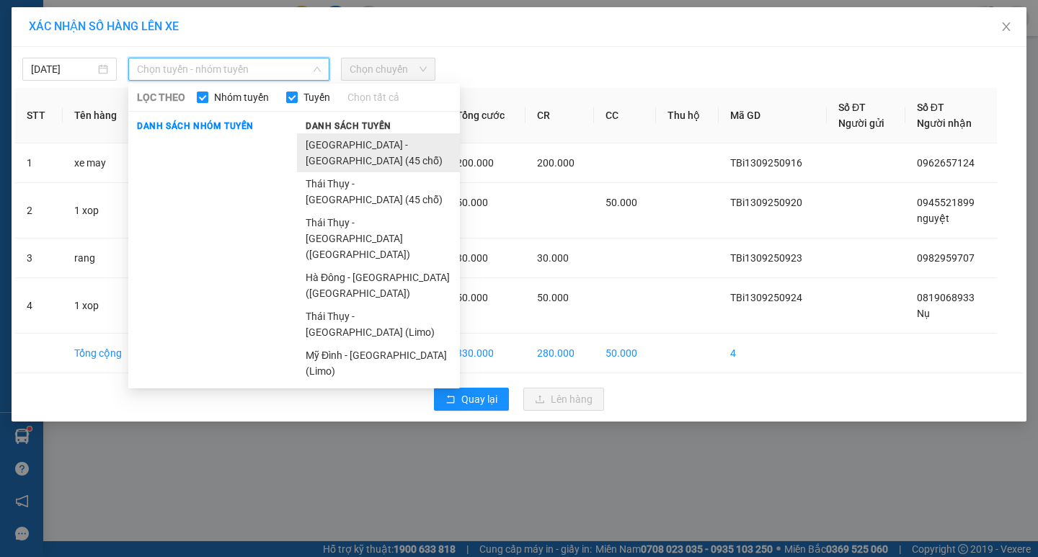
click at [347, 136] on li "[GEOGRAPHIC_DATA] - [GEOGRAPHIC_DATA] (45 chỗ)" at bounding box center [378, 152] width 163 height 39
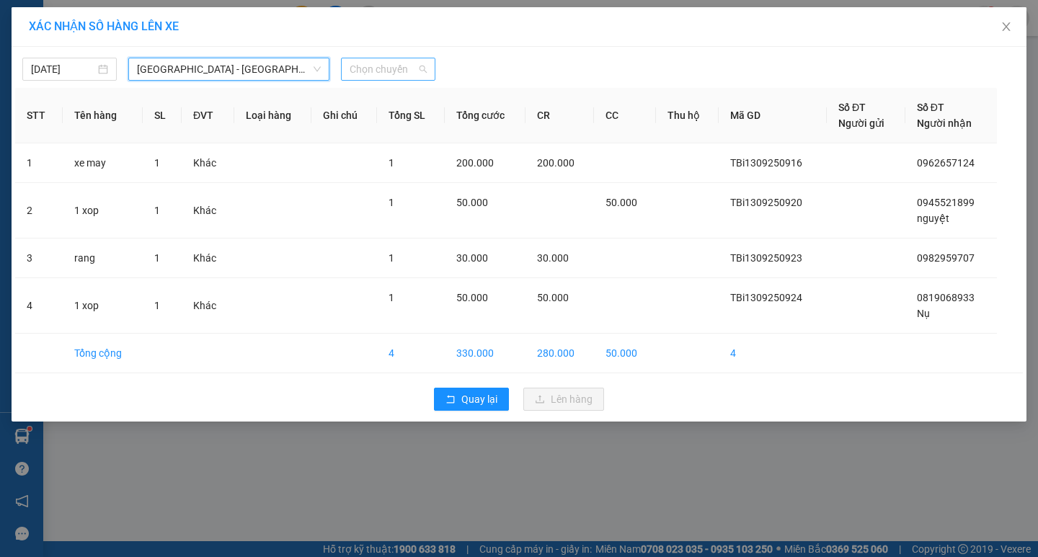
click at [393, 73] on span "Chọn chuyến" at bounding box center [388, 69] width 77 height 22
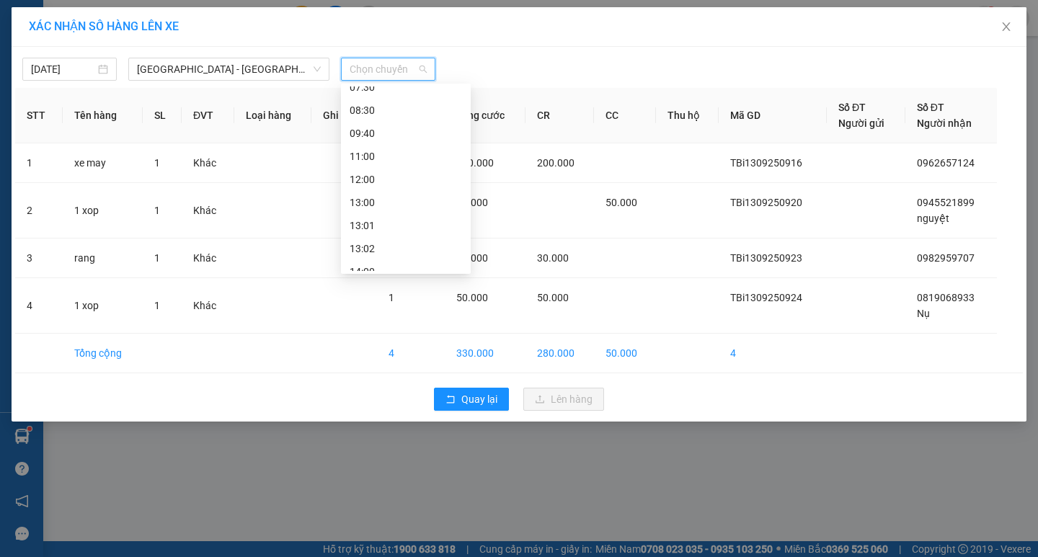
scroll to position [144, 0]
click at [368, 249] on div "17:00" at bounding box center [406, 254] width 112 height 16
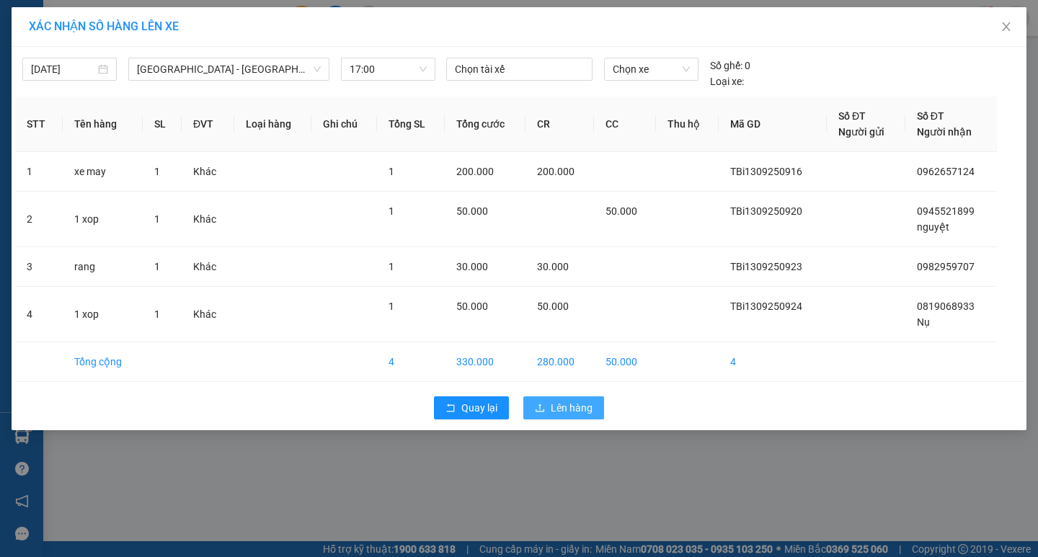
click at [566, 404] on span "Lên hàng" at bounding box center [572, 408] width 42 height 16
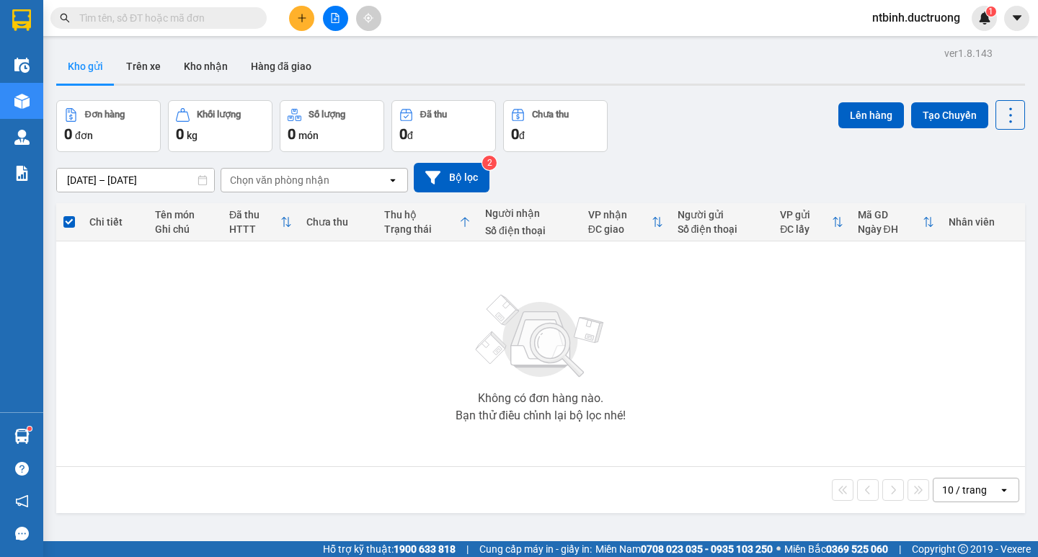
click at [331, 19] on icon "file-add" at bounding box center [335, 18] width 10 height 10
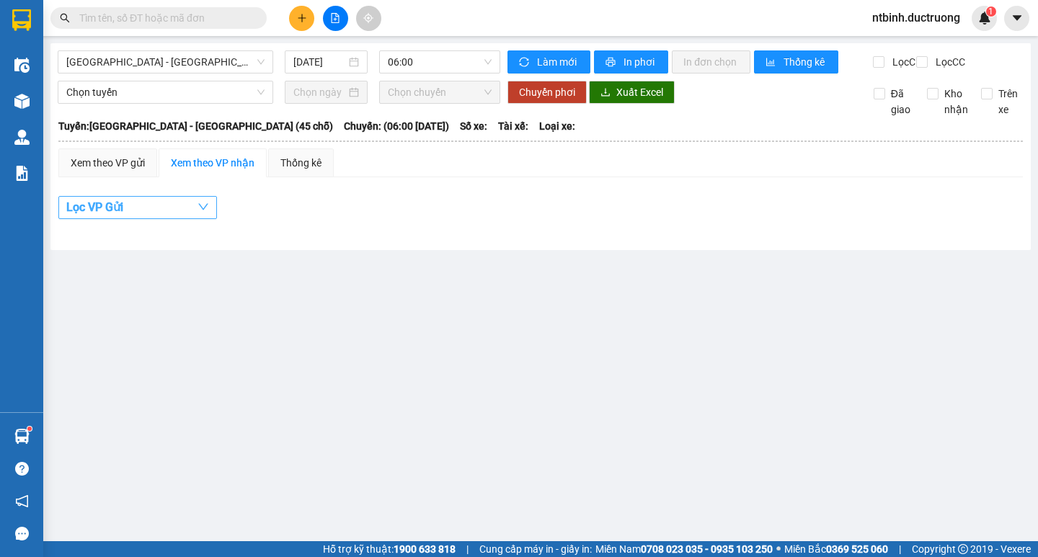
click at [206, 216] on span "button" at bounding box center [203, 207] width 12 height 18
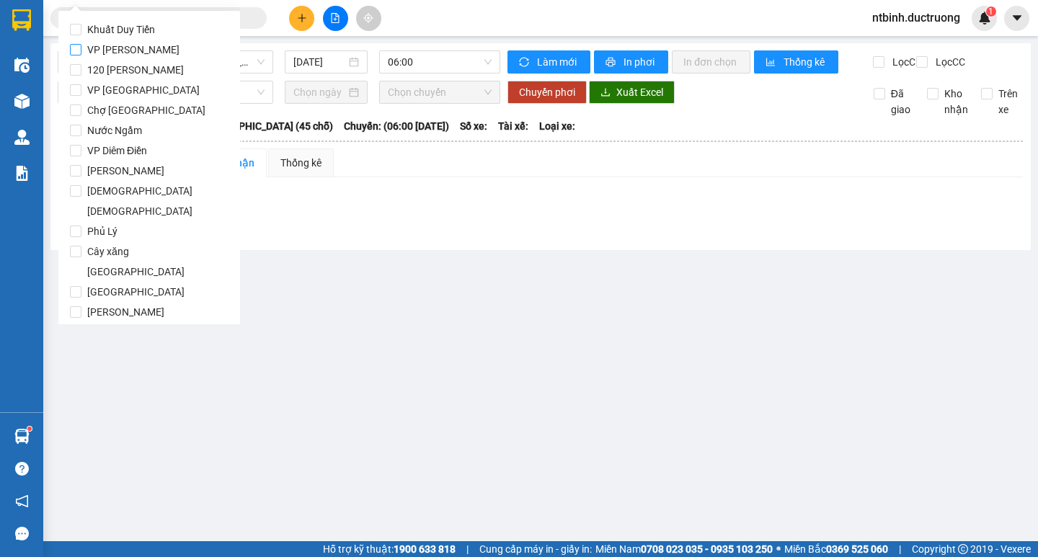
click at [82, 45] on span "VP [PERSON_NAME]" at bounding box center [133, 50] width 104 height 20
click at [81, 45] on input "VP [PERSON_NAME]" at bounding box center [76, 50] width 12 height 12
checkbox input "true"
click at [387, 358] on main "Hà Nội - Thái Thụy (45 chỗ) 13/09/2025 06:00 Làm mới In phơi In đơn chọn Thống …" at bounding box center [519, 270] width 1038 height 541
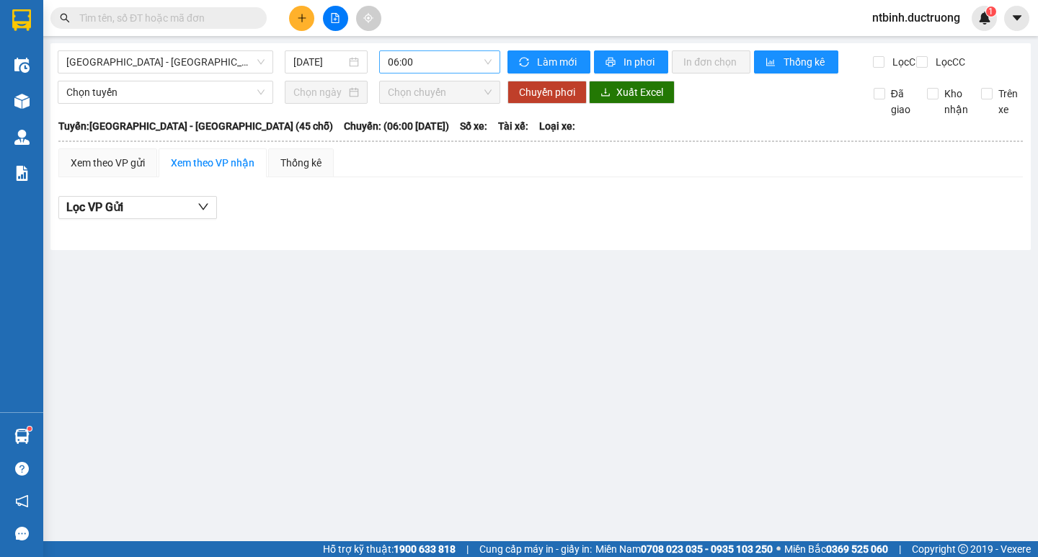
click at [444, 66] on span "06:00" at bounding box center [440, 62] width 104 height 22
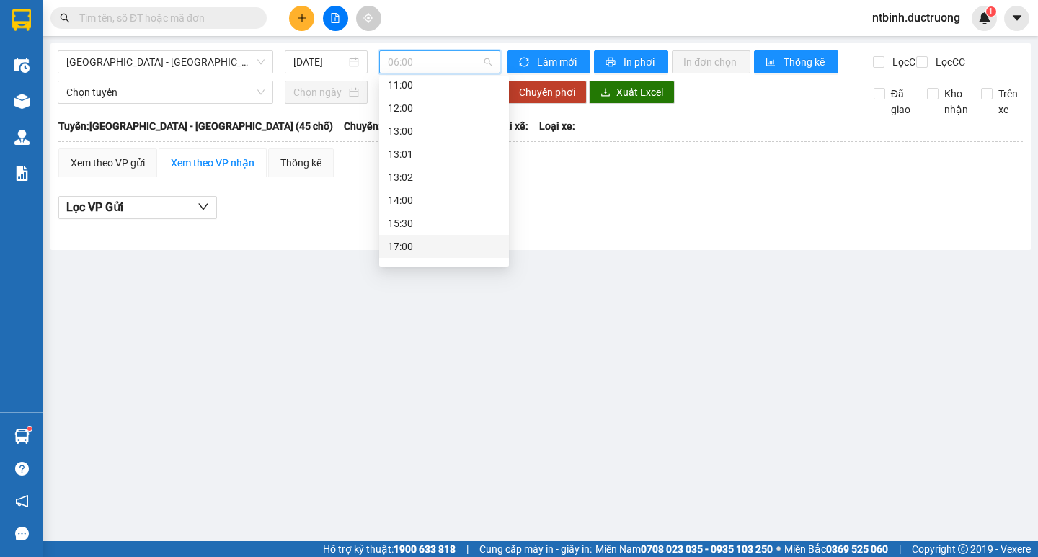
click at [404, 246] on div "17:00" at bounding box center [444, 247] width 112 height 16
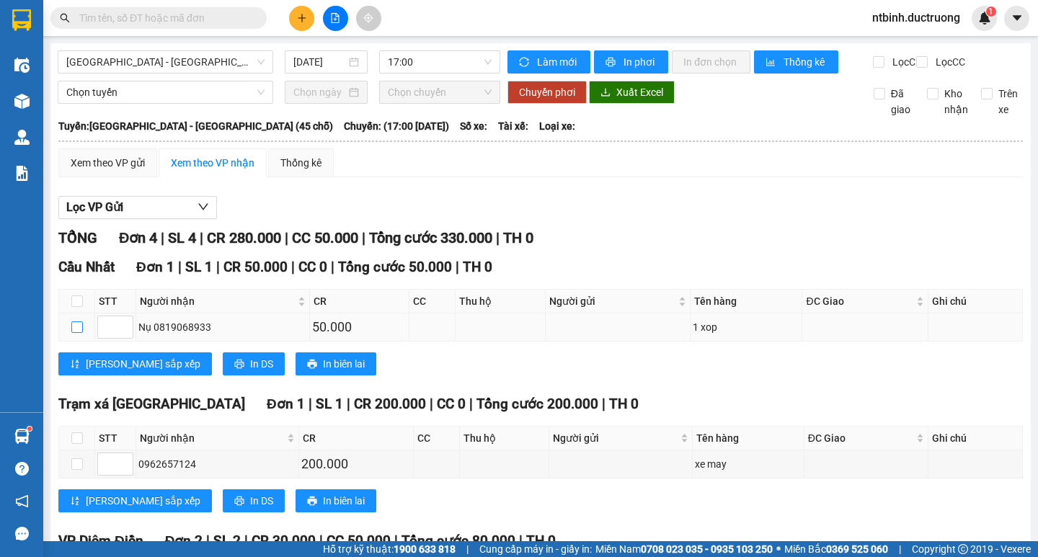
click at [76, 333] on input "checkbox" at bounding box center [77, 327] width 12 height 12
checkbox input "true"
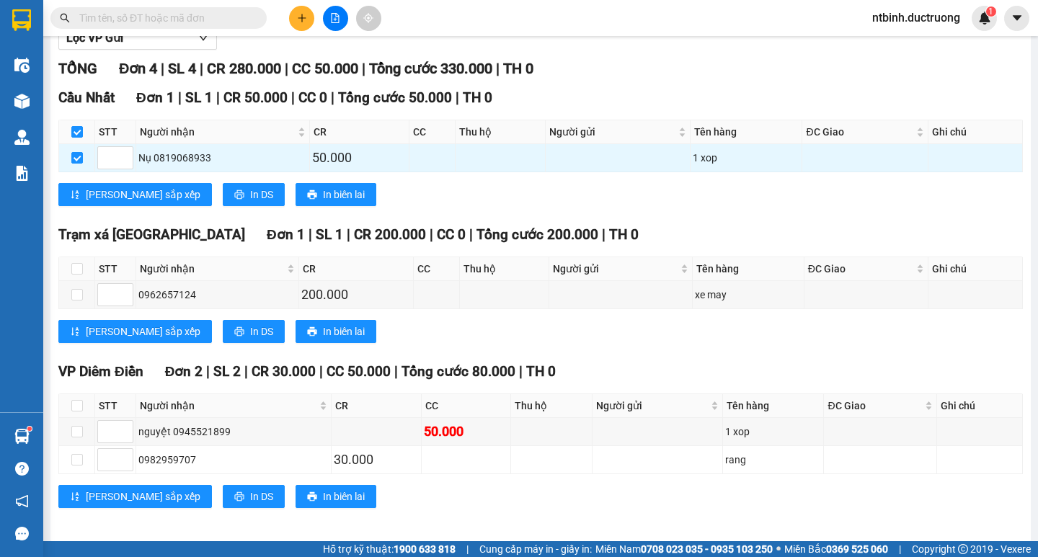
scroll to position [189, 0]
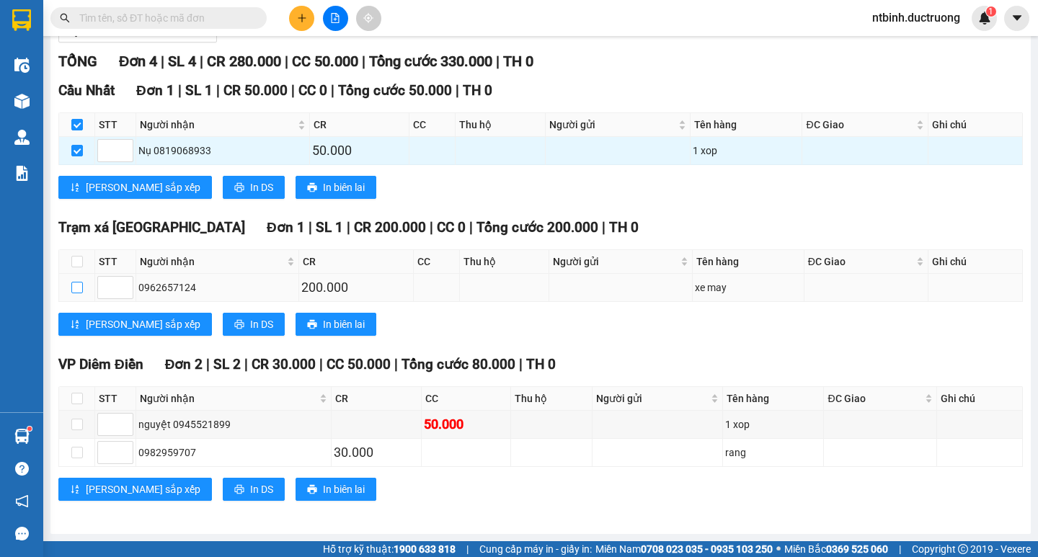
click at [80, 283] on input "checkbox" at bounding box center [77, 288] width 12 height 12
checkbox input "true"
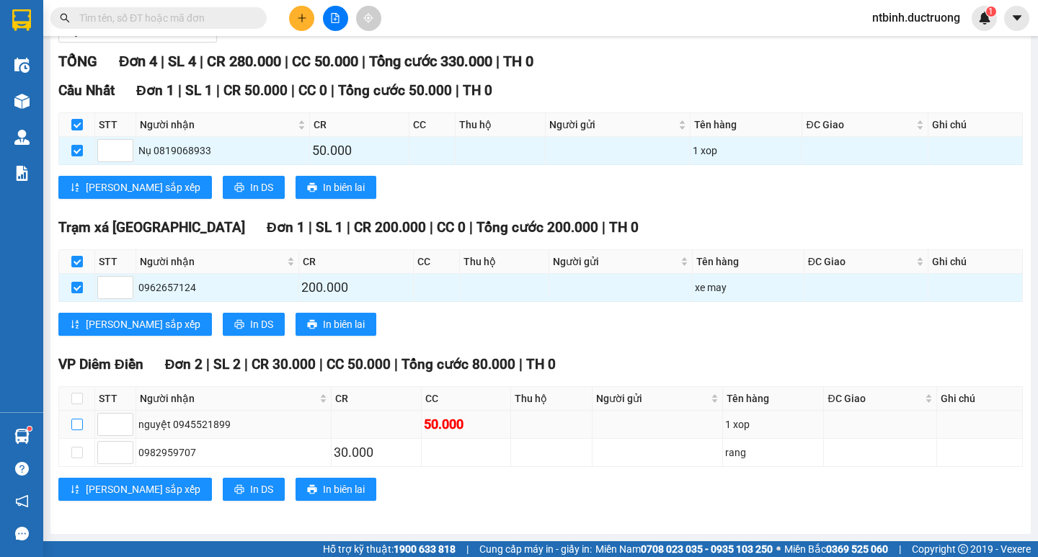
click at [71, 423] on input "checkbox" at bounding box center [77, 425] width 12 height 12
checkbox input "true"
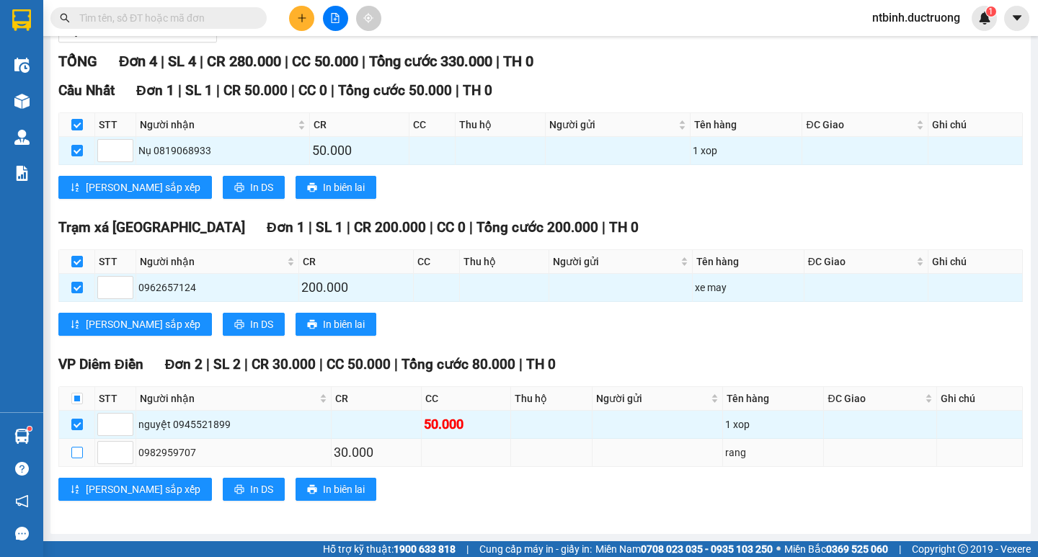
click at [79, 450] on input "checkbox" at bounding box center [77, 453] width 12 height 12
checkbox input "true"
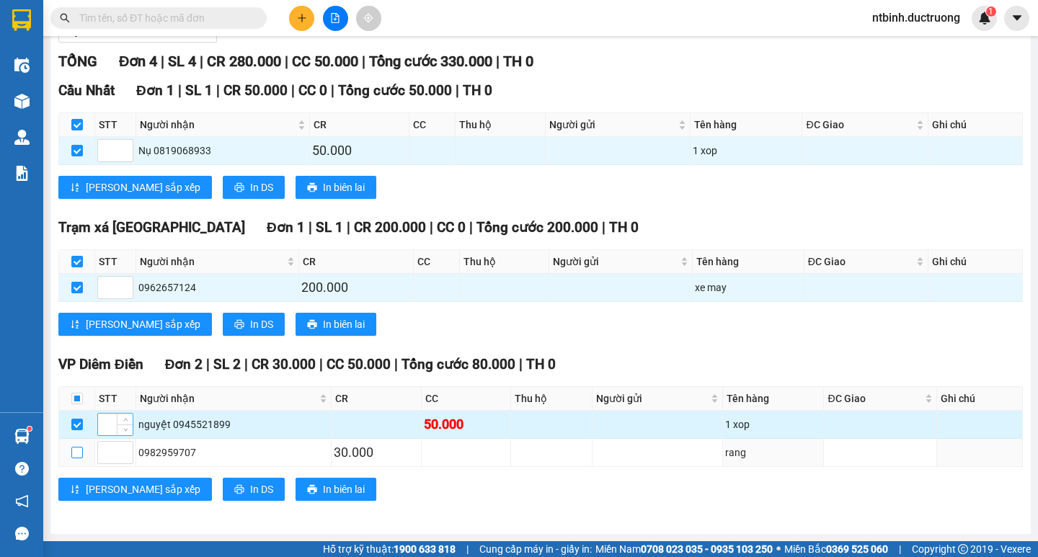
checkbox input "true"
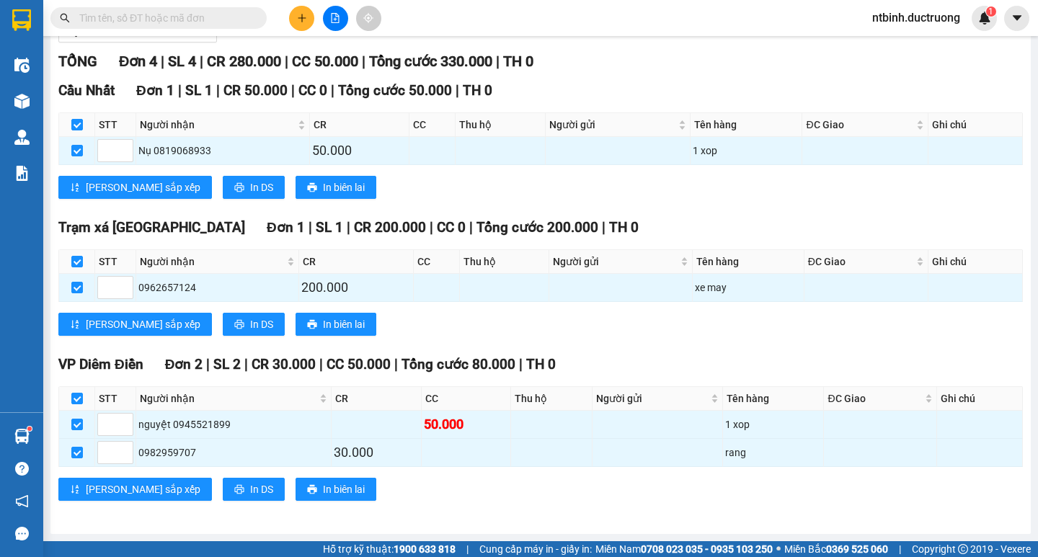
scroll to position [0, 0]
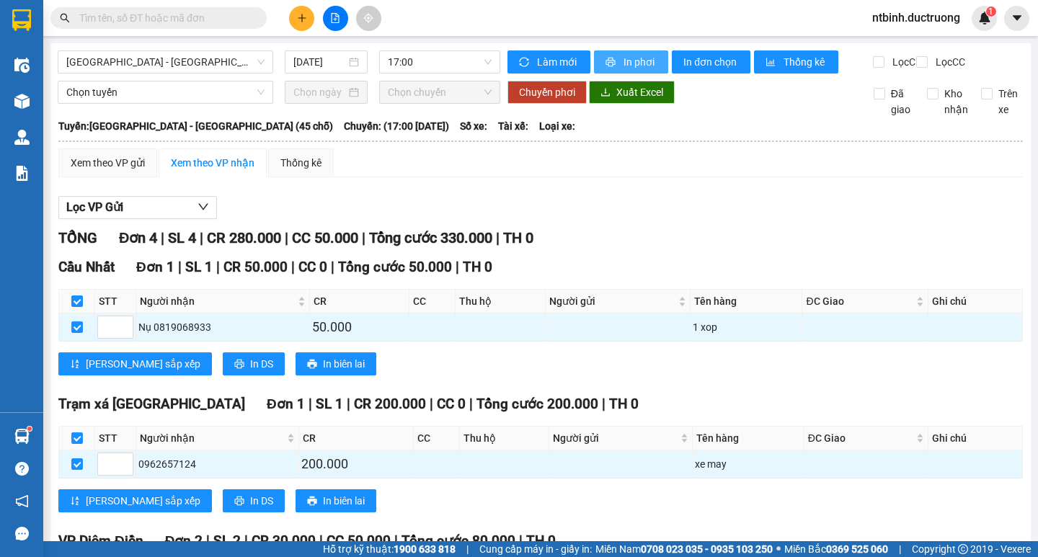
click at [641, 59] on span "In phơi" at bounding box center [639, 62] width 33 height 16
click at [296, 15] on button at bounding box center [301, 18] width 25 height 25
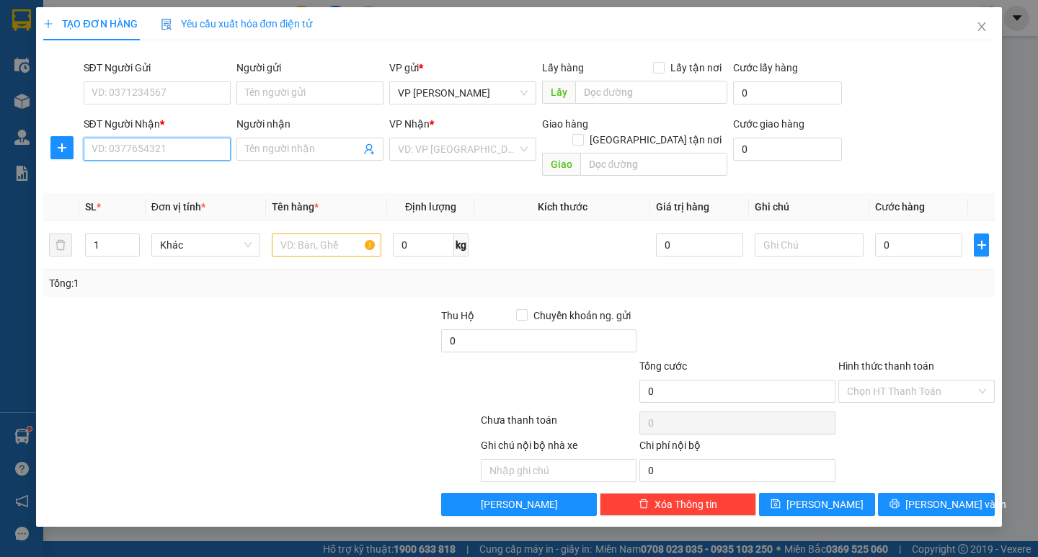
click at [122, 154] on input "SĐT Người Nhận *" at bounding box center [157, 149] width 147 height 23
click at [133, 185] on div "0384778626 - khánh" at bounding box center [157, 178] width 130 height 16
type input "0384778626"
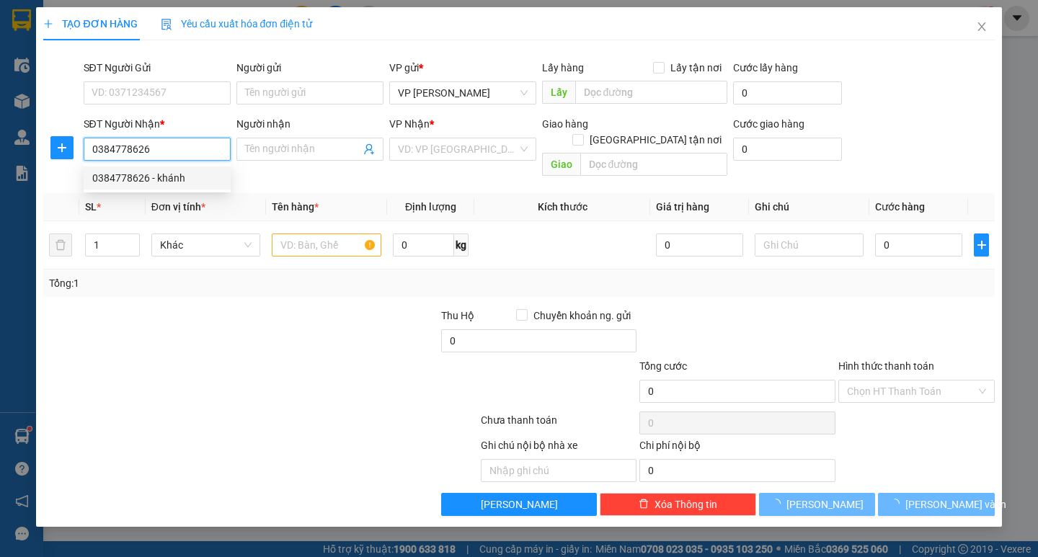
type input "khánh"
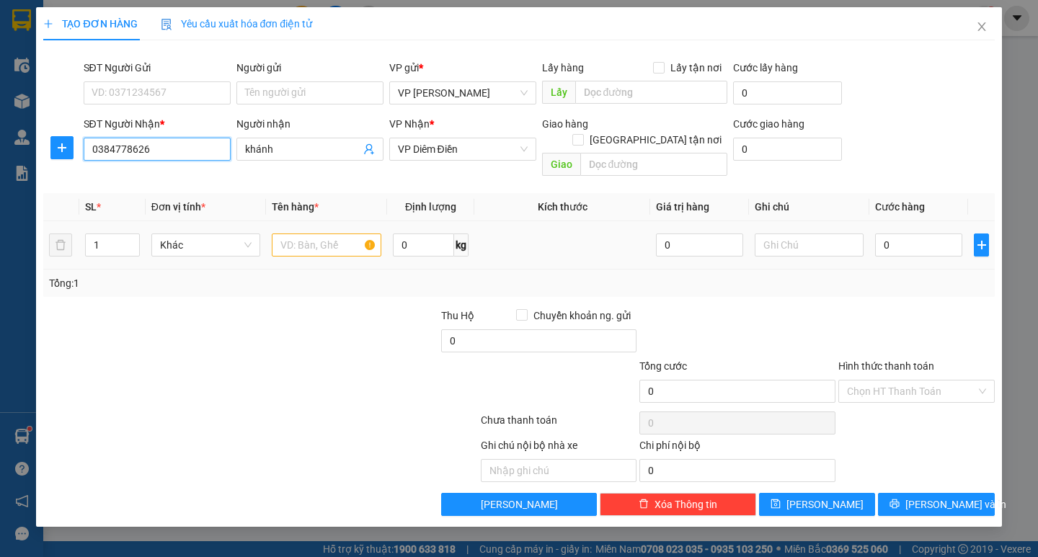
type input "0384778626"
click at [308, 234] on input "text" at bounding box center [326, 245] width 109 height 23
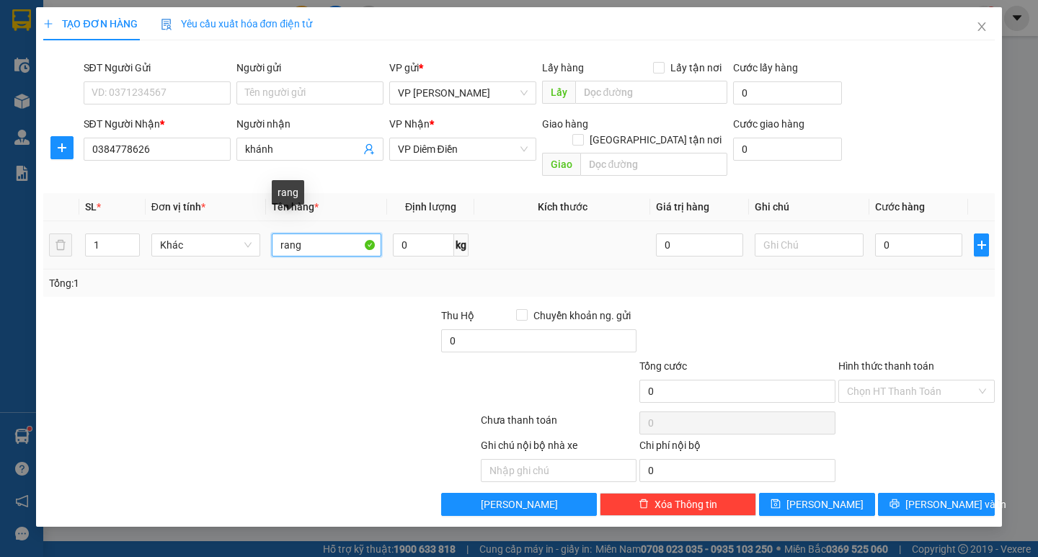
click at [313, 234] on input "rang" at bounding box center [326, 245] width 109 height 23
type input "răng"
click at [915, 234] on input "0" at bounding box center [918, 245] width 87 height 23
type input "3"
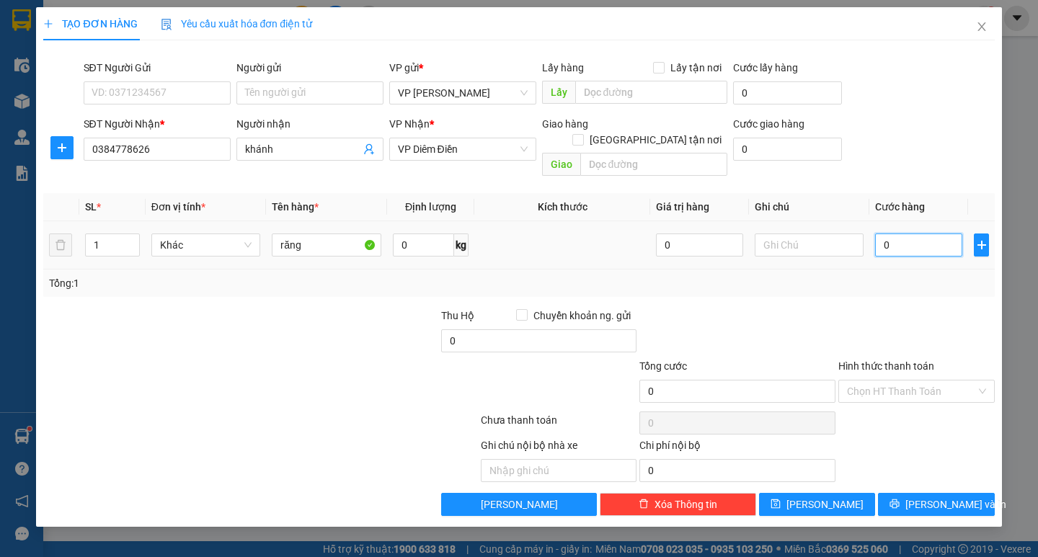
type input "3"
type input "30"
click at [915, 234] on input "30" at bounding box center [918, 245] width 87 height 23
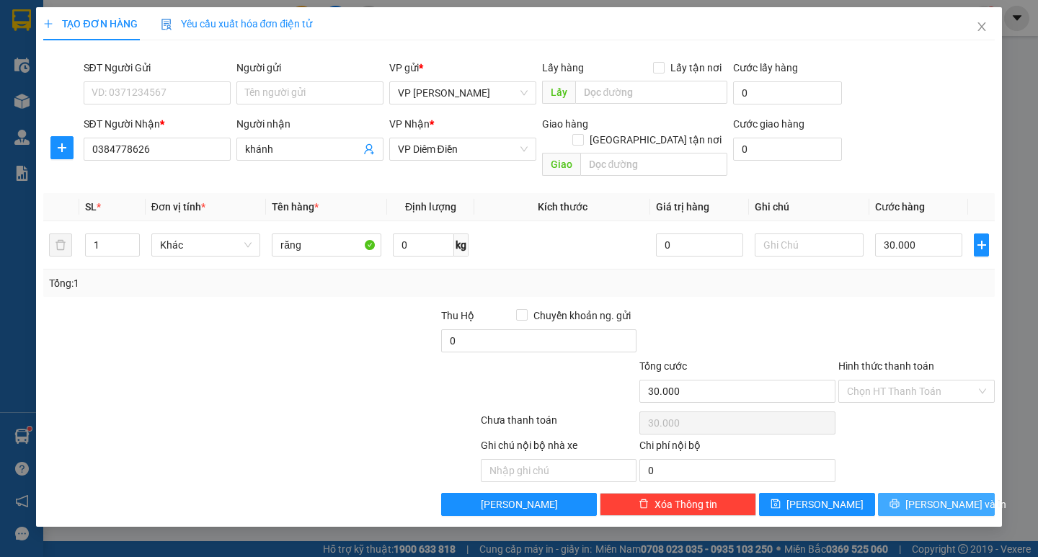
click at [899, 499] on icon "printer" at bounding box center [894, 504] width 10 height 10
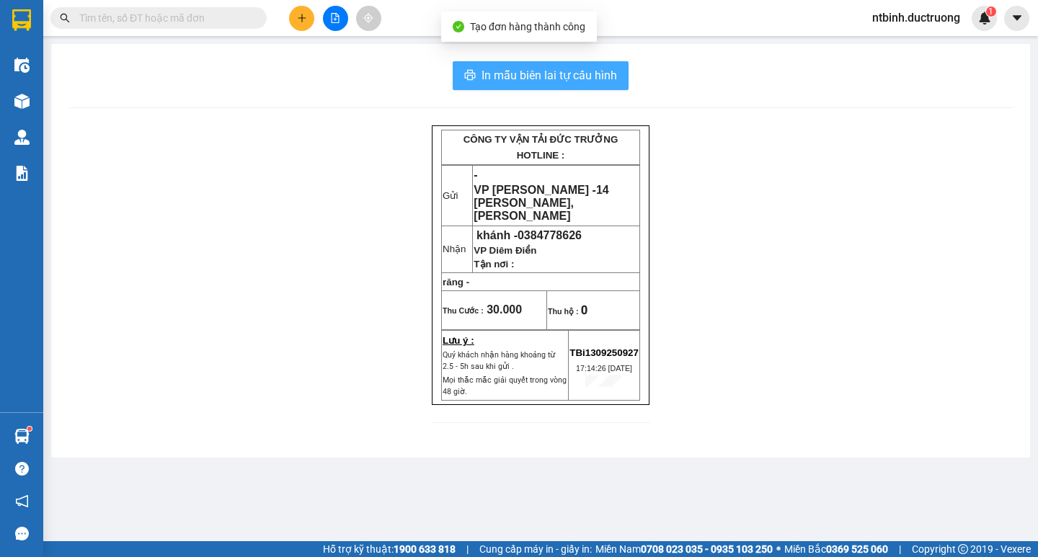
click at [538, 81] on span "In mẫu biên lai tự cấu hình" at bounding box center [549, 75] width 136 height 18
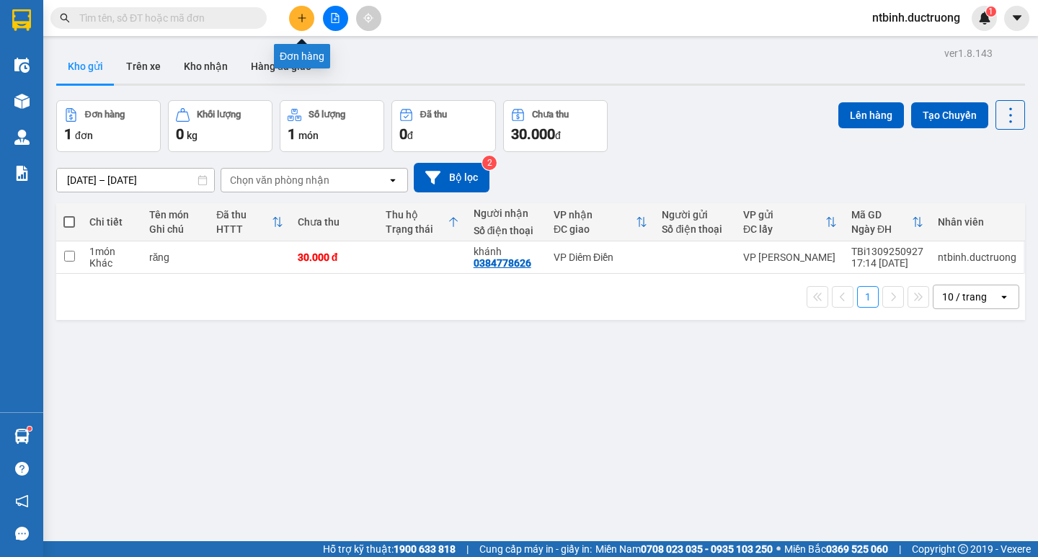
click at [301, 15] on icon "plus" at bounding box center [302, 18] width 10 height 10
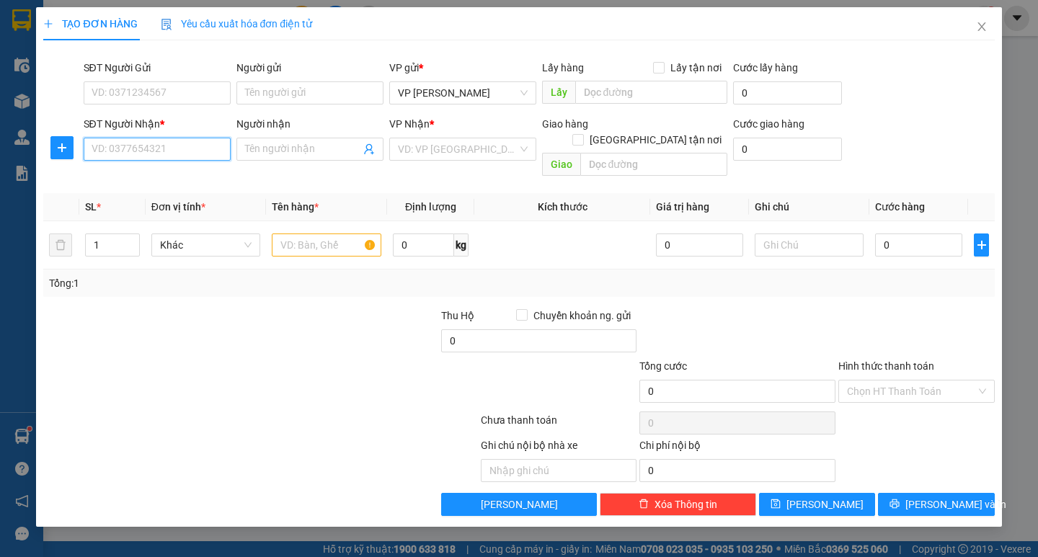
click at [115, 146] on input "SĐT Người Nhận *" at bounding box center [157, 149] width 147 height 23
click at [130, 174] on div "0817121993" at bounding box center [157, 178] width 130 height 16
type input "0817121993"
click at [319, 234] on input "text" at bounding box center [326, 245] width 109 height 23
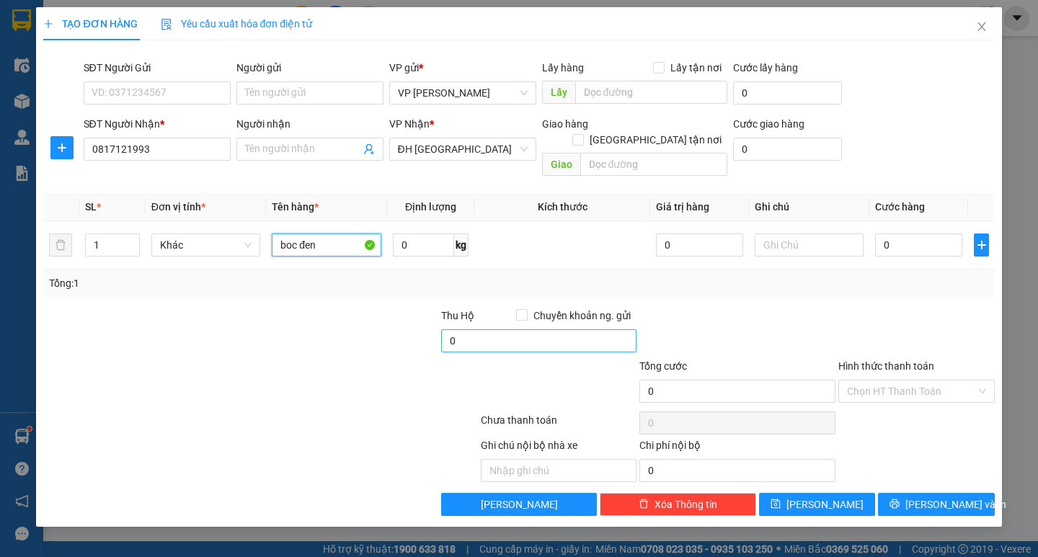
type input "boc đen"
click at [511, 329] on input "0" at bounding box center [539, 340] width 196 height 23
drag, startPoint x: 464, startPoint y: 309, endPoint x: 461, endPoint y: 342, distance: 33.3
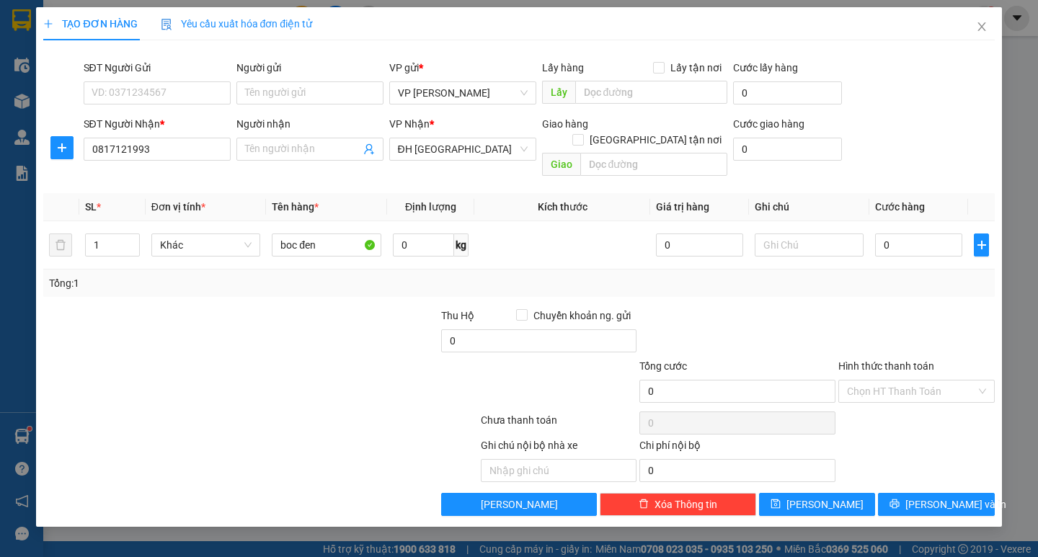
click at [461, 342] on form "Thu Hộ Chuyển khoản ng. gửi 0 Tổng cước 0 Hình thức thanh toán Chọn HT Thanh To…" at bounding box center [518, 358] width 951 height 101
click at [463, 329] on input "0" at bounding box center [539, 340] width 196 height 23
click at [463, 329] on input "800" at bounding box center [539, 340] width 196 height 23
type input "800.000"
click at [891, 234] on input "0" at bounding box center [918, 245] width 87 height 23
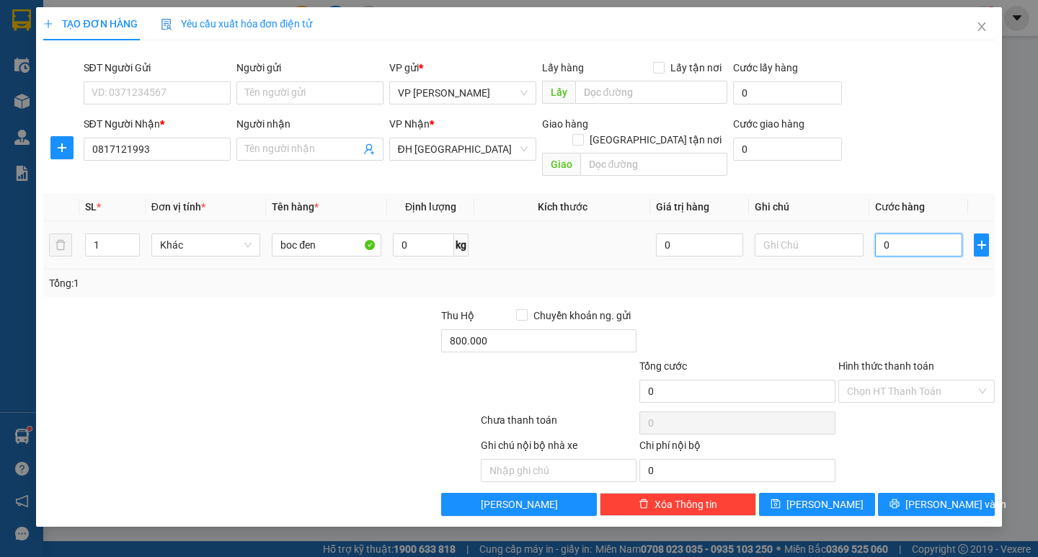
click at [891, 234] on input "0" at bounding box center [918, 245] width 87 height 23
type input "5"
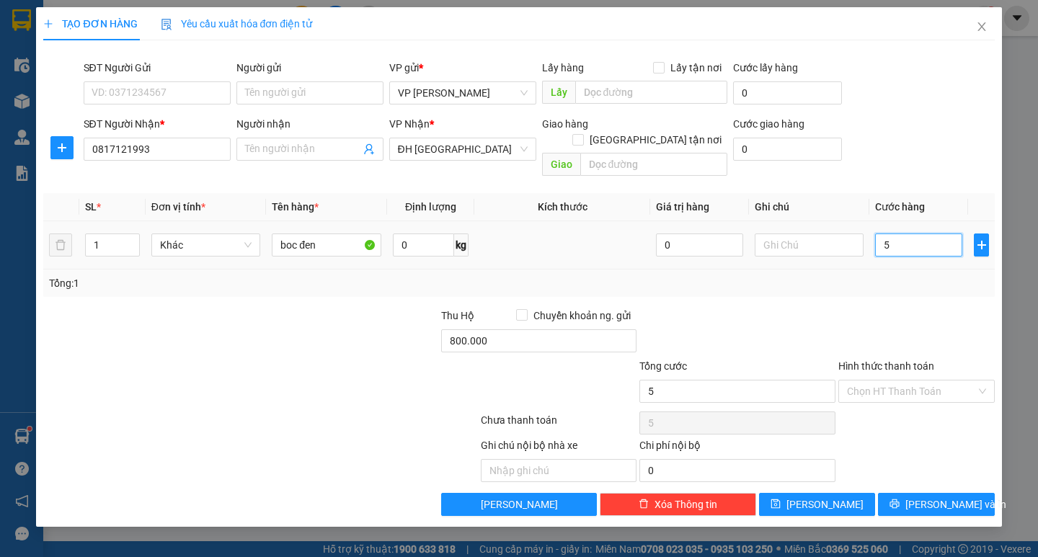
type input "50"
click at [883, 234] on input "50" at bounding box center [918, 245] width 87 height 23
click at [899, 499] on icon "printer" at bounding box center [894, 504] width 10 height 10
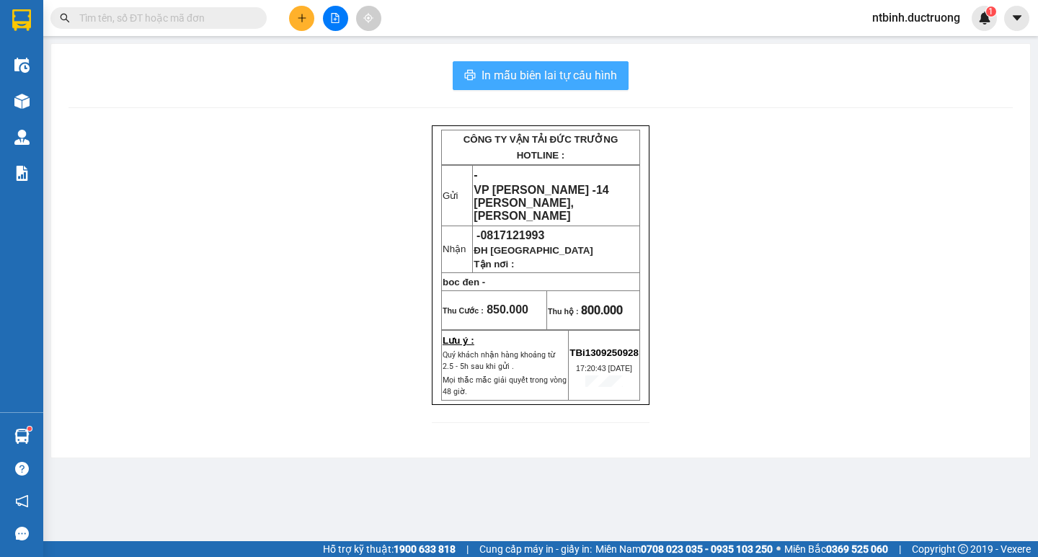
click at [545, 75] on span "In mẫu biên lai tự cấu hình" at bounding box center [549, 75] width 136 height 18
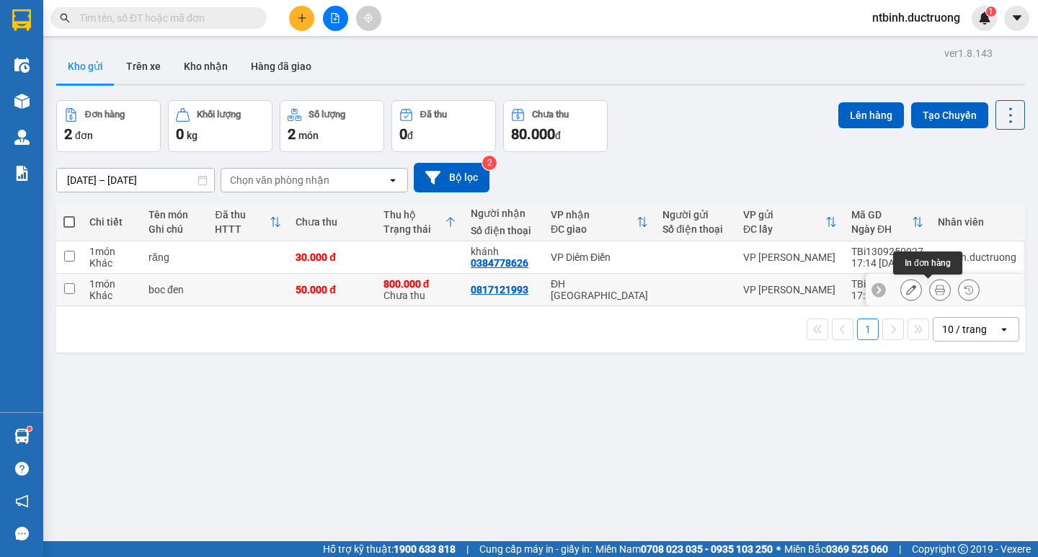
click at [933, 292] on button at bounding box center [940, 289] width 20 height 25
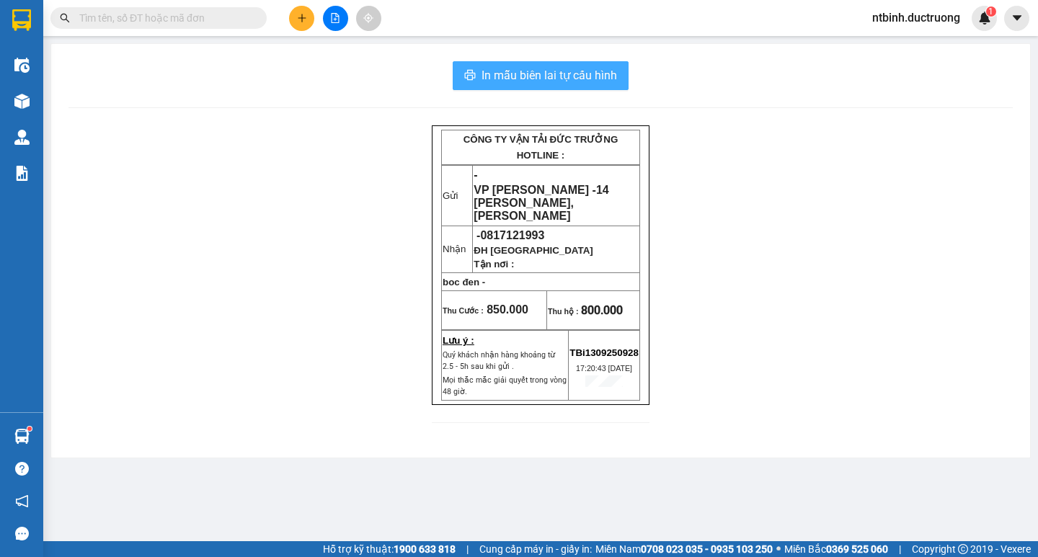
click at [595, 66] on span "In mẫu biên lai tự cấu hình" at bounding box center [549, 75] width 136 height 18
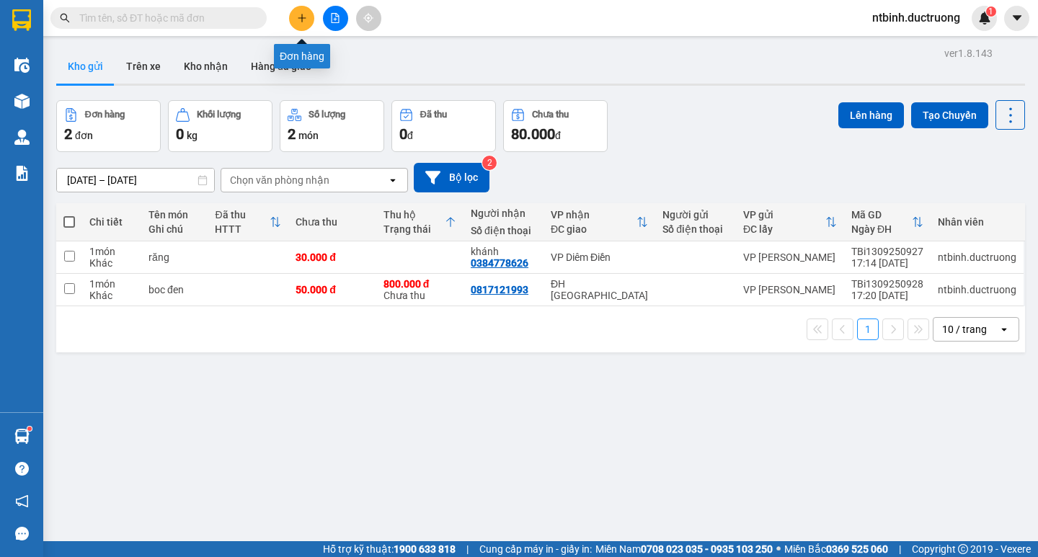
click at [314, 19] on button at bounding box center [301, 18] width 25 height 25
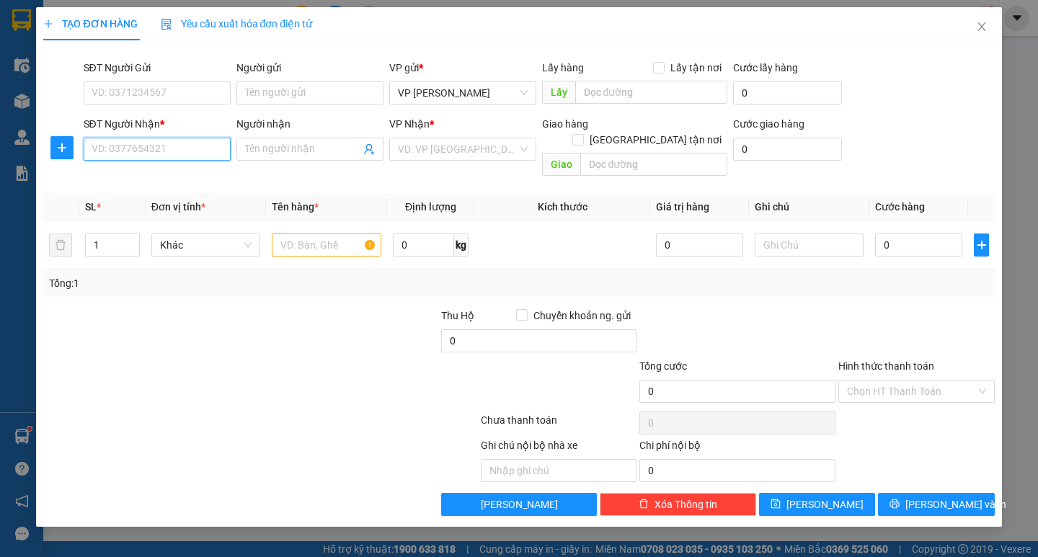
click at [200, 148] on input "SĐT Người Nhận *" at bounding box center [157, 149] width 147 height 23
click at [172, 187] on div "0936042399" at bounding box center [157, 177] width 147 height 23
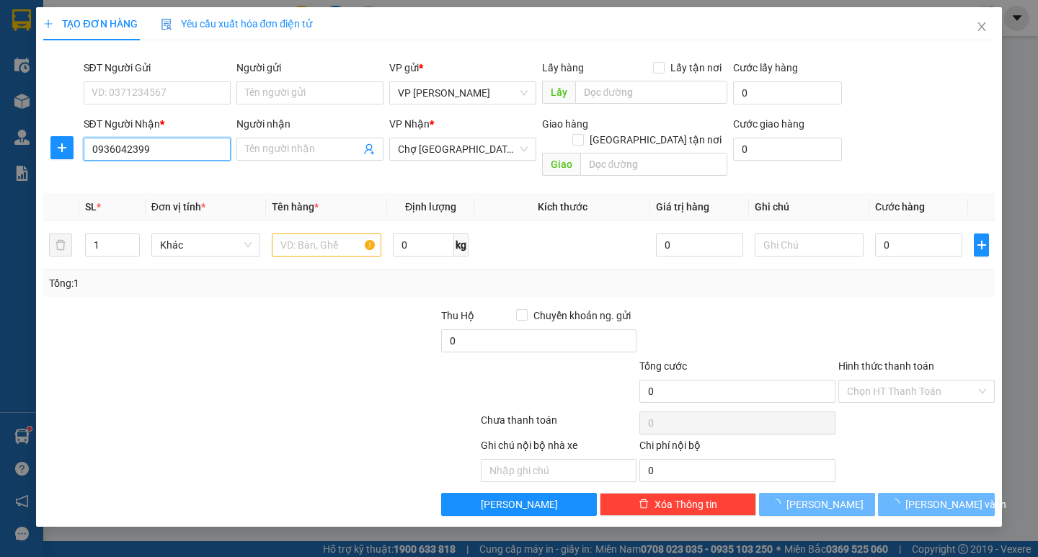
type input "0936042399"
click at [175, 193] on th "Đơn vị tính *" at bounding box center [206, 207] width 120 height 28
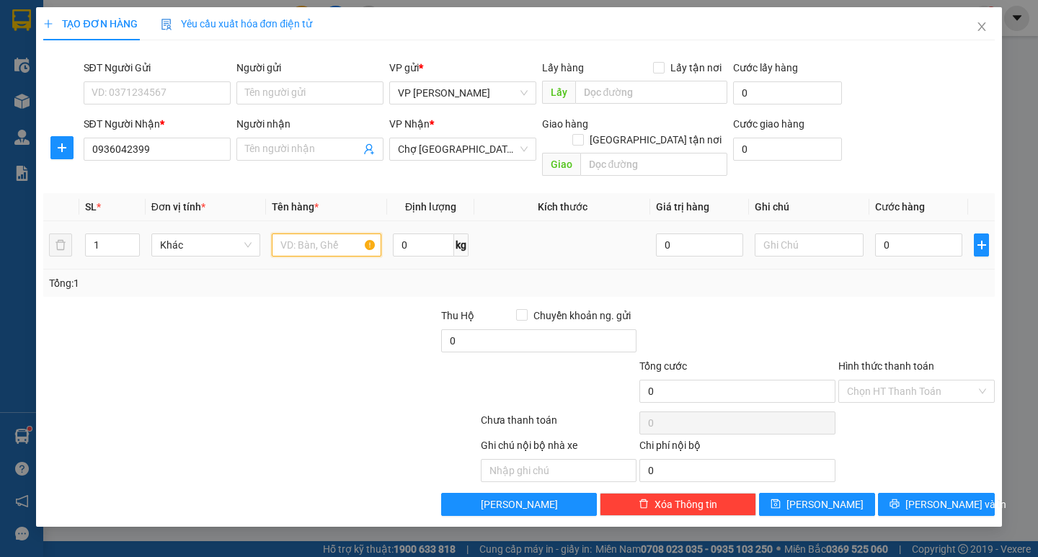
click at [299, 234] on input "text" at bounding box center [326, 245] width 109 height 23
type input "1 ctong"
click at [887, 234] on input "0" at bounding box center [918, 245] width 87 height 23
click at [890, 234] on input "0" at bounding box center [918, 245] width 87 height 23
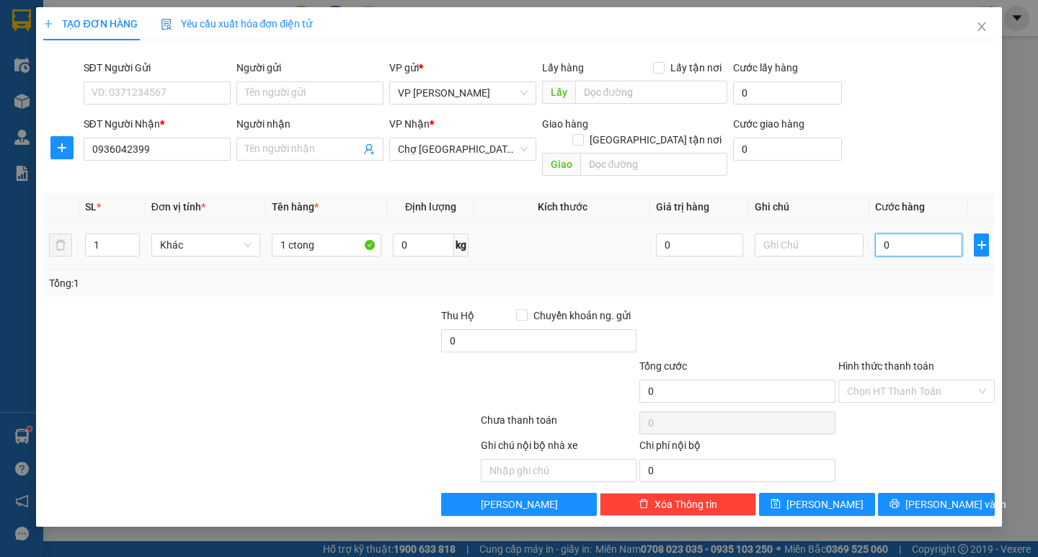
click at [889, 234] on input "0" at bounding box center [918, 245] width 87 height 23
click at [889, 234] on input "50" at bounding box center [918, 245] width 87 height 23
click at [899, 499] on icon "printer" at bounding box center [894, 504] width 10 height 10
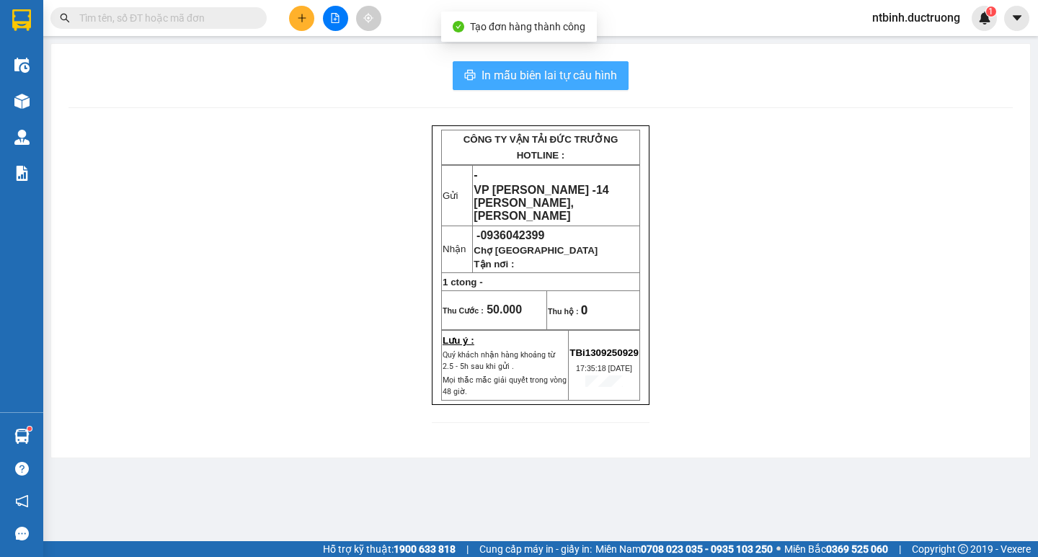
click at [553, 68] on span "In mẫu biên lai tự cấu hình" at bounding box center [549, 75] width 136 height 18
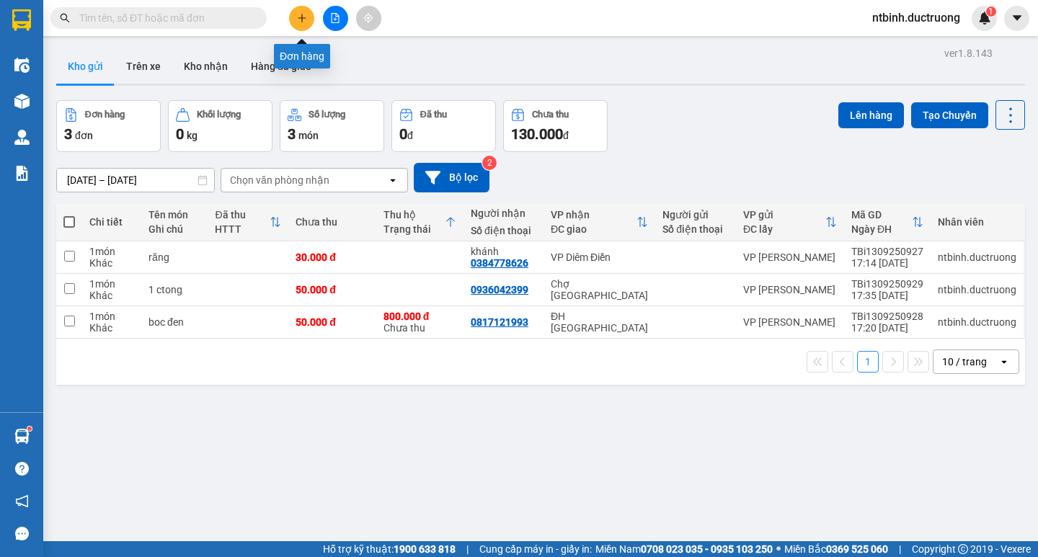
click at [300, 21] on icon "plus" at bounding box center [302, 18] width 10 height 10
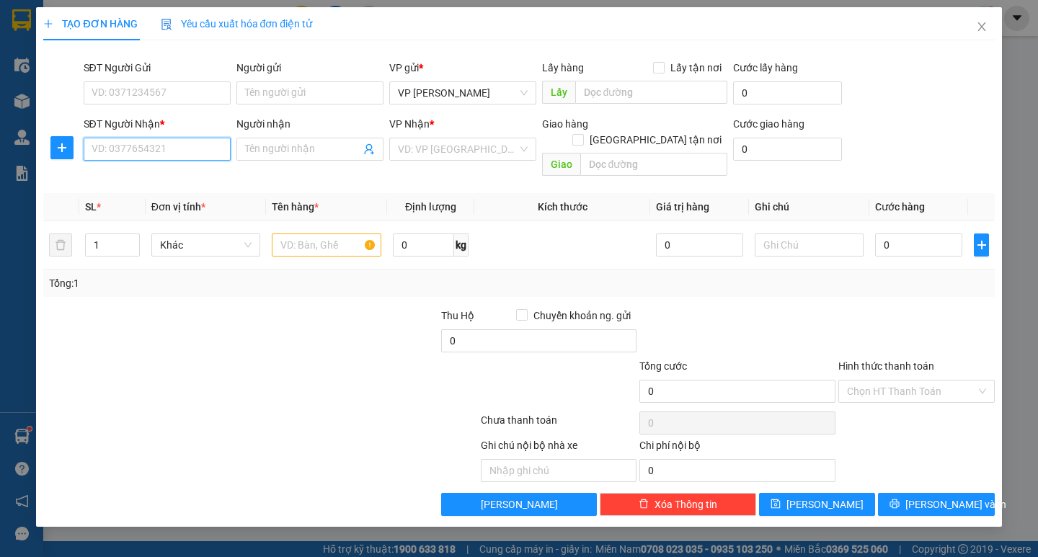
click at [150, 150] on input "SĐT Người Nhận *" at bounding box center [157, 149] width 147 height 23
click at [128, 182] on div "0859810999 - nhi" at bounding box center [157, 178] width 130 height 16
type input "0859810999"
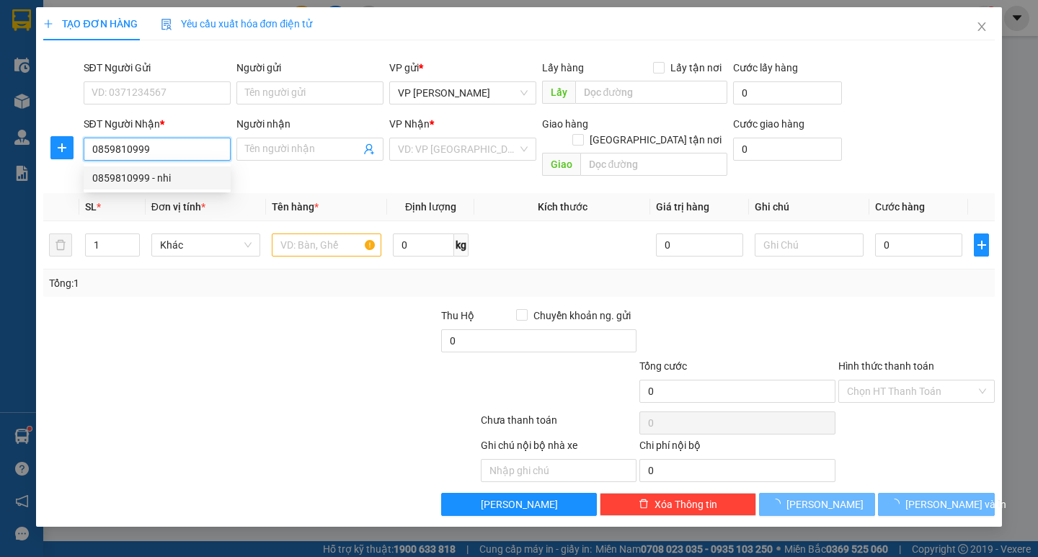
type input "nhi"
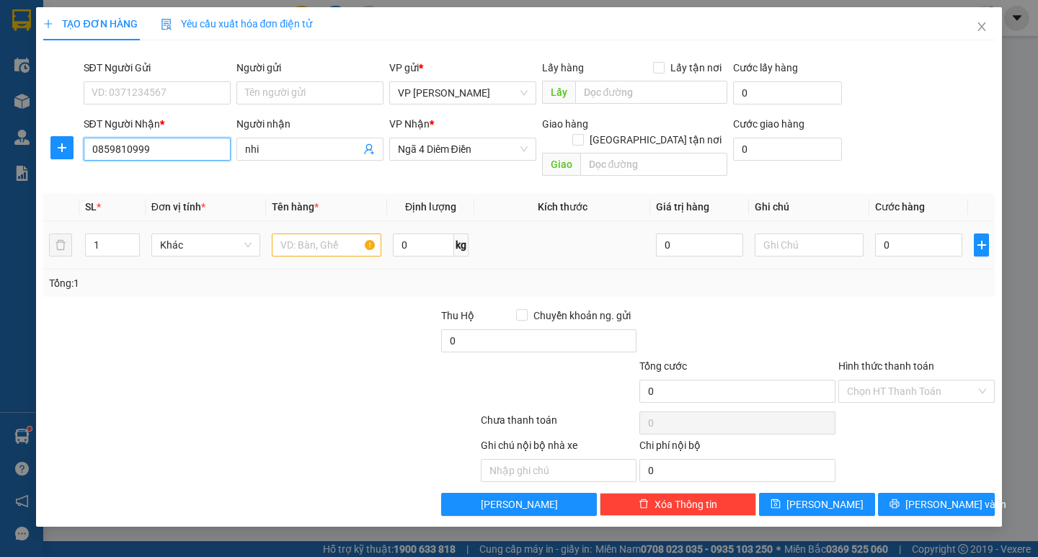
type input "0859810999"
click at [313, 234] on input "text" at bounding box center [326, 245] width 109 height 23
type input "1bao"
click at [896, 234] on input "0" at bounding box center [918, 245] width 87 height 23
type input "1"
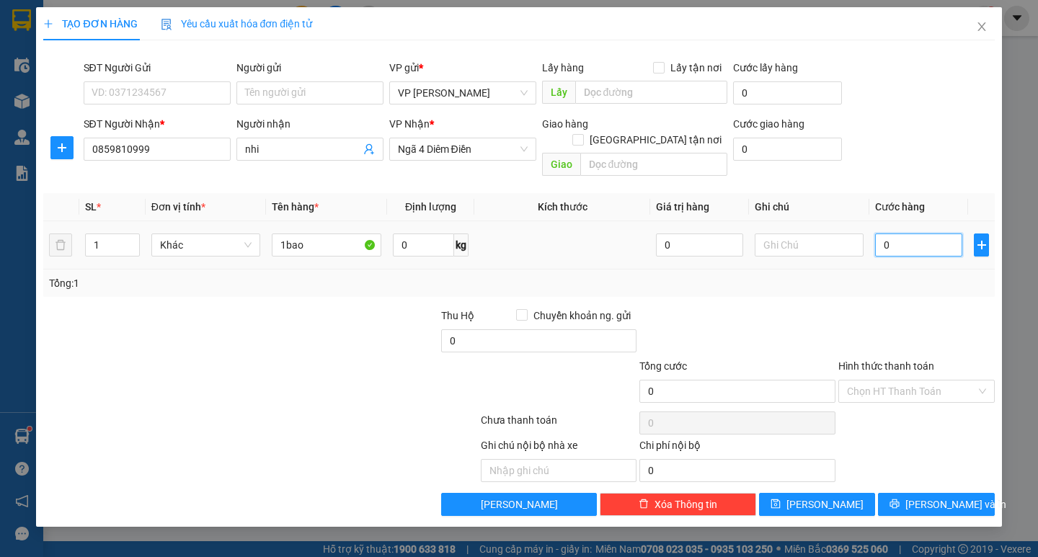
type input "1"
type input "1b"
type input "0"
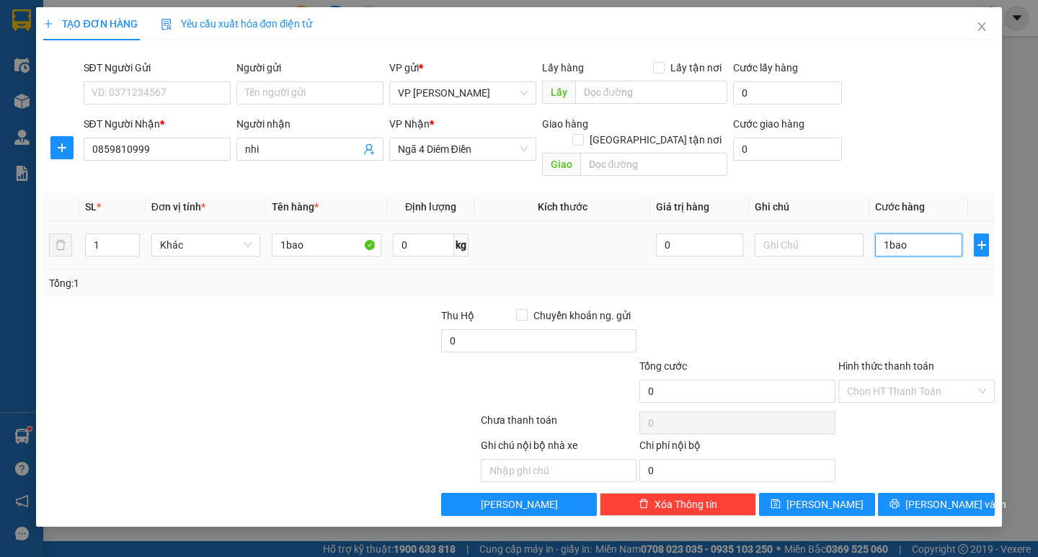
click at [896, 234] on input "1bao" at bounding box center [918, 245] width 87 height 23
click at [907, 234] on input "1bao" at bounding box center [918, 245] width 87 height 23
click at [907, 234] on input "0" at bounding box center [918, 245] width 87 height 23
drag, startPoint x: 898, startPoint y: 227, endPoint x: 884, endPoint y: 234, distance: 15.8
click at [884, 234] on input "0" at bounding box center [918, 245] width 87 height 23
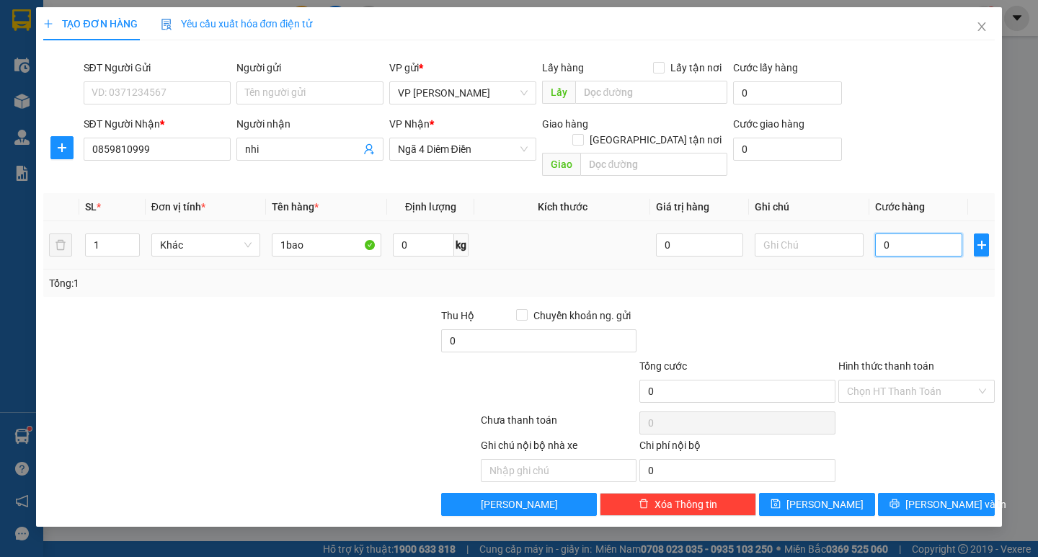
type input "5"
type input "50"
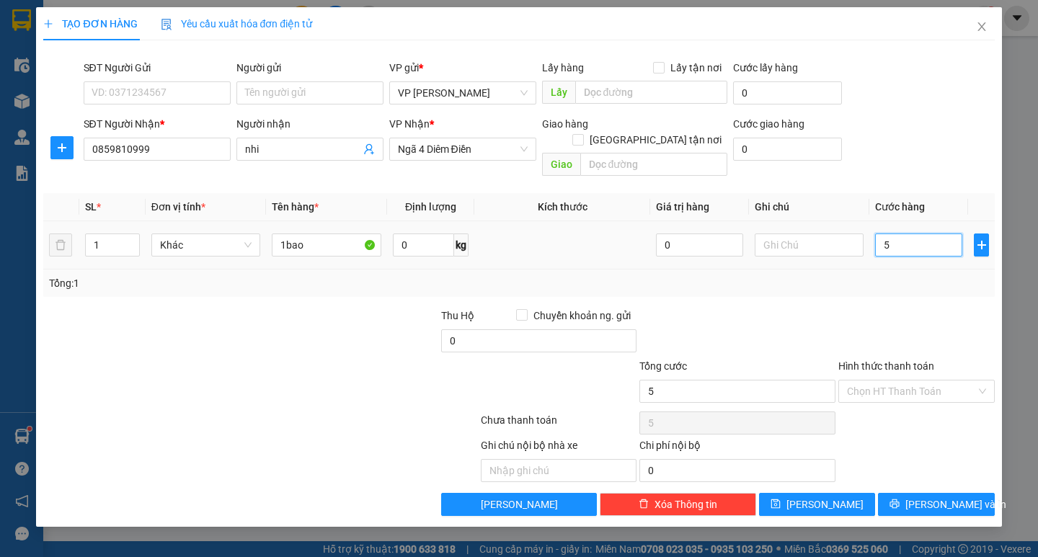
type input "50"
click at [885, 234] on input "50" at bounding box center [918, 245] width 87 height 23
click at [926, 497] on span "Lưu và In" at bounding box center [955, 505] width 101 height 16
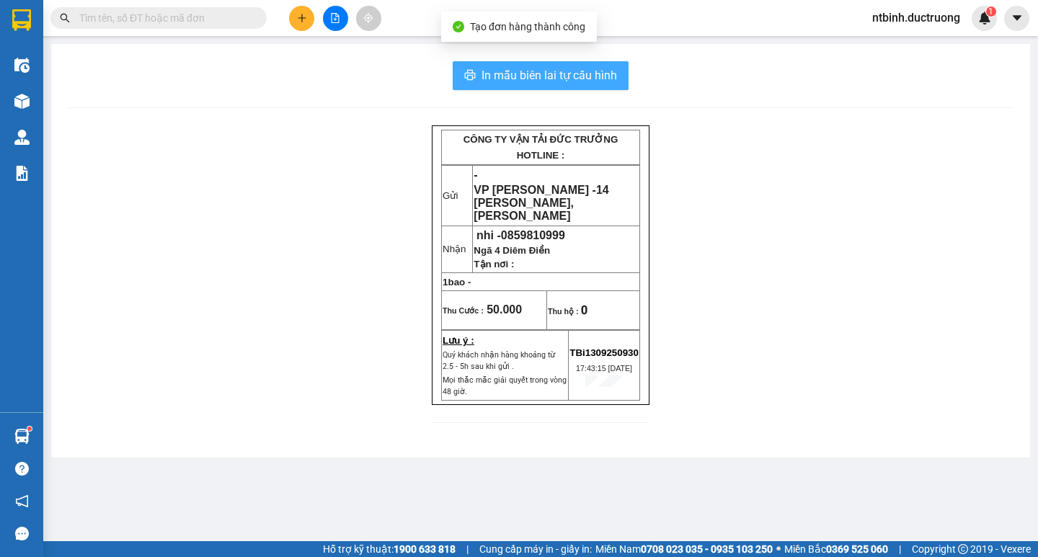
click at [537, 68] on span "In mẫu biên lai tự cấu hình" at bounding box center [549, 75] width 136 height 18
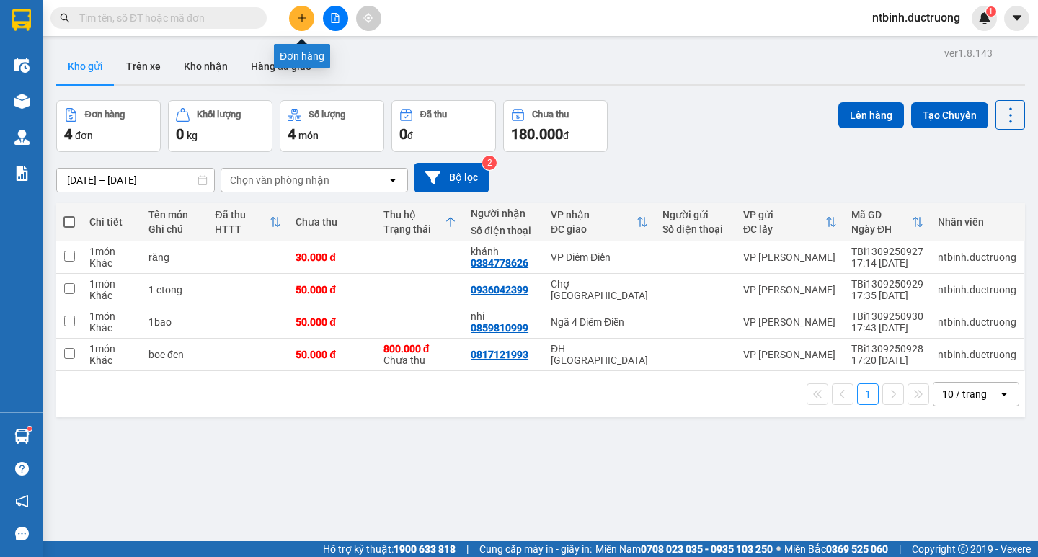
click at [300, 26] on button at bounding box center [301, 18] width 25 height 25
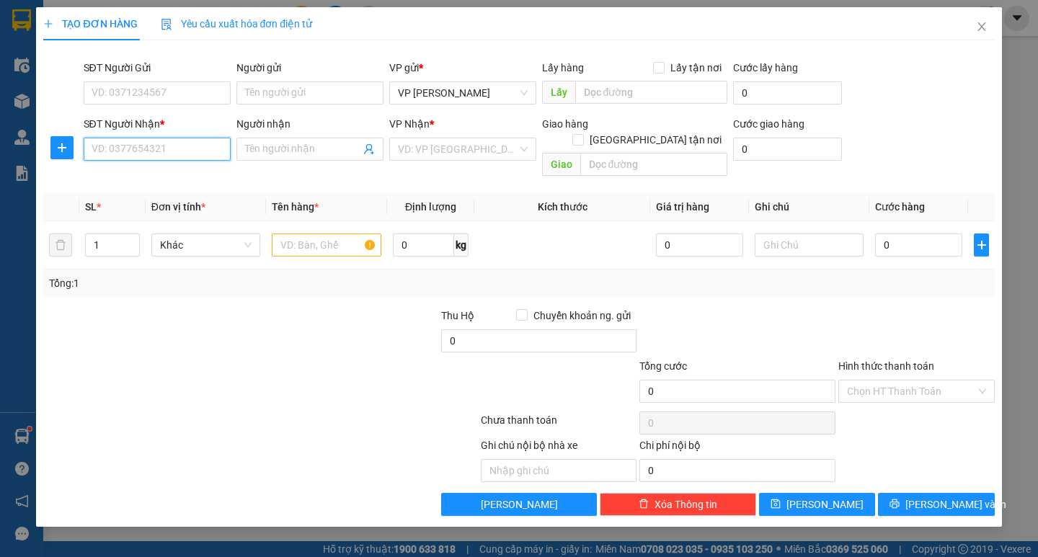
click at [161, 144] on input "SĐT Người Nhận *" at bounding box center [157, 149] width 147 height 23
click at [111, 174] on div "0374309039" at bounding box center [157, 178] width 130 height 16
type input "0374309039"
click at [287, 234] on input "text" at bounding box center [326, 245] width 109 height 23
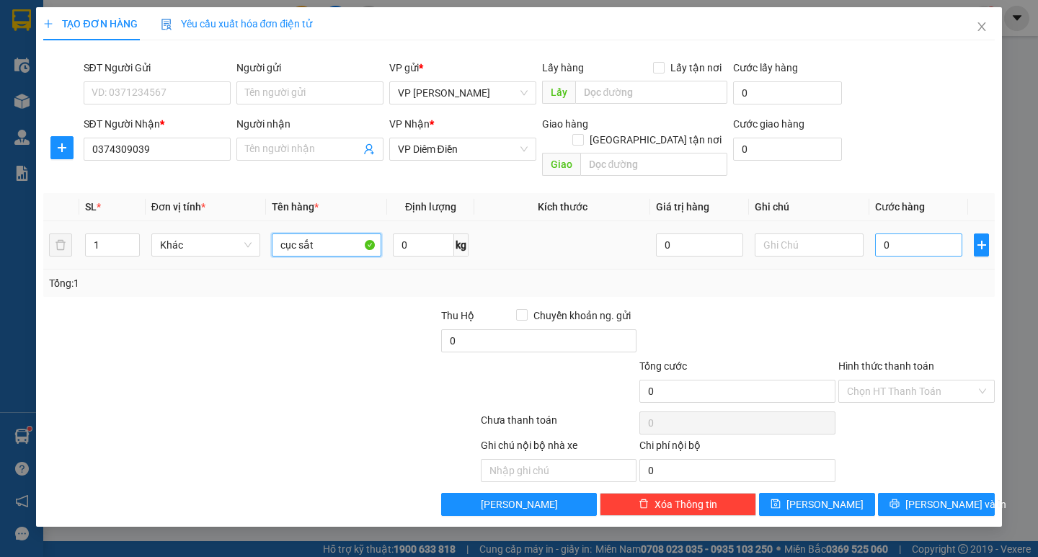
type input "cục sắt"
click at [899, 234] on input "0" at bounding box center [918, 245] width 87 height 23
type input "5"
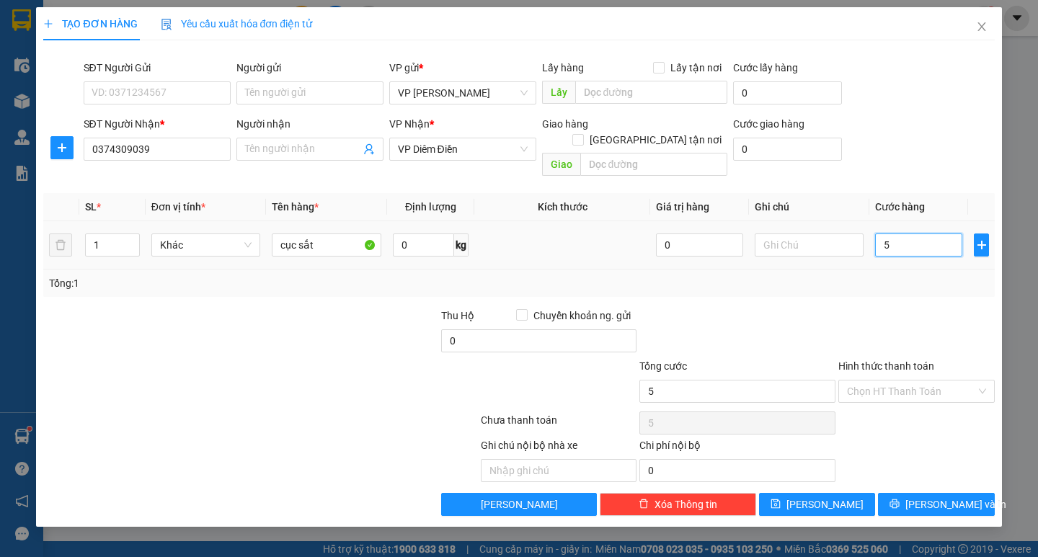
type input "50"
click at [899, 234] on input "50" at bounding box center [918, 245] width 87 height 23
click at [926, 380] on div "Chọn HT Thanh Toán" at bounding box center [916, 391] width 156 height 23
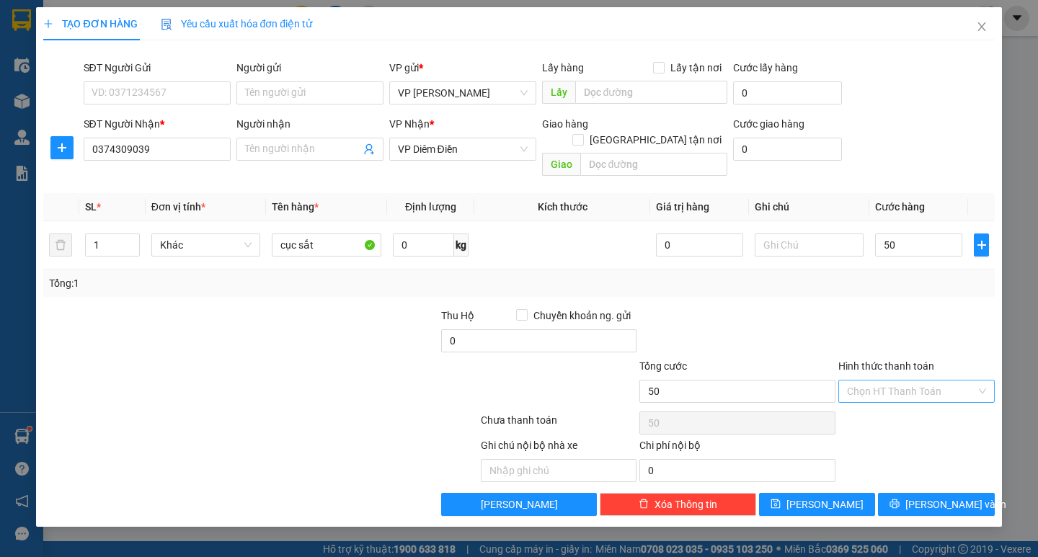
type input "50.000"
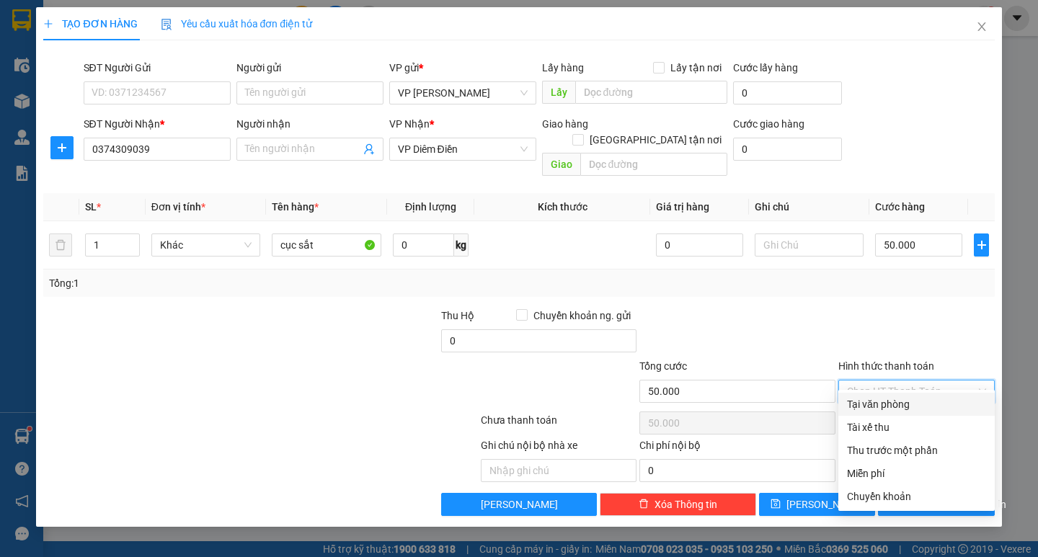
click at [905, 404] on div "Tại văn phòng" at bounding box center [916, 404] width 139 height 16
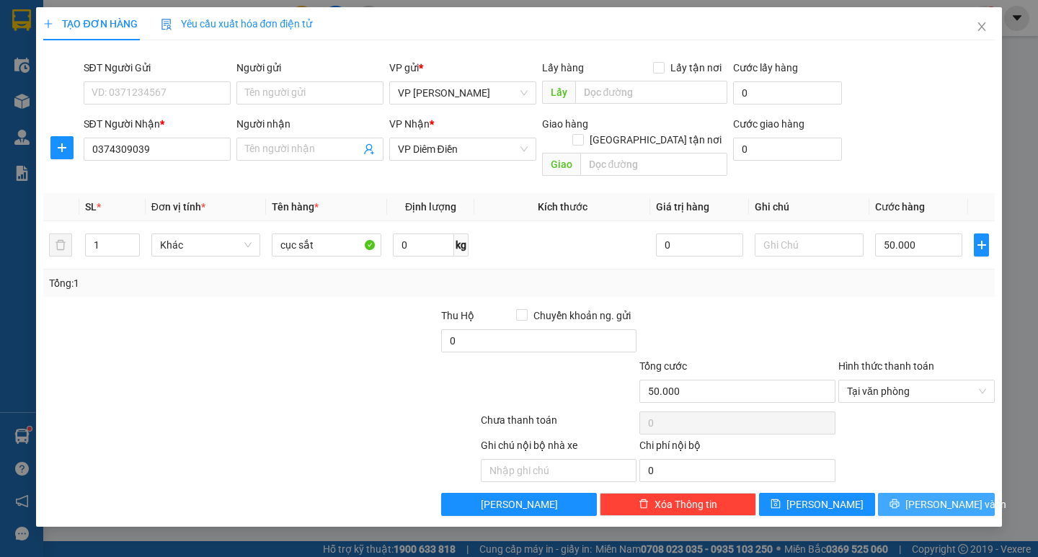
click at [922, 493] on button "Lưu và In" at bounding box center [936, 504] width 116 height 23
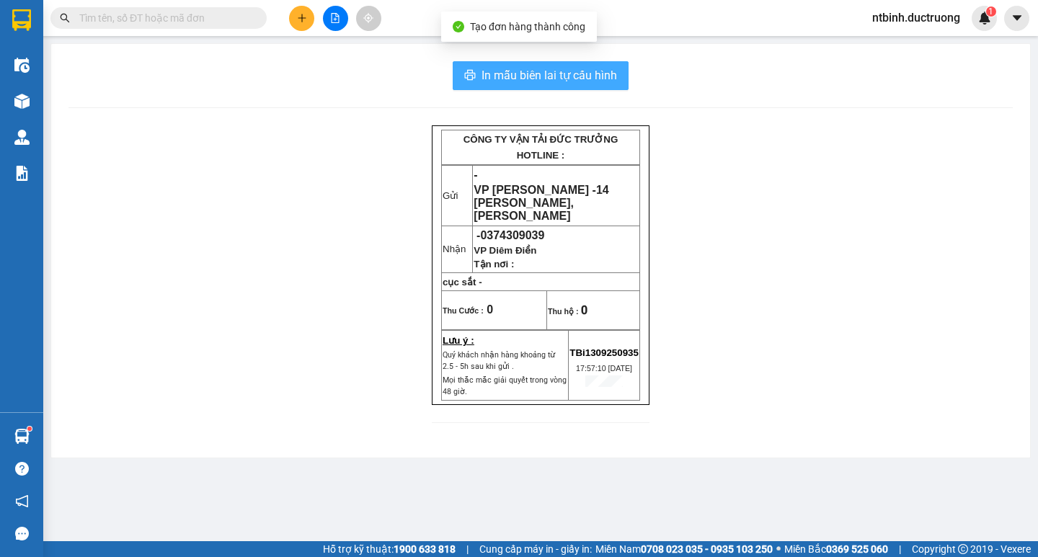
click at [526, 76] on span "In mẫu biên lai tự cấu hình" at bounding box center [549, 75] width 136 height 18
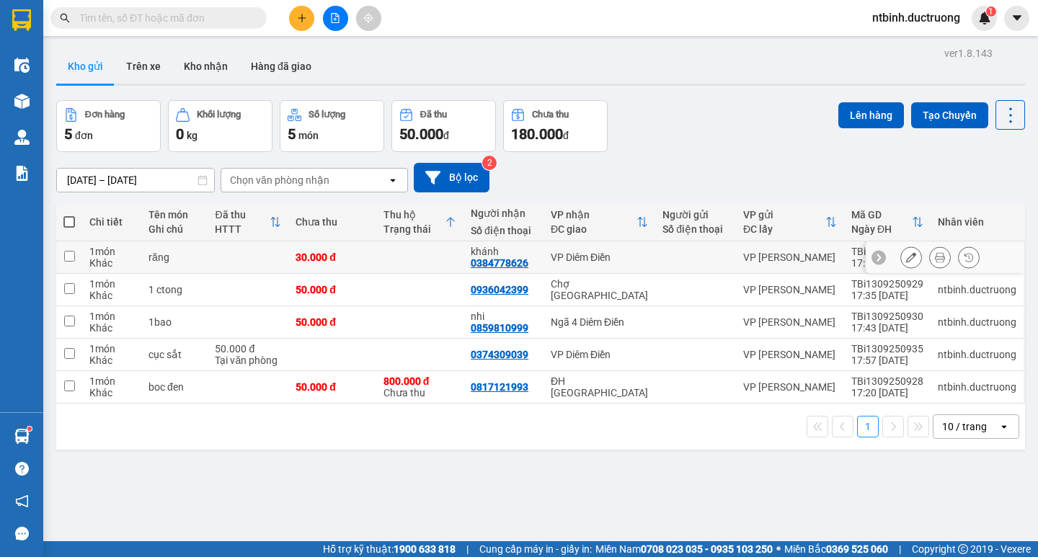
click at [70, 254] on input "checkbox" at bounding box center [69, 256] width 11 height 11
checkbox input "true"
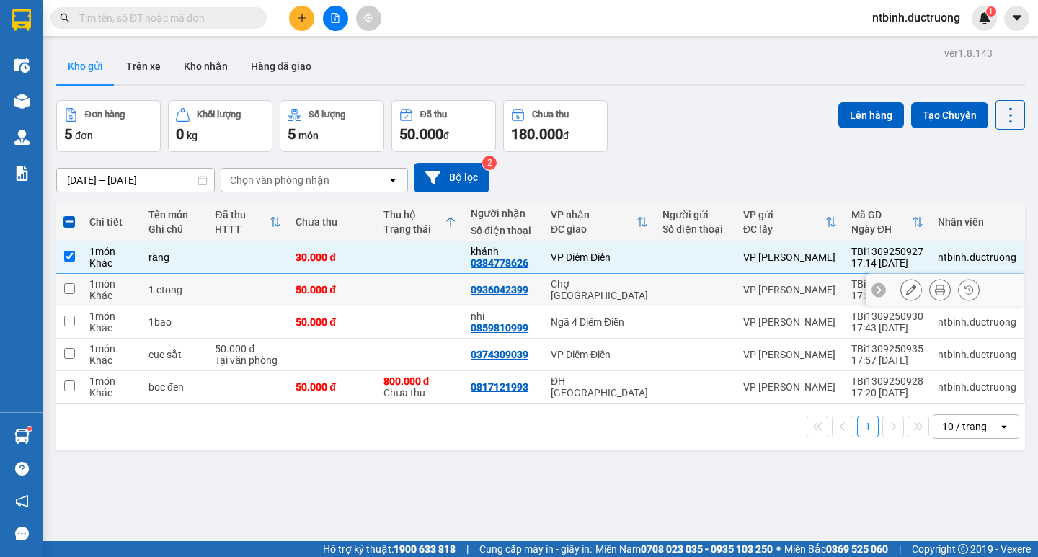
click at [70, 292] on input "checkbox" at bounding box center [69, 288] width 11 height 11
checkbox input "true"
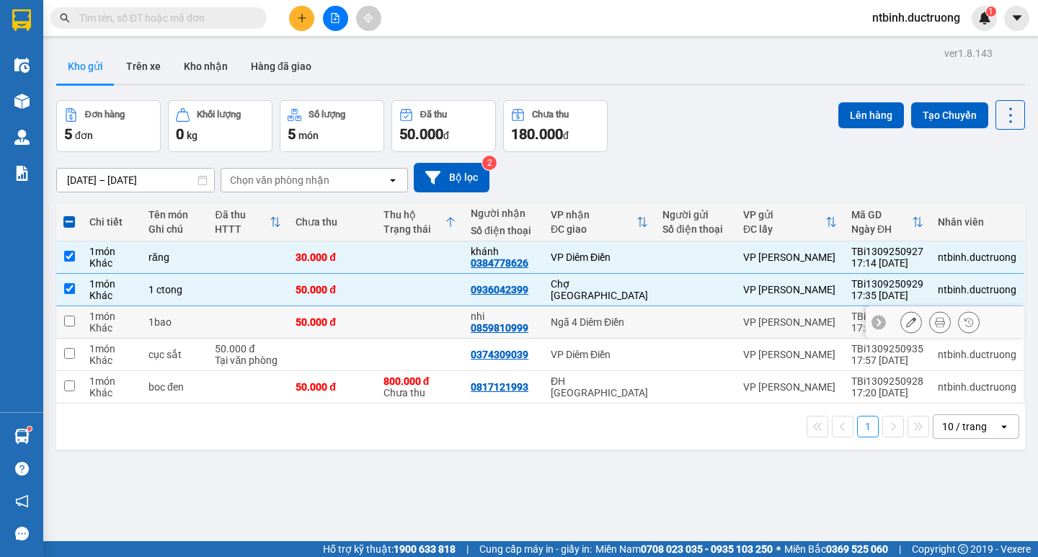
click at [69, 324] on input "checkbox" at bounding box center [69, 321] width 11 height 11
checkbox input "true"
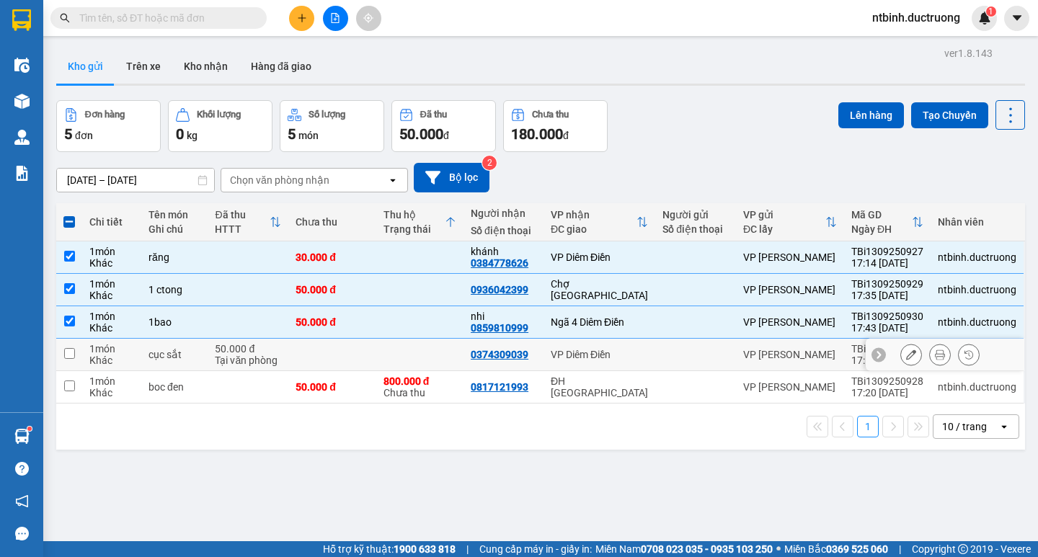
click at [76, 353] on td at bounding box center [69, 355] width 26 height 32
checkbox input "true"
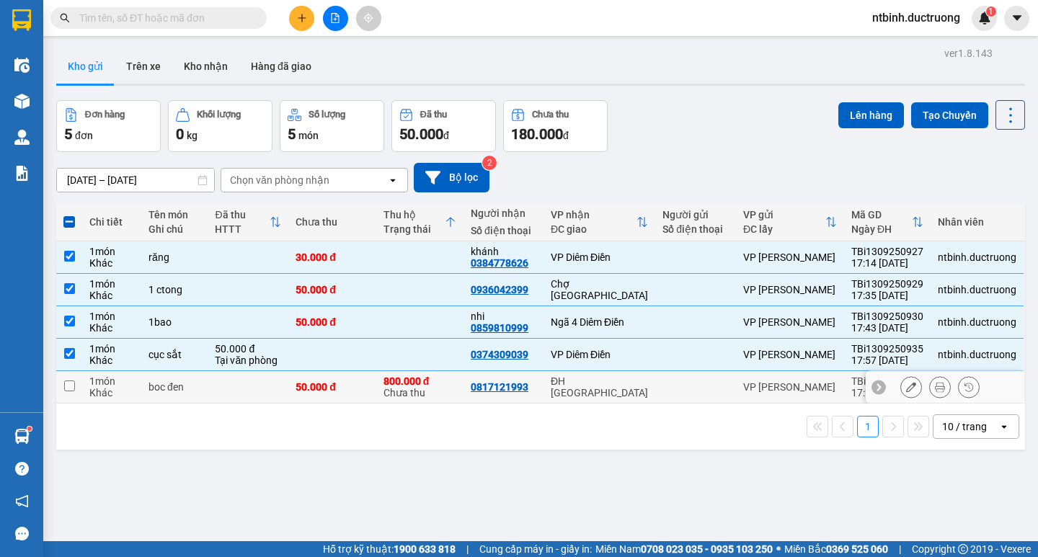
click at [69, 386] on input "checkbox" at bounding box center [69, 386] width 11 height 11
checkbox input "true"
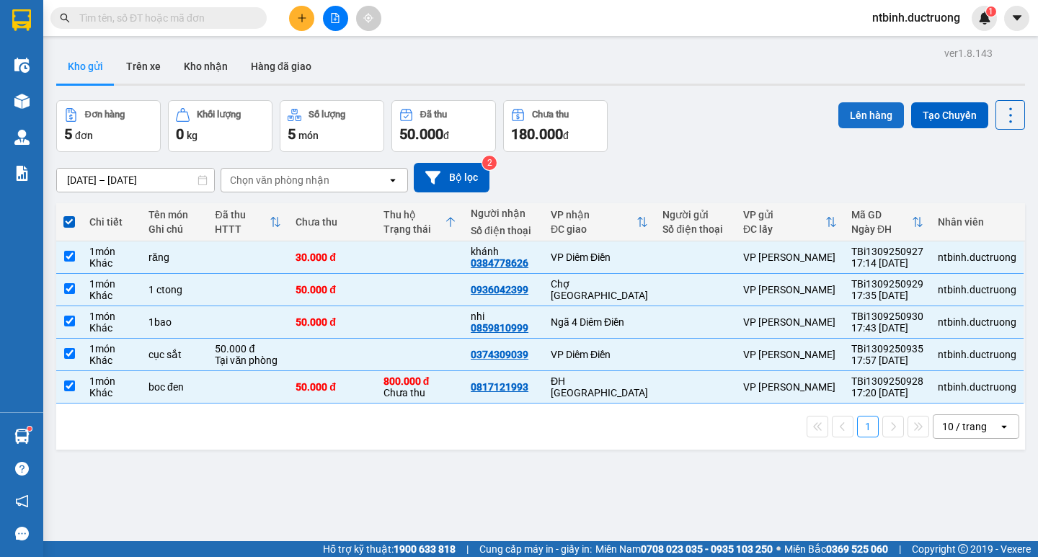
click at [866, 108] on button "Lên hàng" at bounding box center [871, 115] width 66 height 26
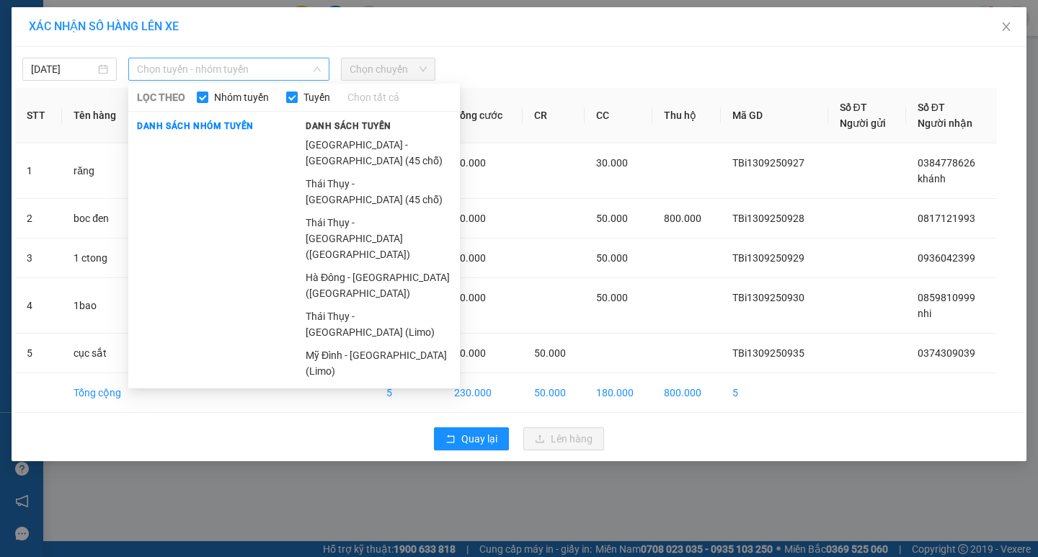
click at [272, 66] on span "Chọn tuyến - nhóm tuyến" at bounding box center [229, 69] width 184 height 22
click at [373, 143] on li "[GEOGRAPHIC_DATA] - [GEOGRAPHIC_DATA] (45 chỗ)" at bounding box center [378, 152] width 163 height 39
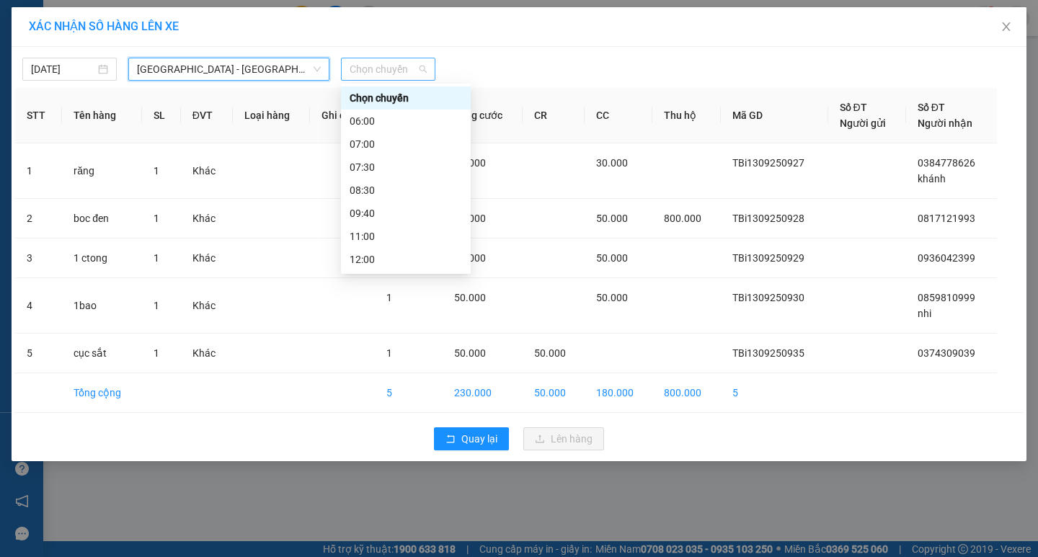
click at [388, 69] on span "Chọn chuyến" at bounding box center [388, 69] width 77 height 22
click at [364, 413] on div "18:30" at bounding box center [406, 421] width 112 height 16
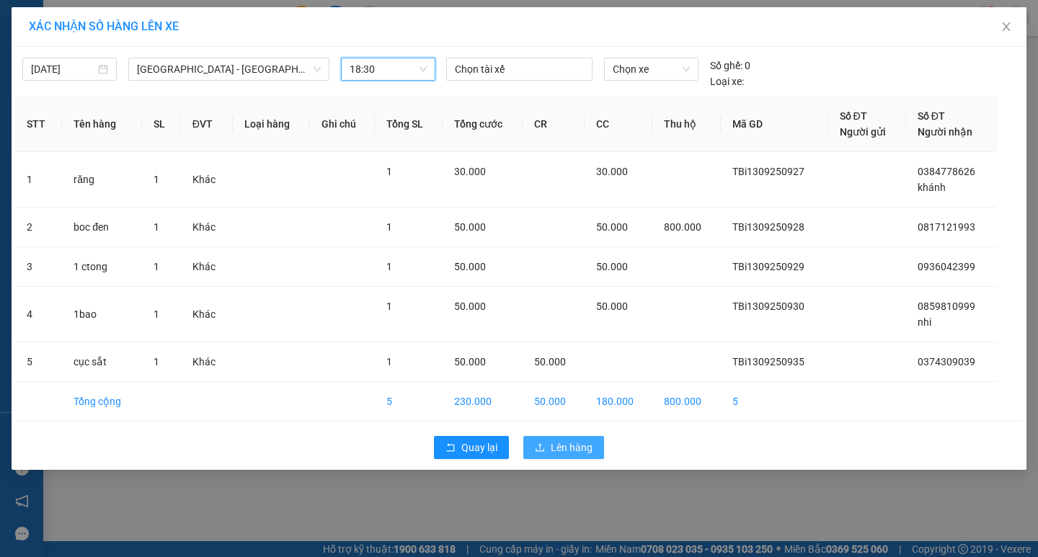
click at [561, 455] on span "Lên hàng" at bounding box center [572, 448] width 42 height 16
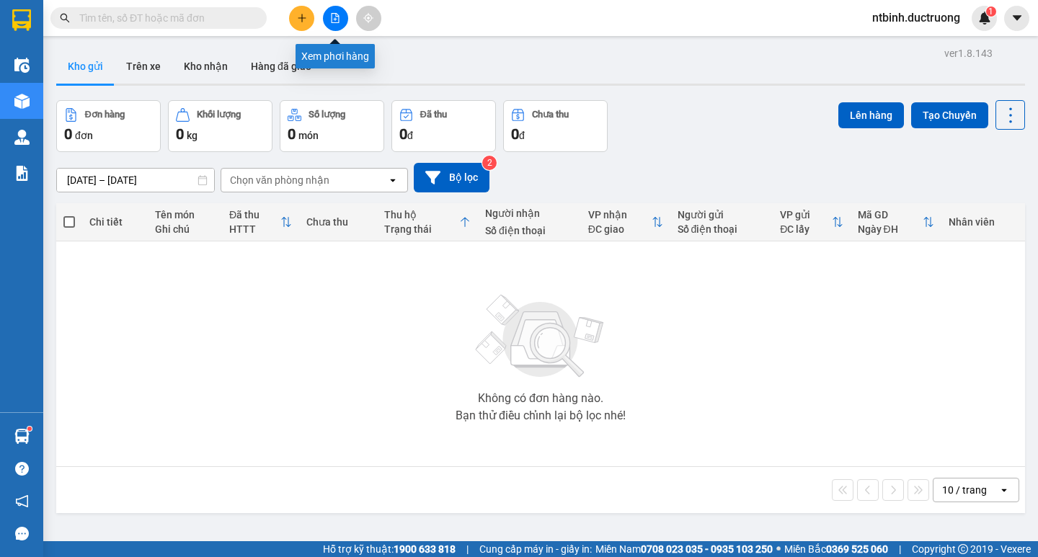
click at [340, 18] on button at bounding box center [335, 18] width 25 height 25
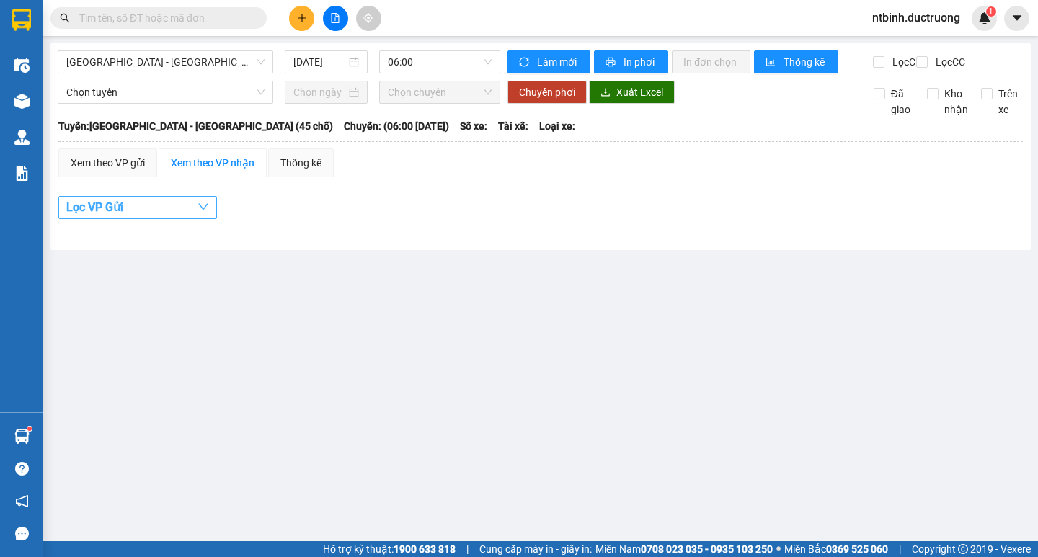
click at [198, 213] on icon "down" at bounding box center [203, 207] width 12 height 12
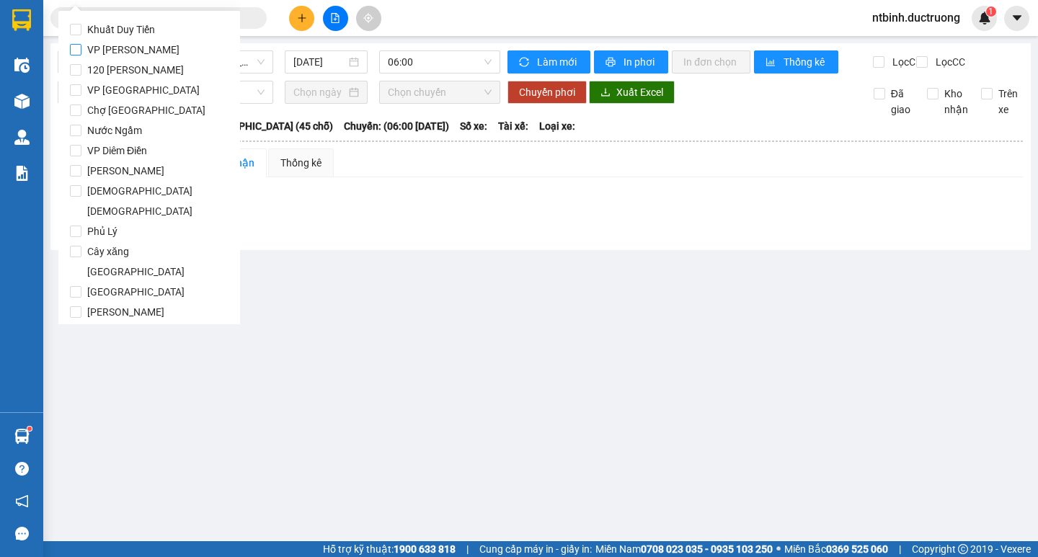
click at [81, 48] on input "VP [PERSON_NAME]" at bounding box center [76, 50] width 12 height 12
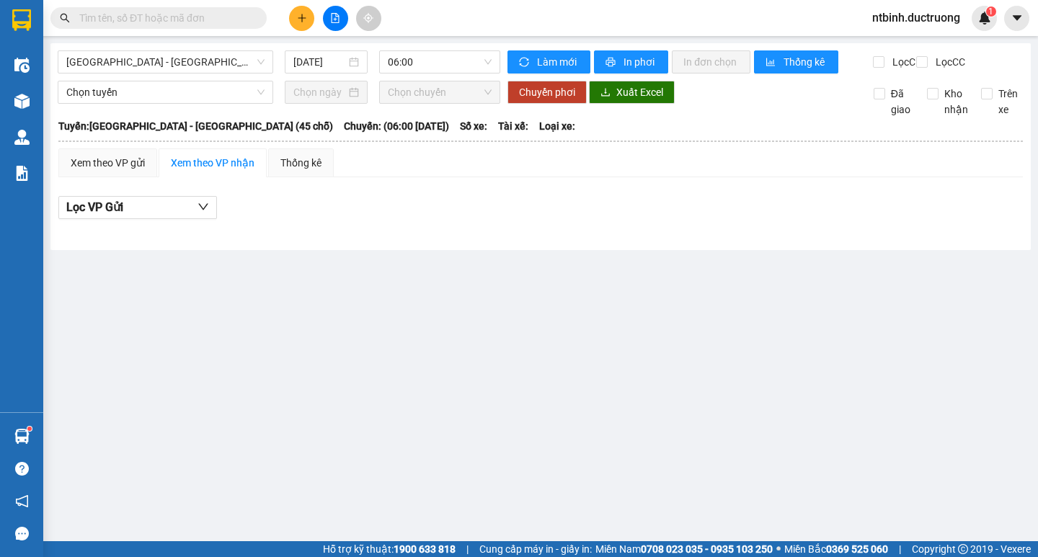
click at [410, 368] on main "Hà Nội - Thái Thụy (45 chỗ) 13/09/2025 06:00 Làm mới In phơi In đơn chọn Thống …" at bounding box center [519, 270] width 1038 height 541
click at [200, 213] on icon "down" at bounding box center [203, 207] width 12 height 12
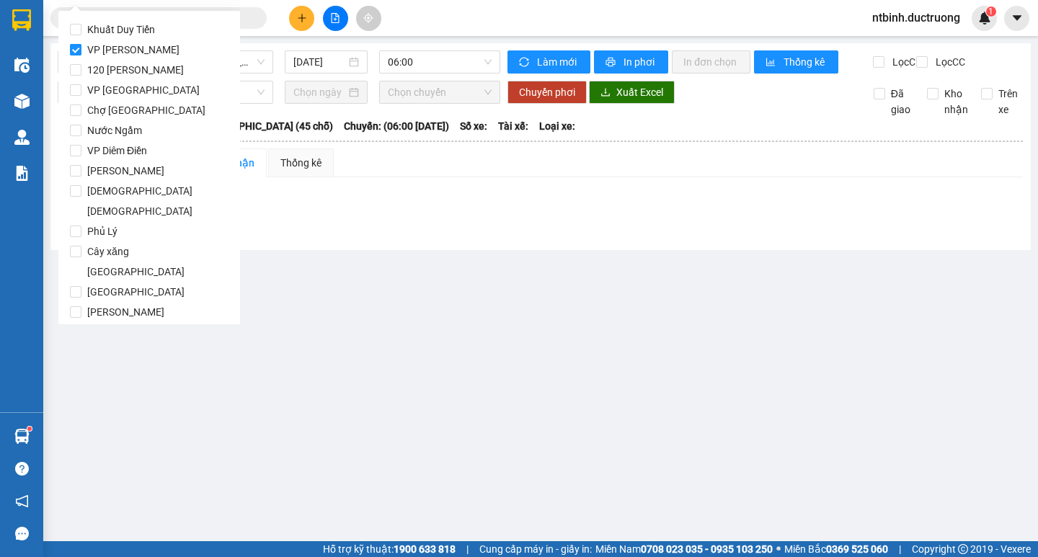
click at [79, 47] on input "VP [PERSON_NAME]" at bounding box center [76, 50] width 12 height 12
checkbox input "true"
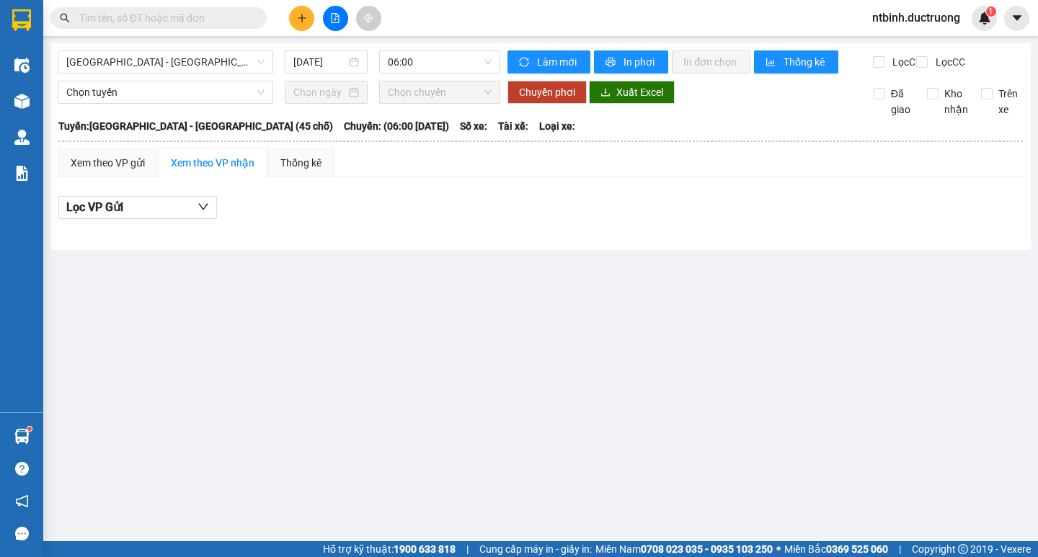
click at [550, 377] on main "Hà Nội - Thái Thụy (45 chỗ) 13/09/2025 06:00 Làm mới In phơi In đơn chọn Thống …" at bounding box center [519, 270] width 1038 height 541
click at [458, 66] on span "06:00" at bounding box center [440, 62] width 104 height 22
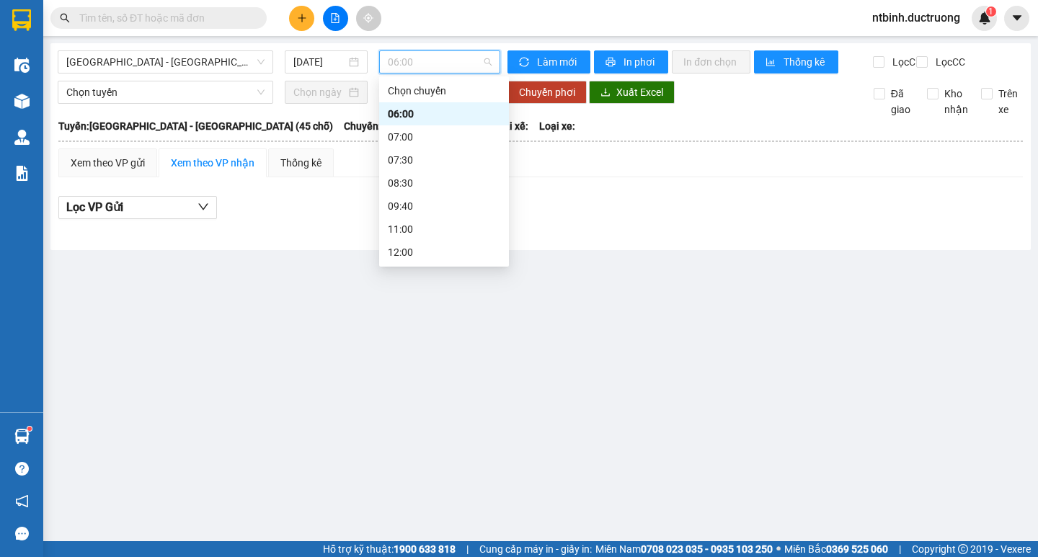
click at [412, 406] on div "18:30" at bounding box center [444, 414] width 112 height 16
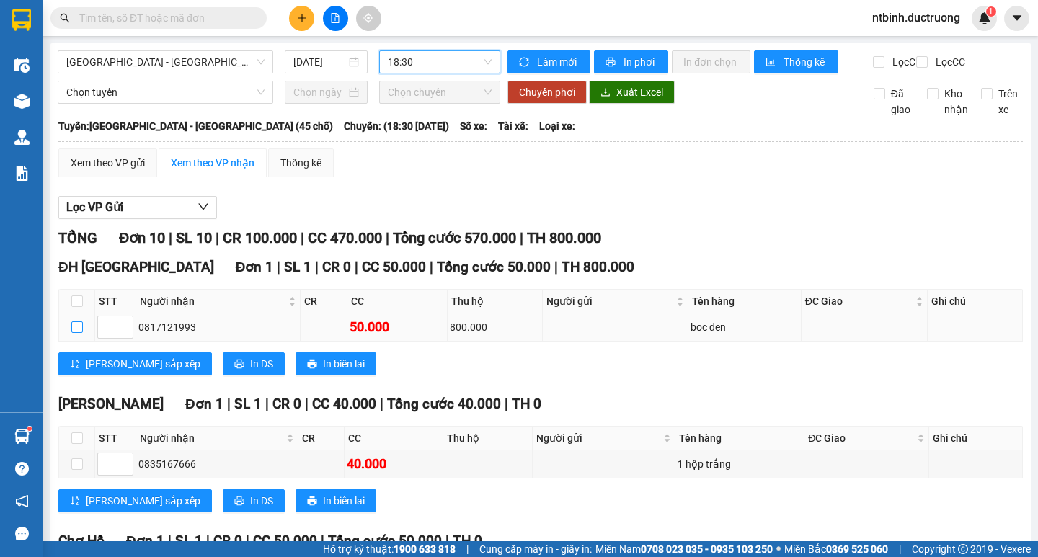
click at [75, 321] on input "checkbox" at bounding box center [77, 327] width 12 height 12
checkbox input "true"
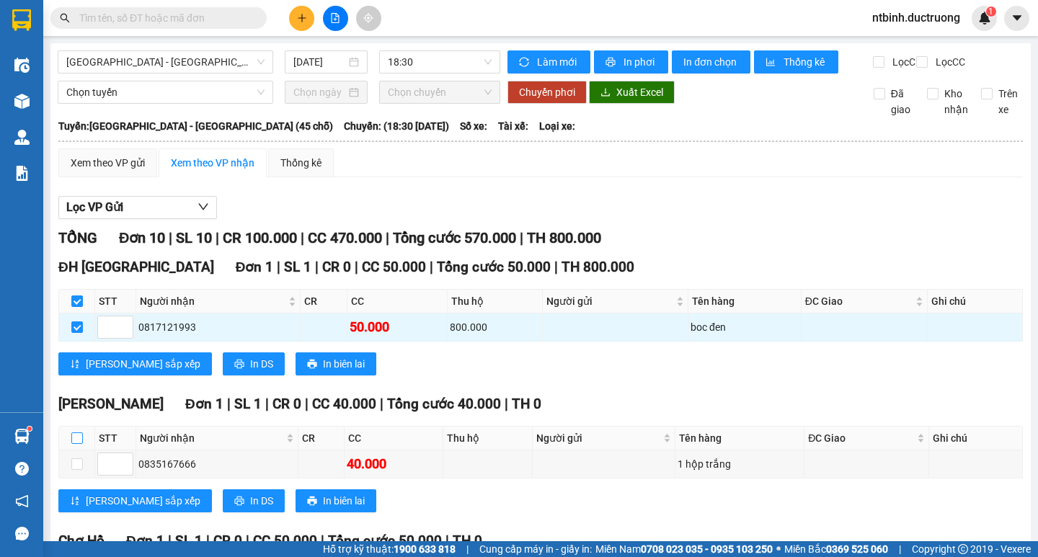
click at [77, 432] on input "checkbox" at bounding box center [77, 438] width 12 height 12
checkbox input "true"
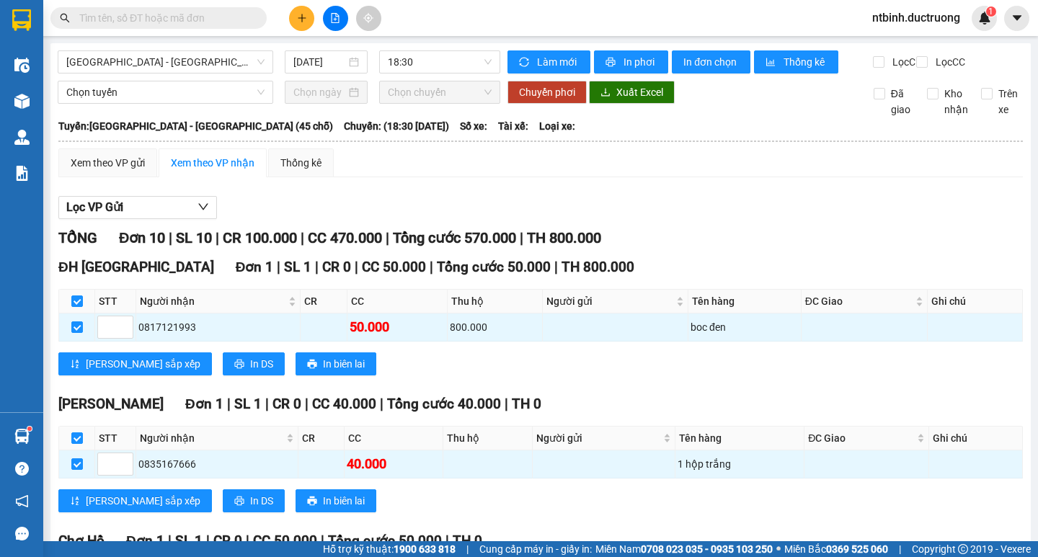
click at [79, 458] on input "checkbox" at bounding box center [77, 464] width 12 height 12
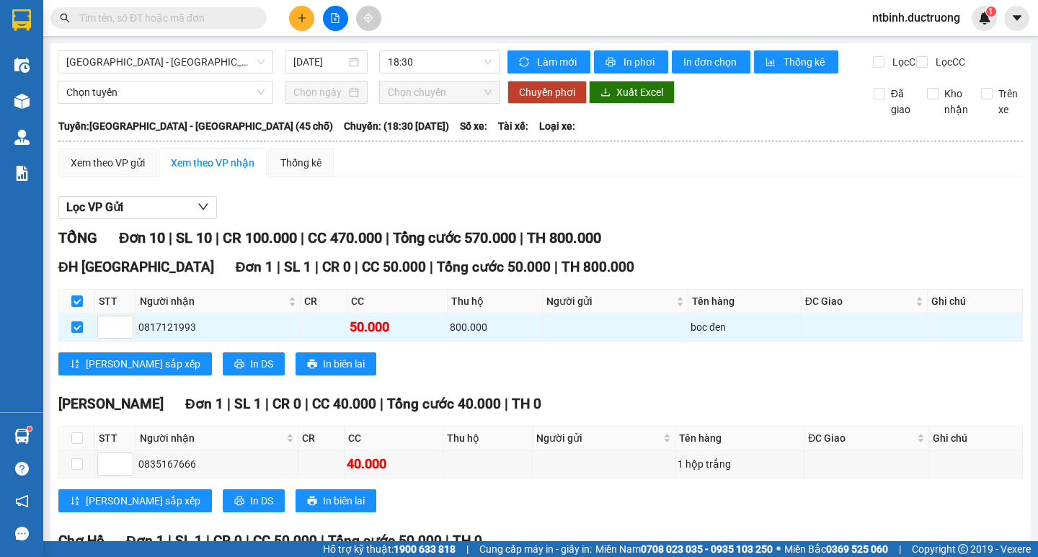
click at [626, 57] on span "In phơi" at bounding box center [639, 62] width 33 height 16
click at [338, 19] on icon "file-add" at bounding box center [335, 18] width 10 height 10
click at [338, 12] on button at bounding box center [335, 18] width 25 height 25
click at [332, 17] on icon "file-add" at bounding box center [335, 18] width 10 height 10
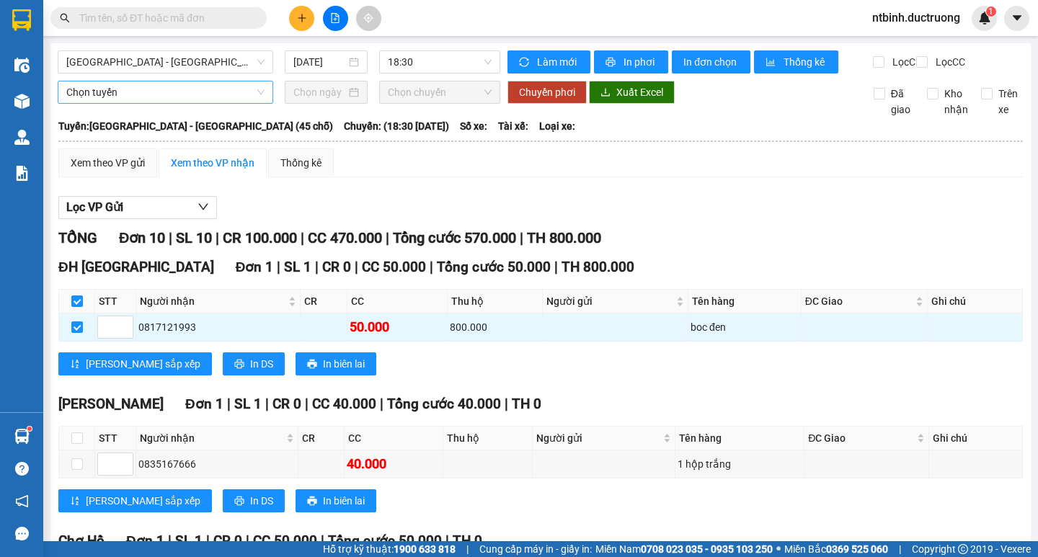
click at [246, 102] on span "Chọn tuyến" at bounding box center [165, 92] width 198 height 22
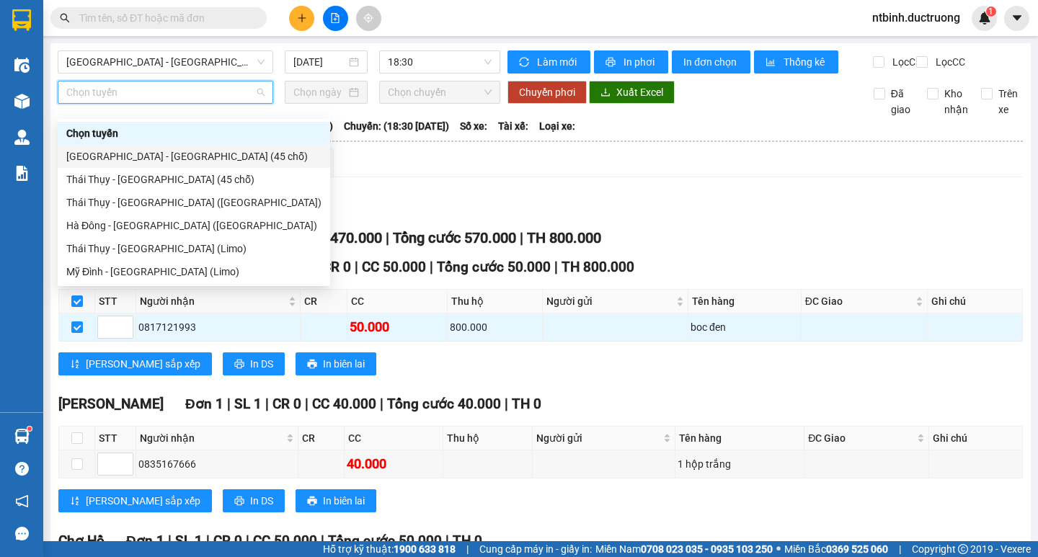
click at [176, 151] on div "[GEOGRAPHIC_DATA] - [GEOGRAPHIC_DATA] (45 chỗ)" at bounding box center [193, 156] width 255 height 16
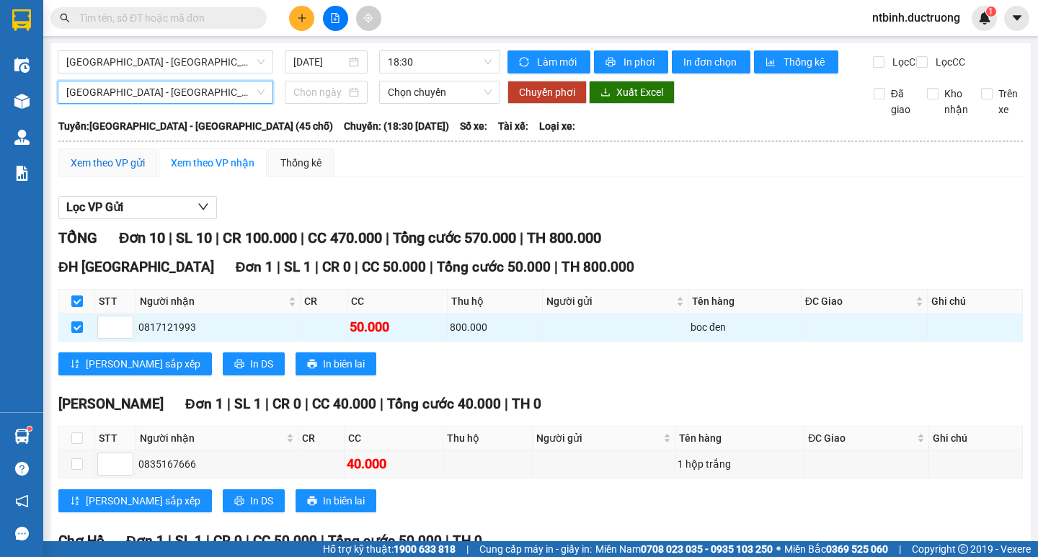
click at [144, 171] on div "Xem theo VP gửi" at bounding box center [108, 163] width 74 height 16
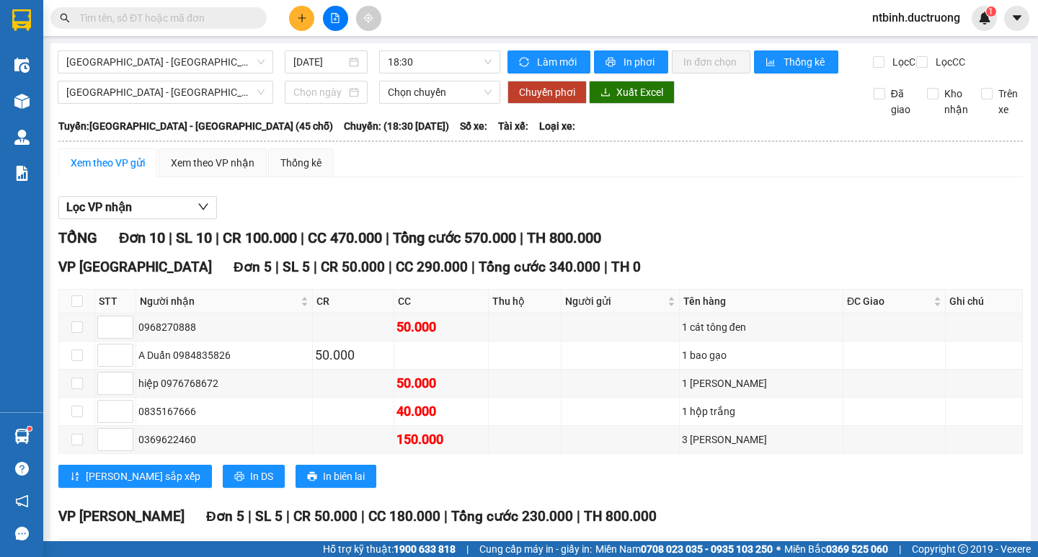
click at [75, 545] on input "checkbox" at bounding box center [77, 551] width 12 height 12
click at [628, 63] on span "In phơi" at bounding box center [639, 62] width 33 height 16
click at [708, 62] on span "In đơn chọn" at bounding box center [710, 62] width 55 height 16
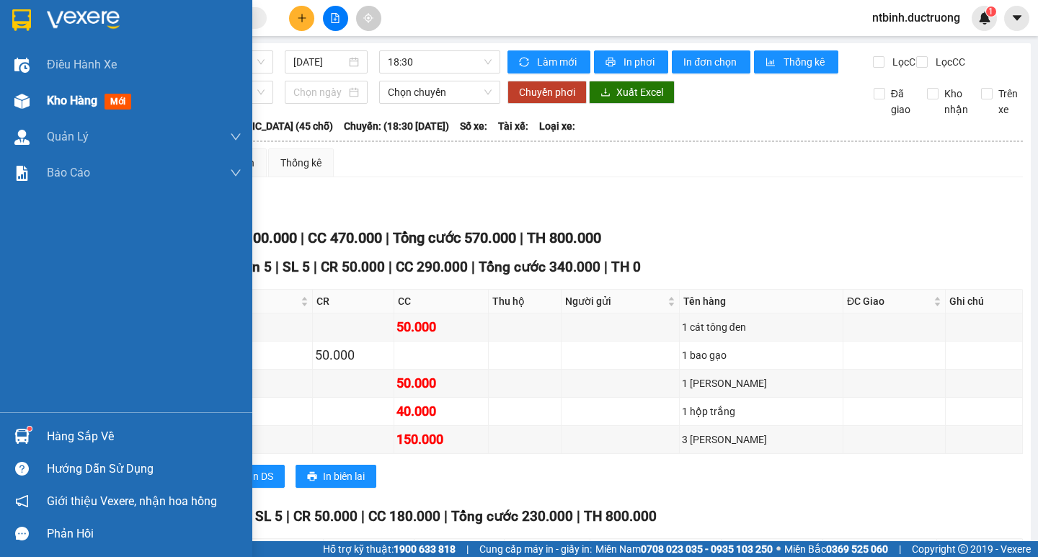
click at [62, 95] on span "Kho hàng" at bounding box center [72, 101] width 50 height 14
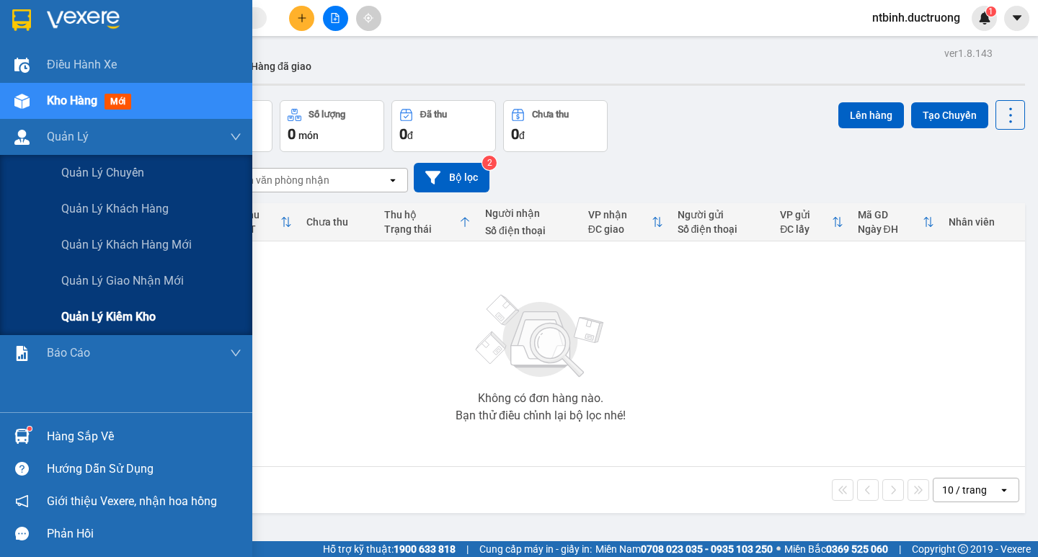
click at [116, 316] on span "Quản lý kiểm kho" at bounding box center [108, 317] width 94 height 18
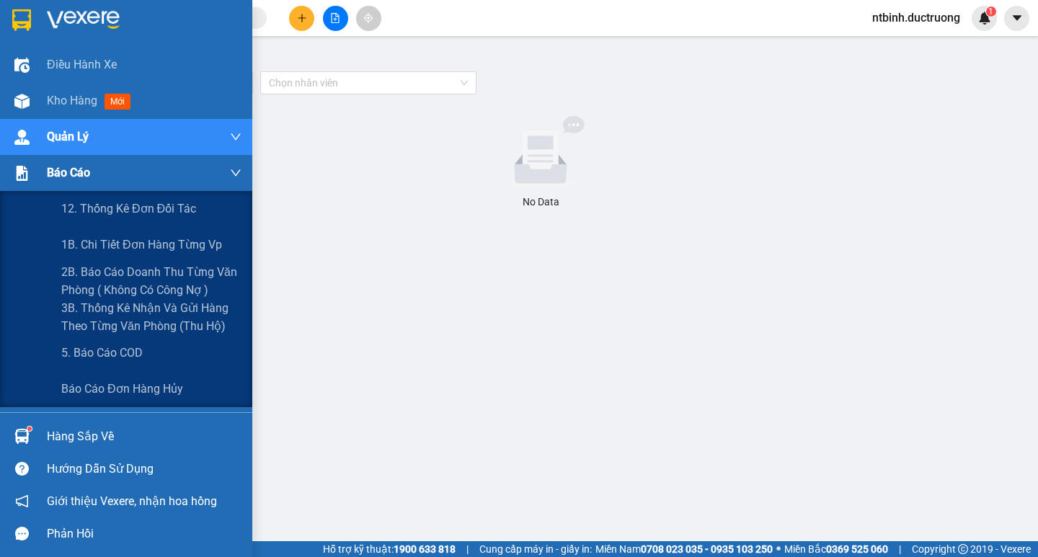
click at [55, 173] on span "Báo cáo" at bounding box center [68, 173] width 43 height 18
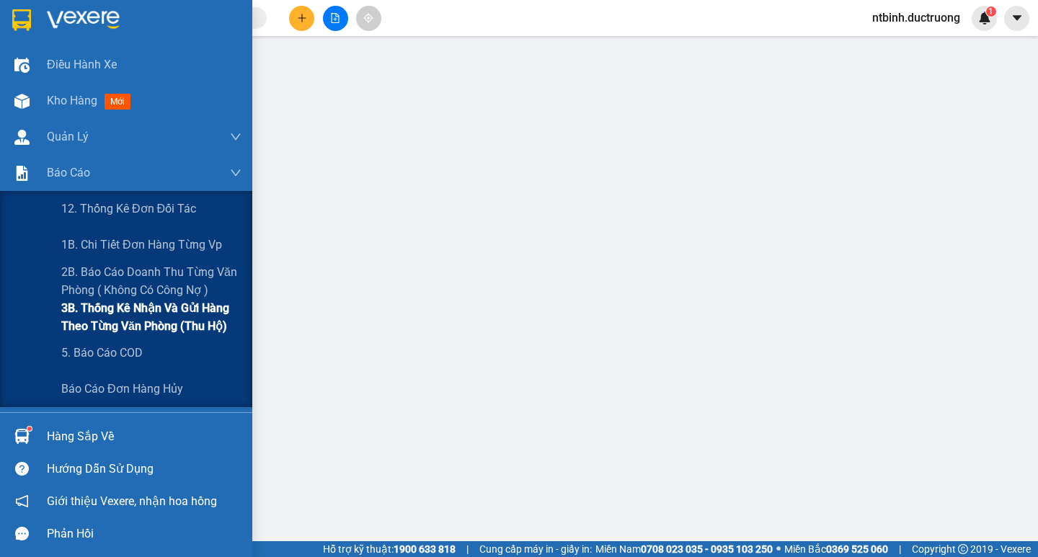
click at [138, 308] on span "3B. Thống kê nhận và gửi hàng theo từng văn phòng (thu hộ)" at bounding box center [151, 317] width 180 height 36
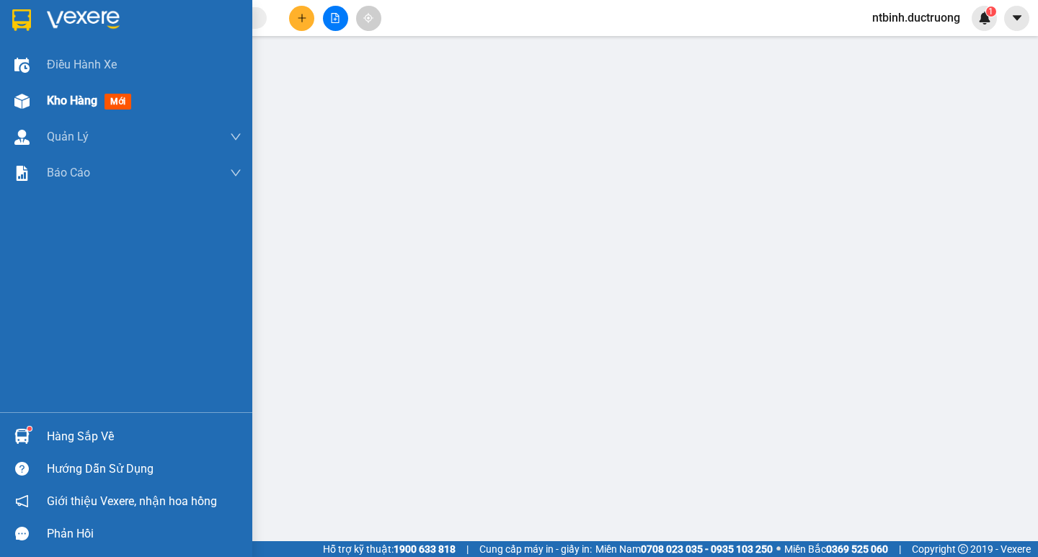
click at [45, 97] on div "Kho hàng mới" at bounding box center [126, 101] width 252 height 36
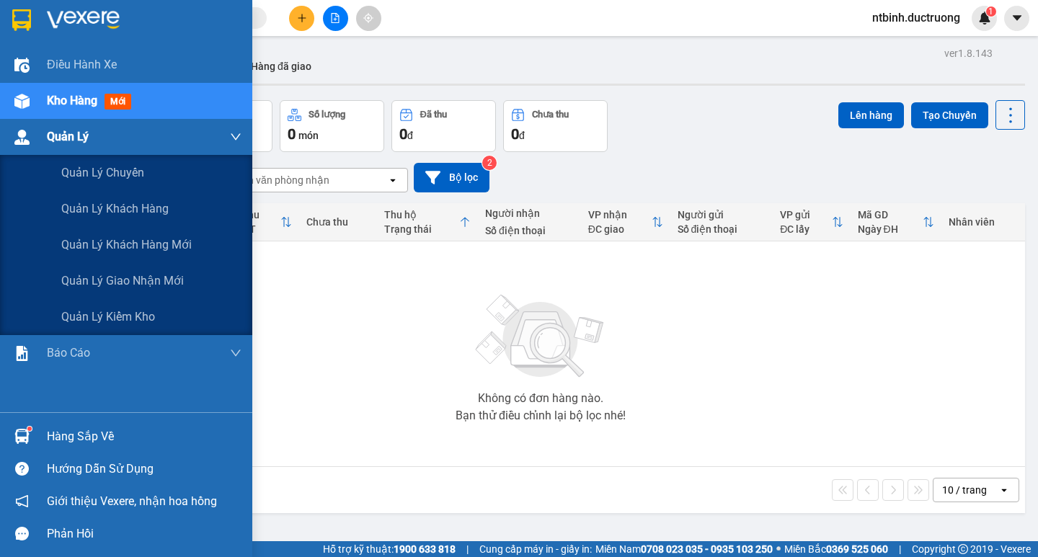
click at [55, 133] on span "Quản Lý" at bounding box center [68, 137] width 42 height 18
click at [131, 175] on span "Quản lý chuyến" at bounding box center [103, 173] width 84 height 18
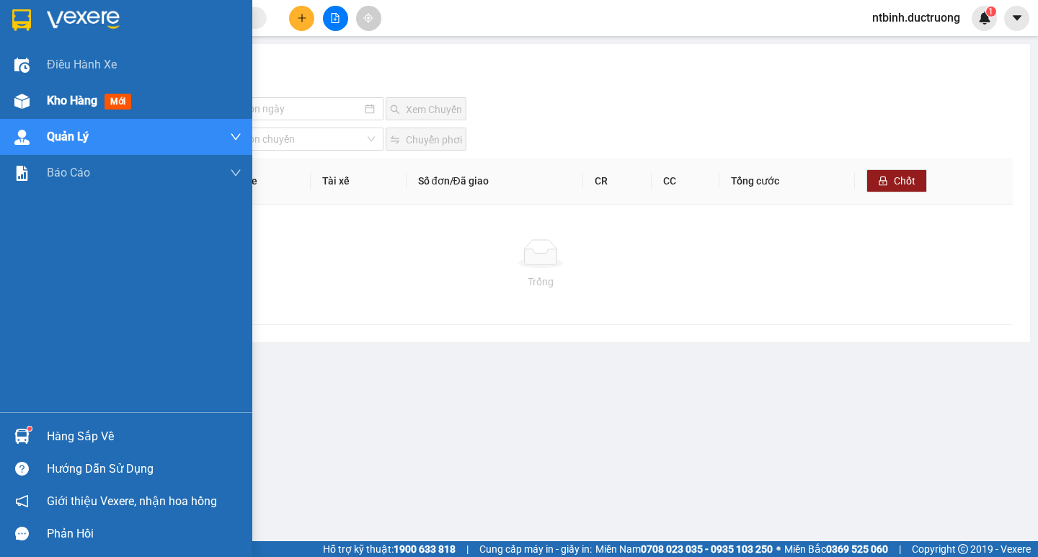
click at [92, 94] on span "Kho hàng" at bounding box center [72, 101] width 50 height 14
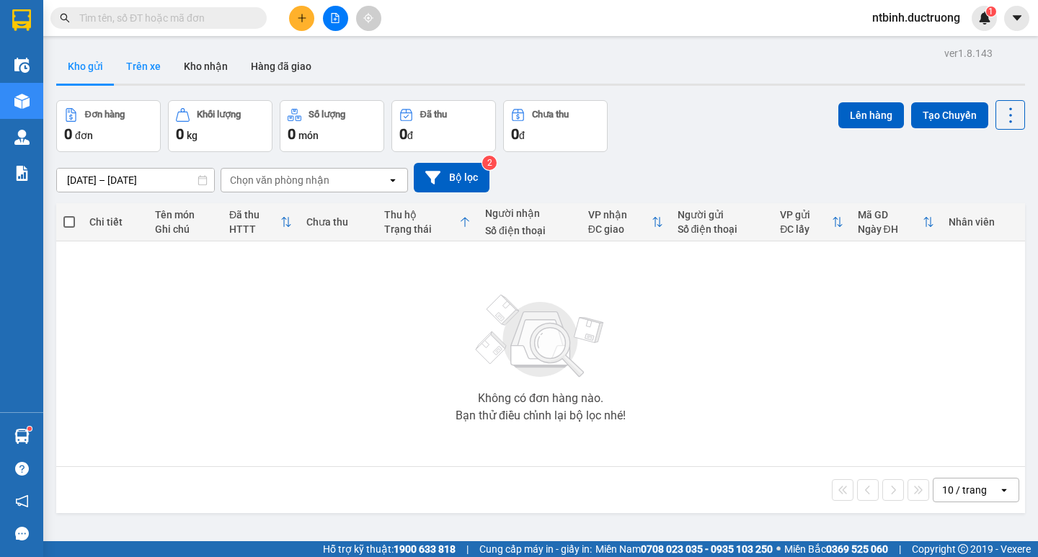
click at [132, 67] on button "Trên xe" at bounding box center [144, 66] width 58 height 35
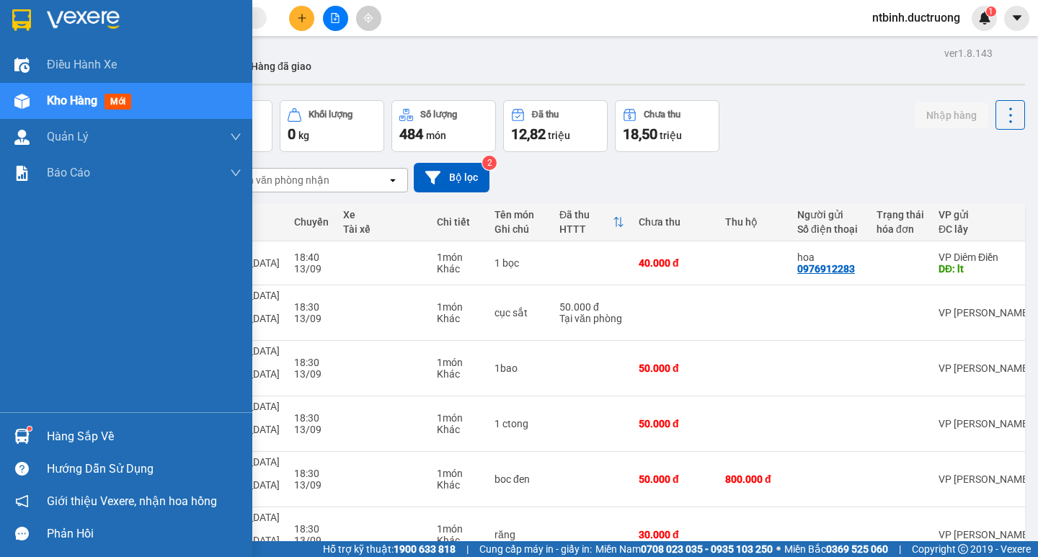
click at [74, 103] on span "Kho hàng" at bounding box center [72, 101] width 50 height 14
click at [192, 94] on div "Kho hàng mới" at bounding box center [144, 101] width 195 height 36
click at [79, 99] on span "Kho hàng" at bounding box center [72, 101] width 50 height 14
click at [17, 101] on img at bounding box center [21, 101] width 15 height 15
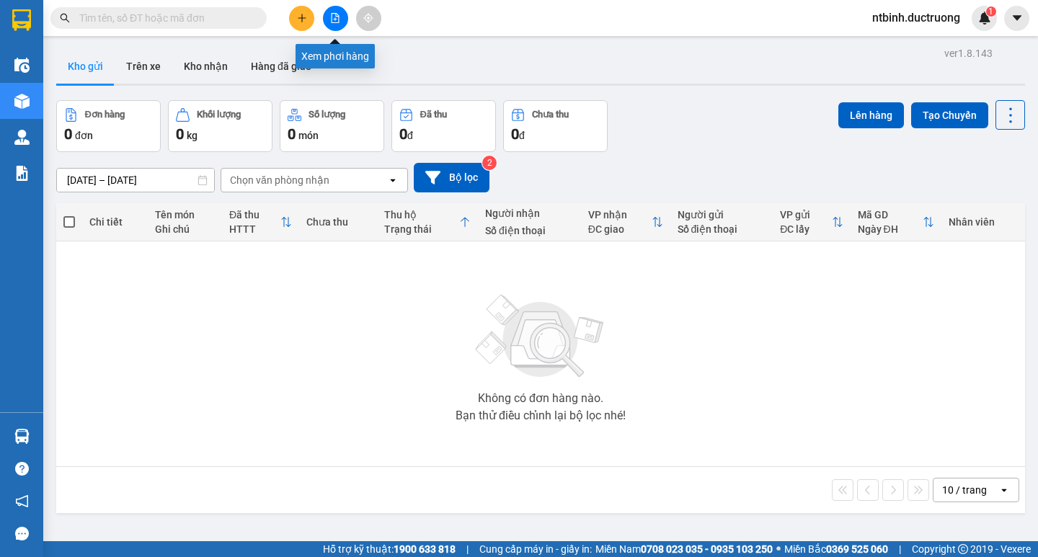
click at [339, 19] on icon "file-add" at bounding box center [336, 18] width 8 height 10
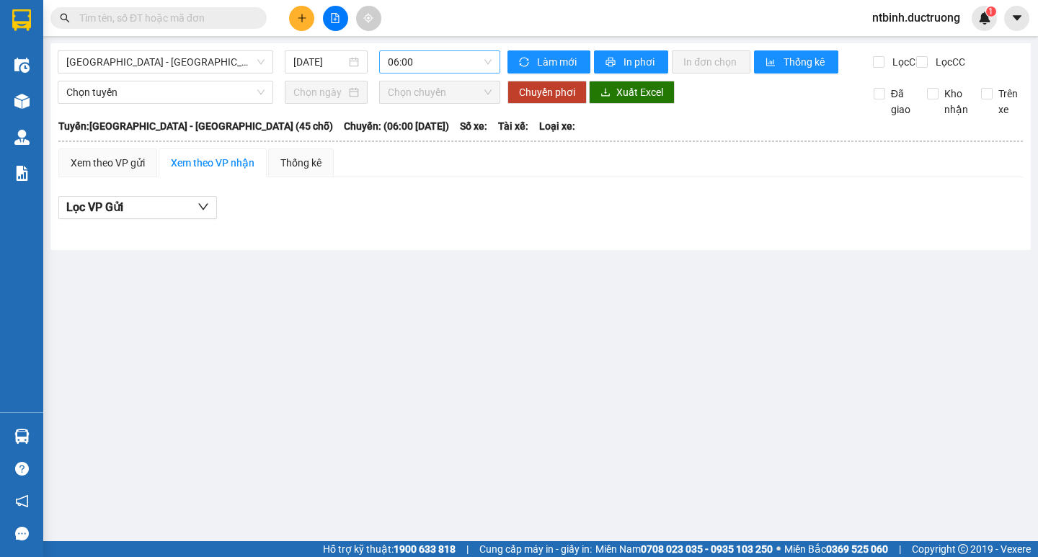
click at [484, 59] on span "06:00" at bounding box center [440, 62] width 104 height 22
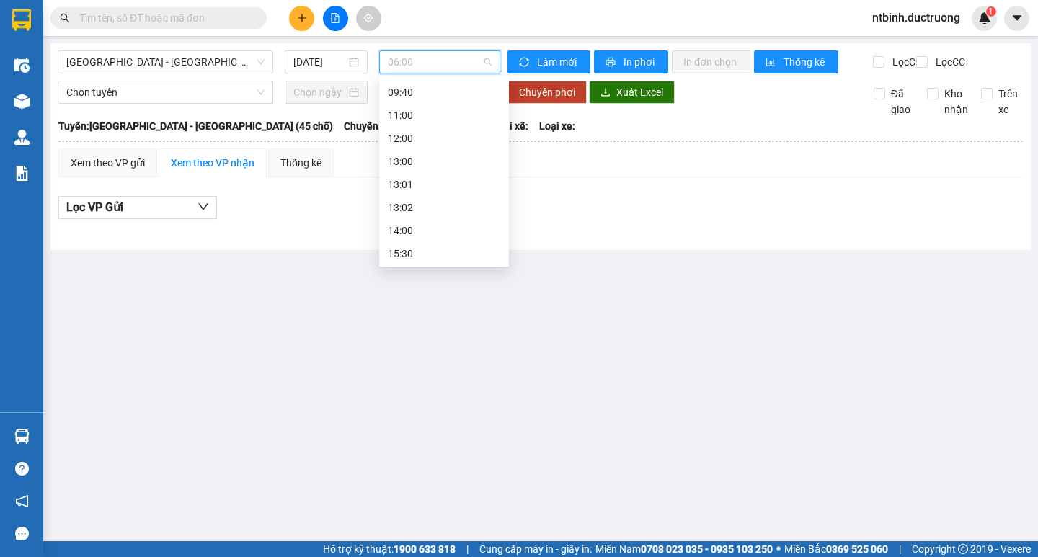
scroll to position [208, 0]
click at [401, 203] on div "18:30" at bounding box center [444, 206] width 112 height 16
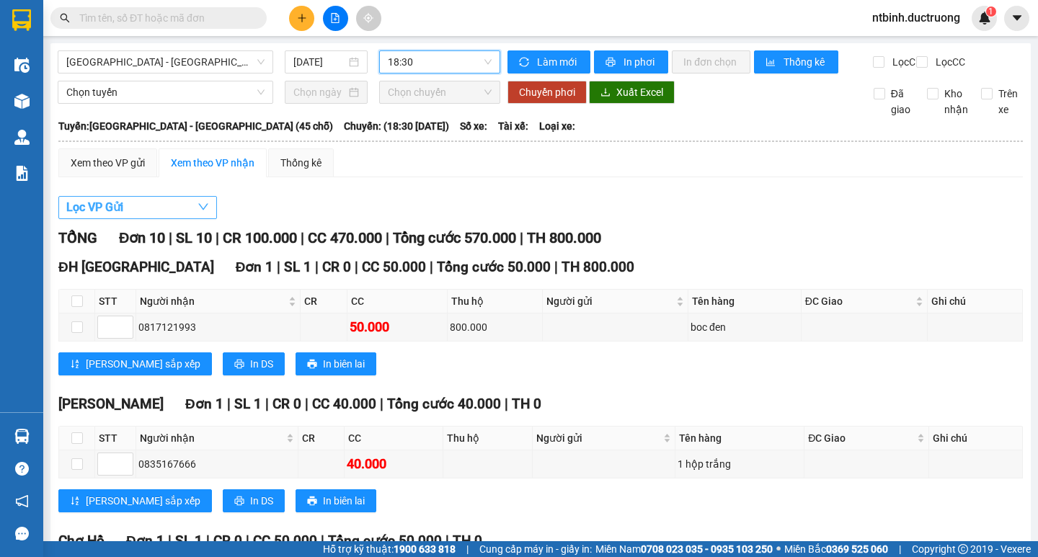
click at [177, 213] on button "Lọc VP Gửi" at bounding box center [137, 207] width 159 height 23
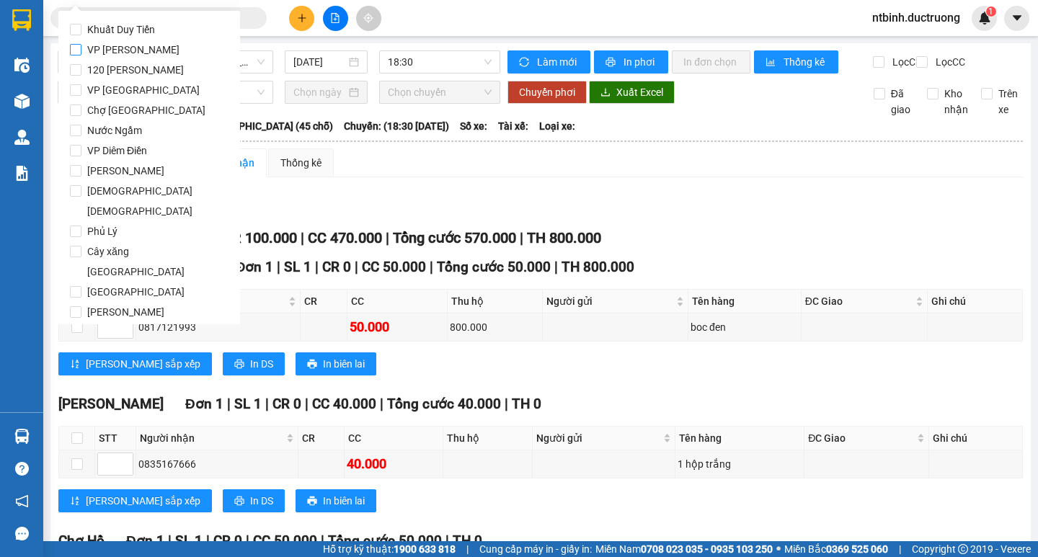
click at [83, 47] on span "VP [PERSON_NAME]" at bounding box center [133, 50] width 104 height 20
click at [81, 47] on input "VP [PERSON_NAME]" at bounding box center [76, 50] width 12 height 12
checkbox input "true"
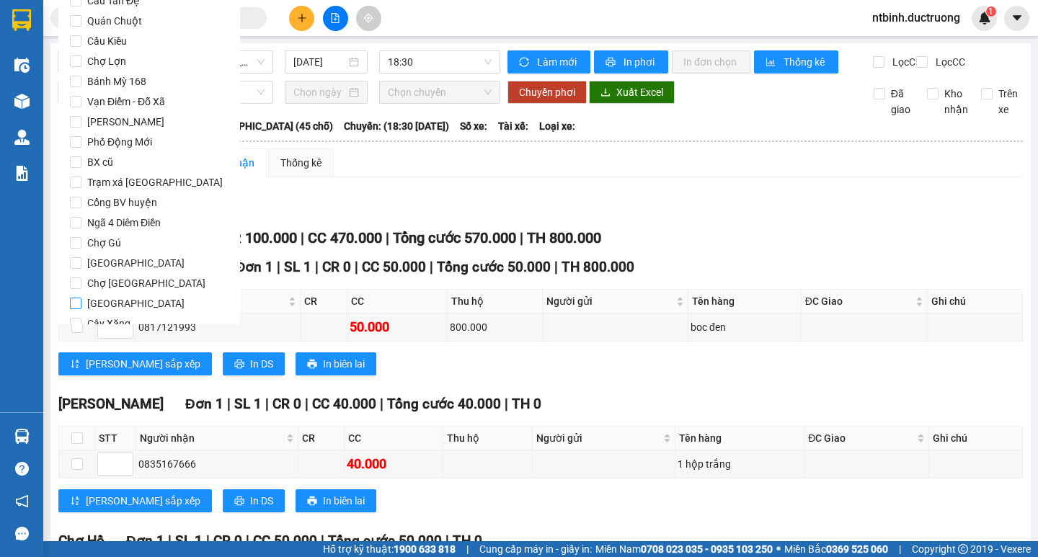
scroll to position [1200, 0]
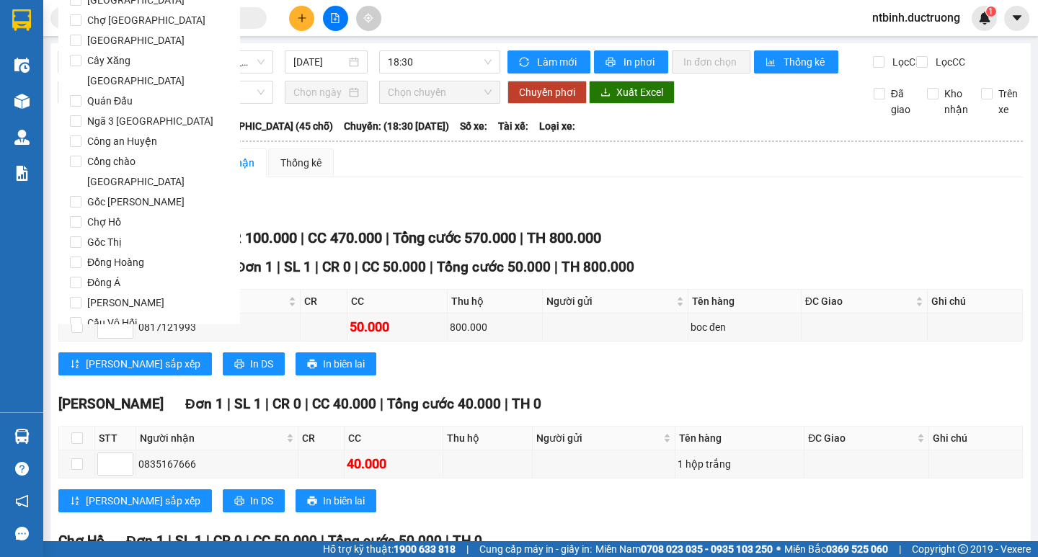
click at [94, 397] on span "Lọc" at bounding box center [89, 405] width 17 height 16
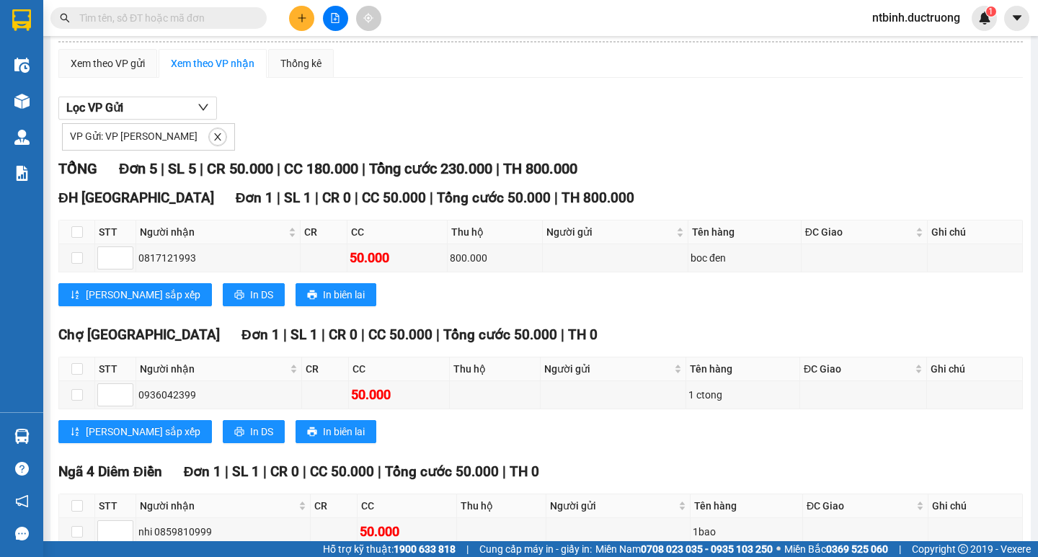
scroll to position [0, 0]
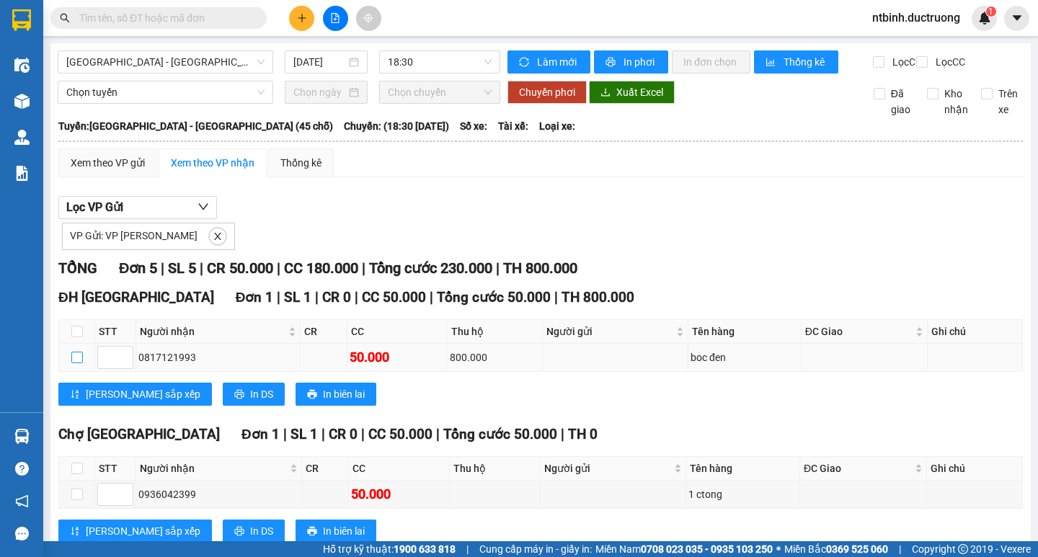
click at [79, 363] on input "checkbox" at bounding box center [77, 358] width 12 height 12
checkbox input "true"
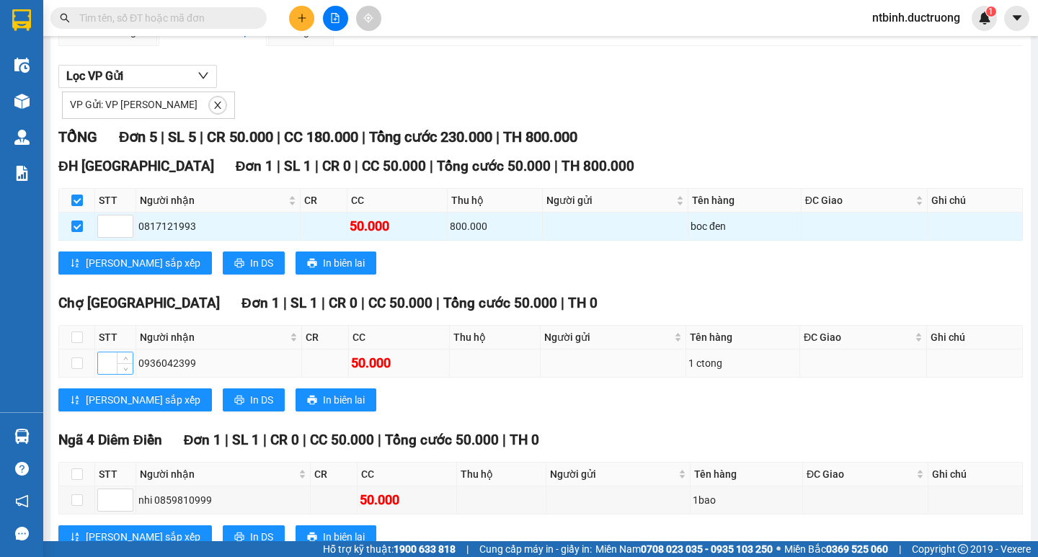
scroll to position [144, 0]
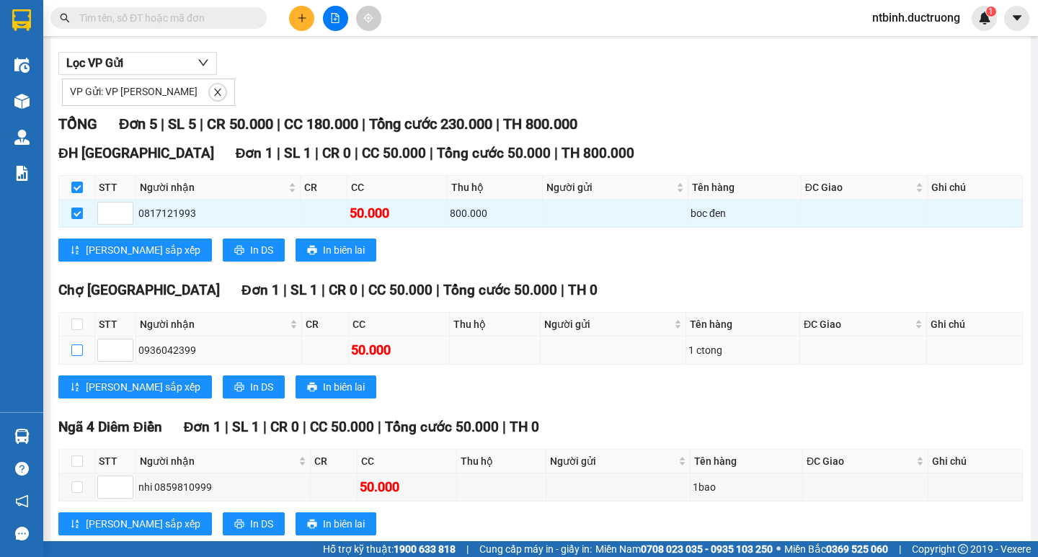
click at [77, 356] on input "checkbox" at bounding box center [77, 351] width 12 height 12
checkbox input "true"
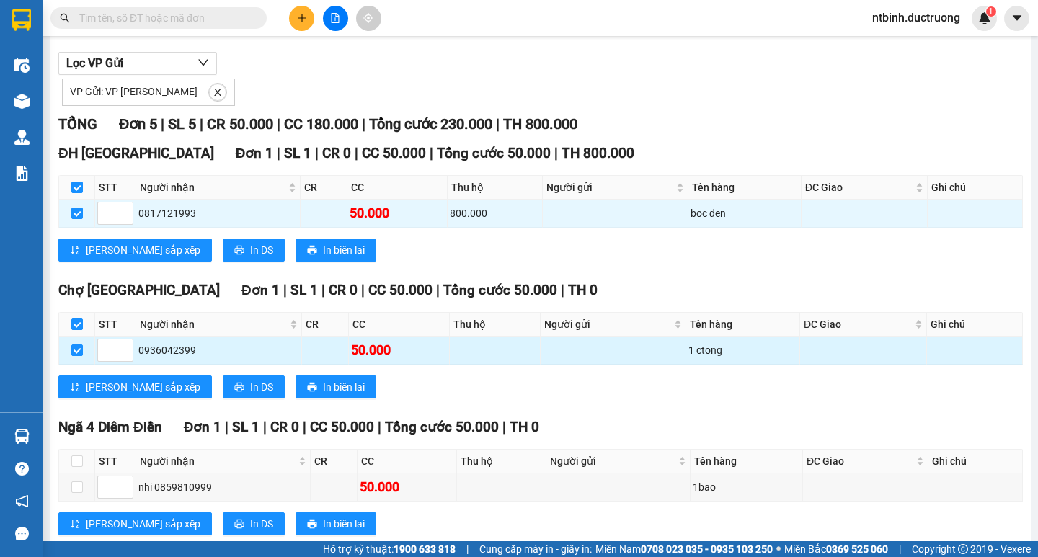
scroll to position [356, 0]
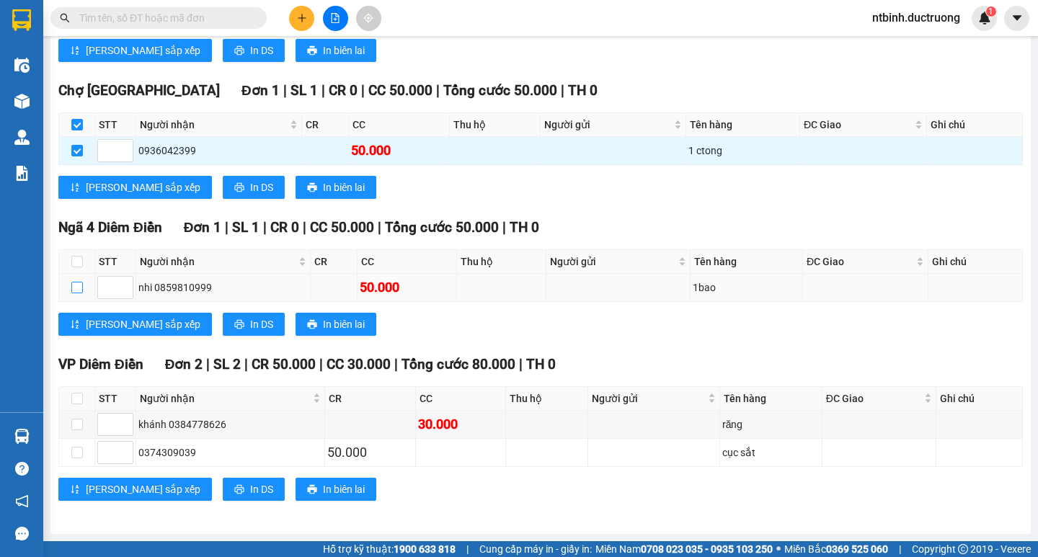
drag, startPoint x: 73, startPoint y: 288, endPoint x: 81, endPoint y: 288, distance: 7.9
click at [74, 288] on input "checkbox" at bounding box center [77, 288] width 12 height 12
checkbox input "true"
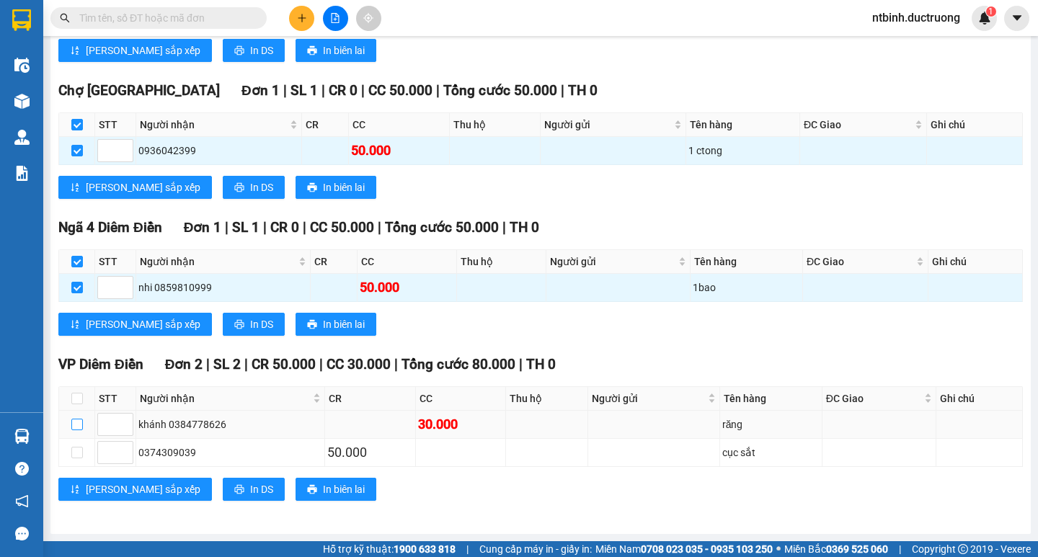
click at [74, 422] on input "checkbox" at bounding box center [77, 425] width 12 height 12
checkbox input "true"
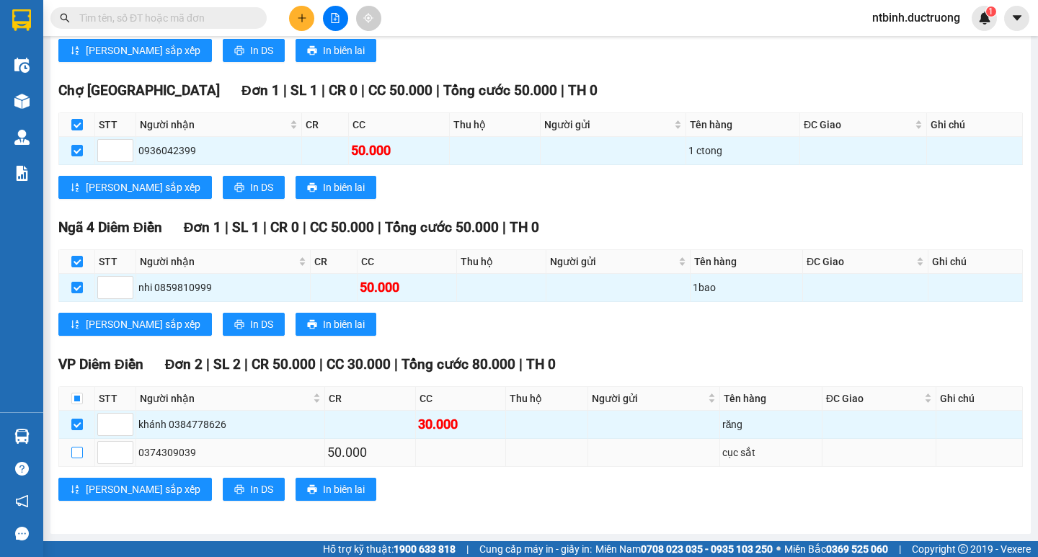
click at [82, 452] on input "checkbox" at bounding box center [77, 453] width 12 height 12
checkbox input "true"
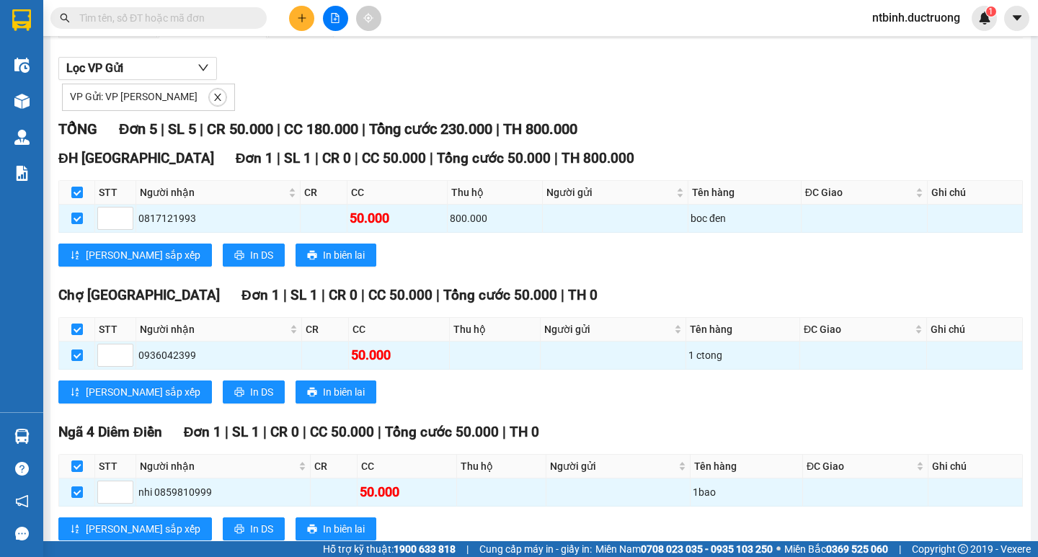
scroll to position [0, 0]
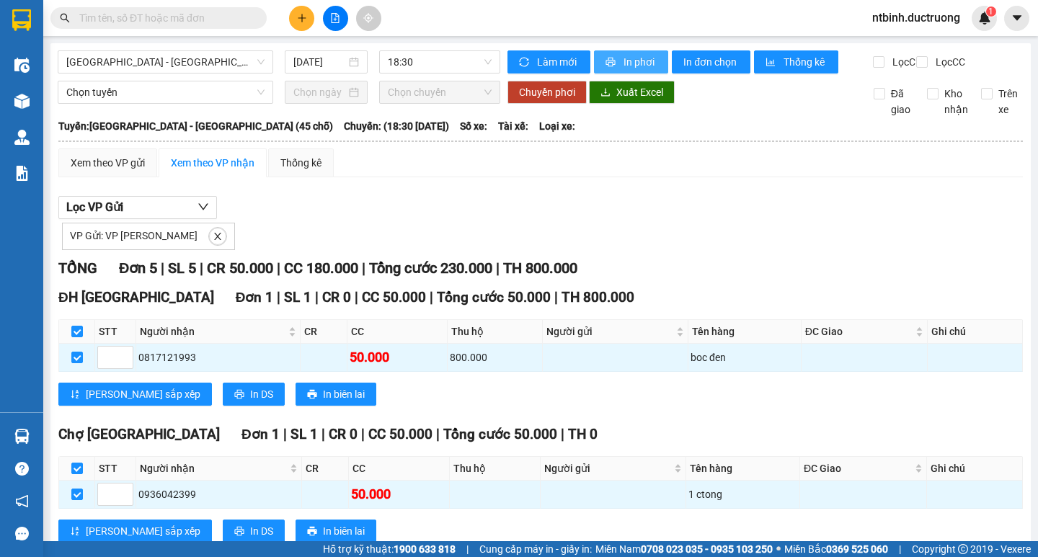
click at [625, 61] on span "In phơi" at bounding box center [639, 62] width 33 height 16
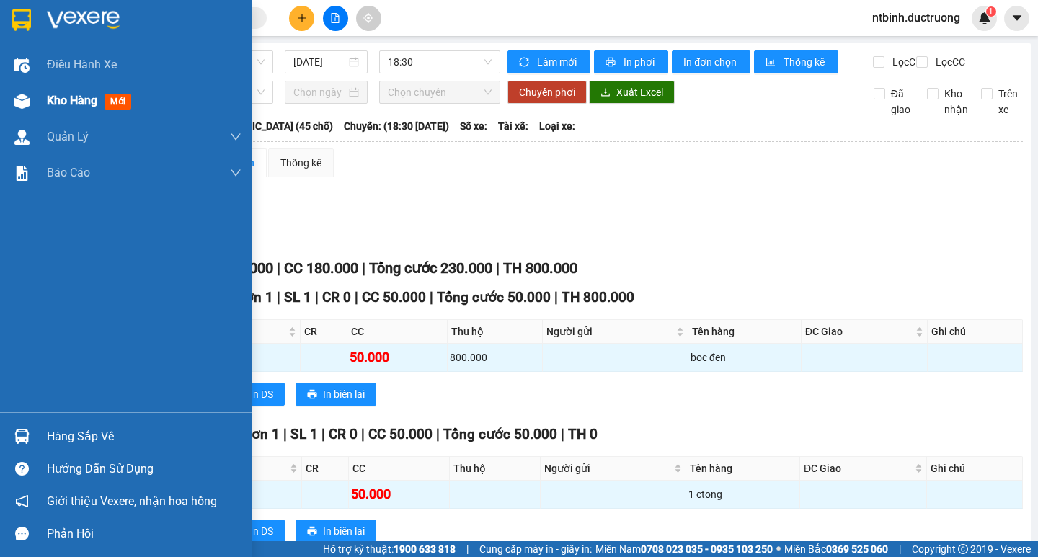
click at [78, 97] on span "Kho hàng" at bounding box center [72, 101] width 50 height 14
